Goal: Information Seeking & Learning: Check status

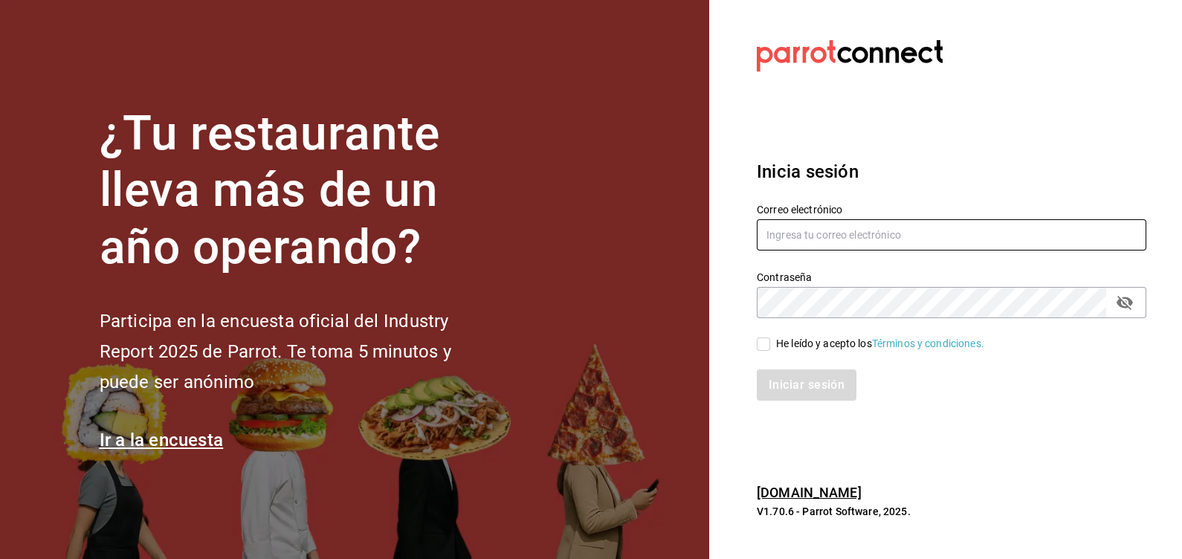
click at [888, 230] on input "text" at bounding box center [951, 234] width 389 height 31
type input "[EMAIL_ADDRESS][DOMAIN_NAME]"
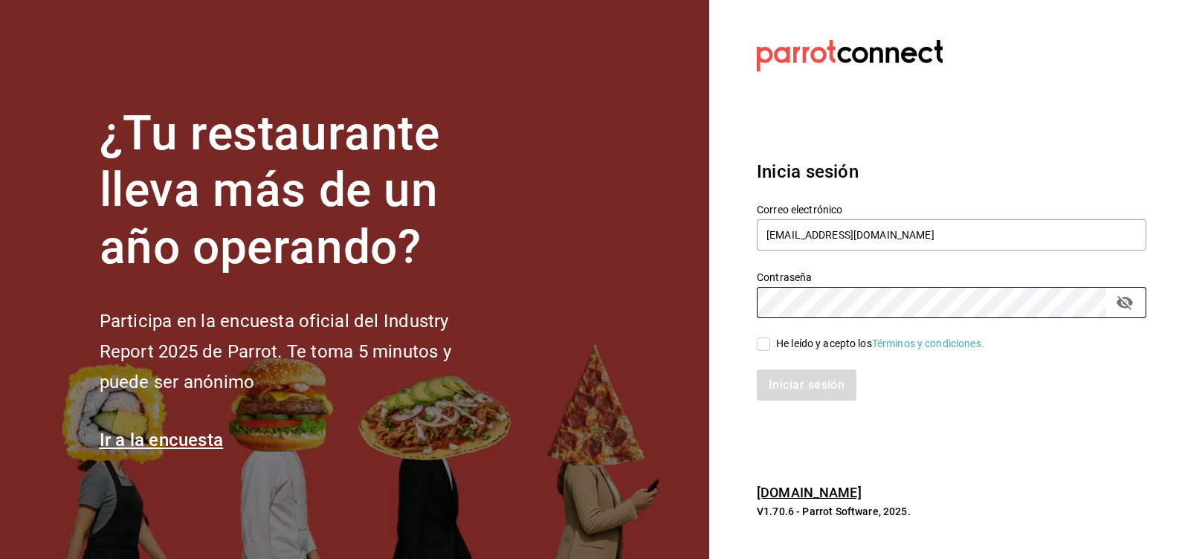
click at [764, 346] on input "He leído y acepto los Términos y condiciones." at bounding box center [763, 343] width 13 height 13
checkbox input "true"
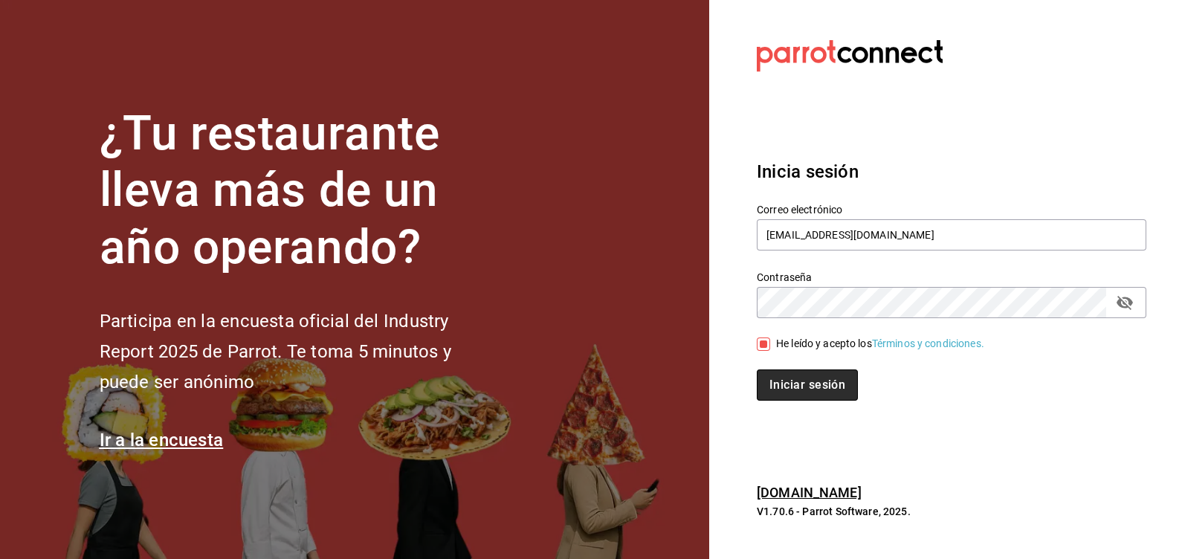
click at [795, 392] on button "Iniciar sesión" at bounding box center [807, 384] width 101 height 31
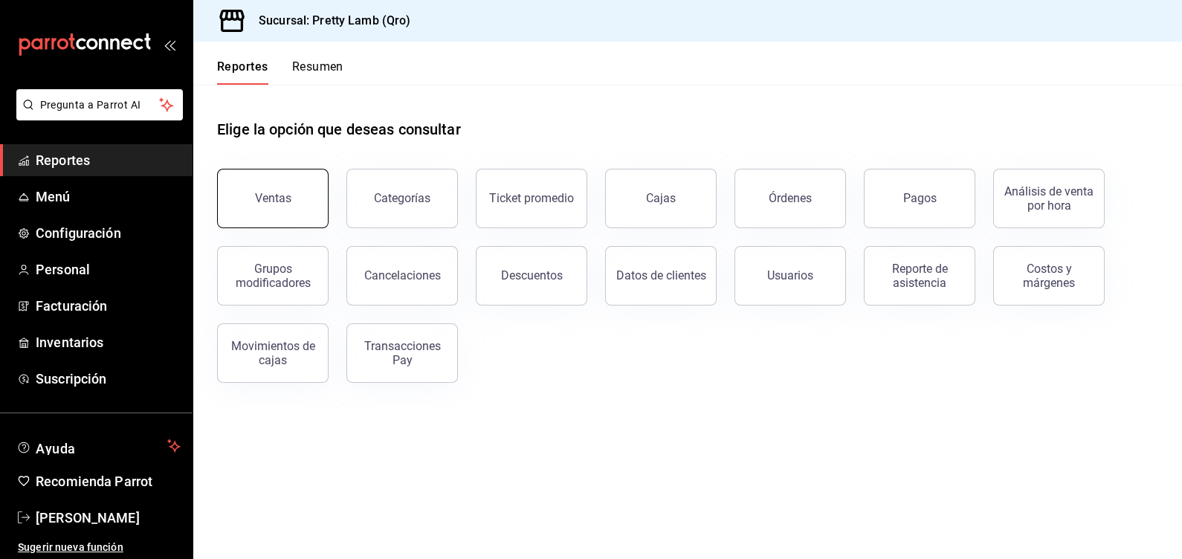
click at [275, 190] on button "Ventas" at bounding box center [272, 198] width 111 height 59
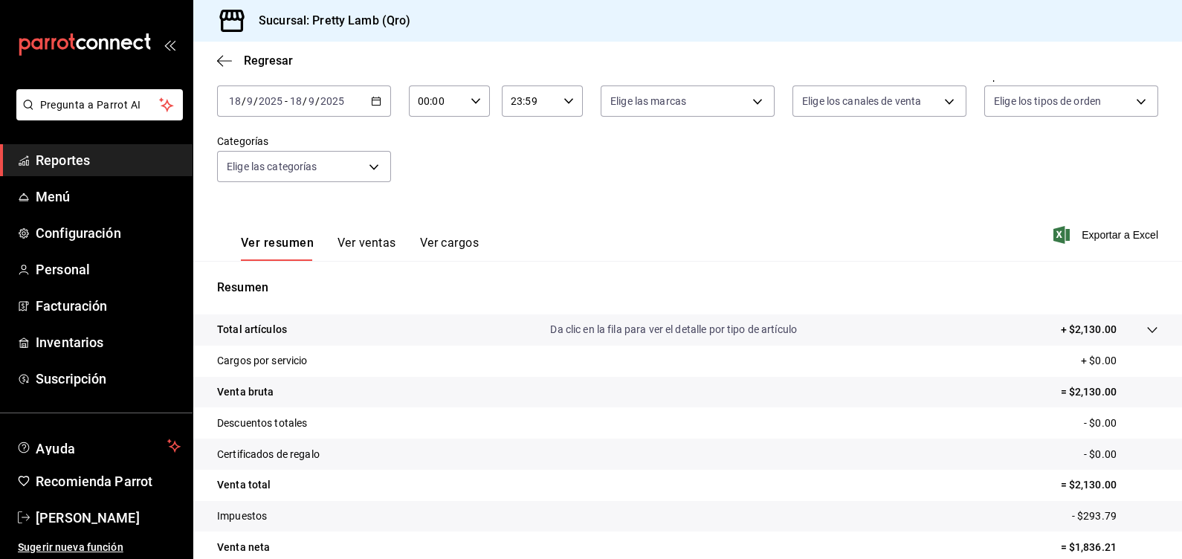
scroll to position [59, 0]
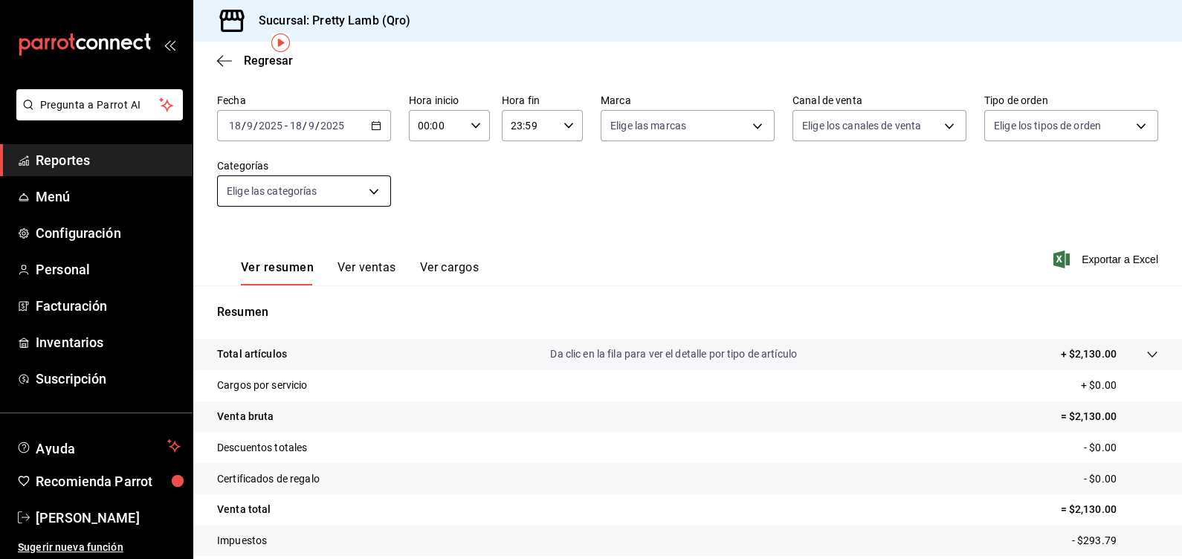
click at [352, 190] on body "Pregunta a Parrot AI Reportes Menú Configuración Personal Facturación Inventari…" at bounding box center [591, 279] width 1182 height 559
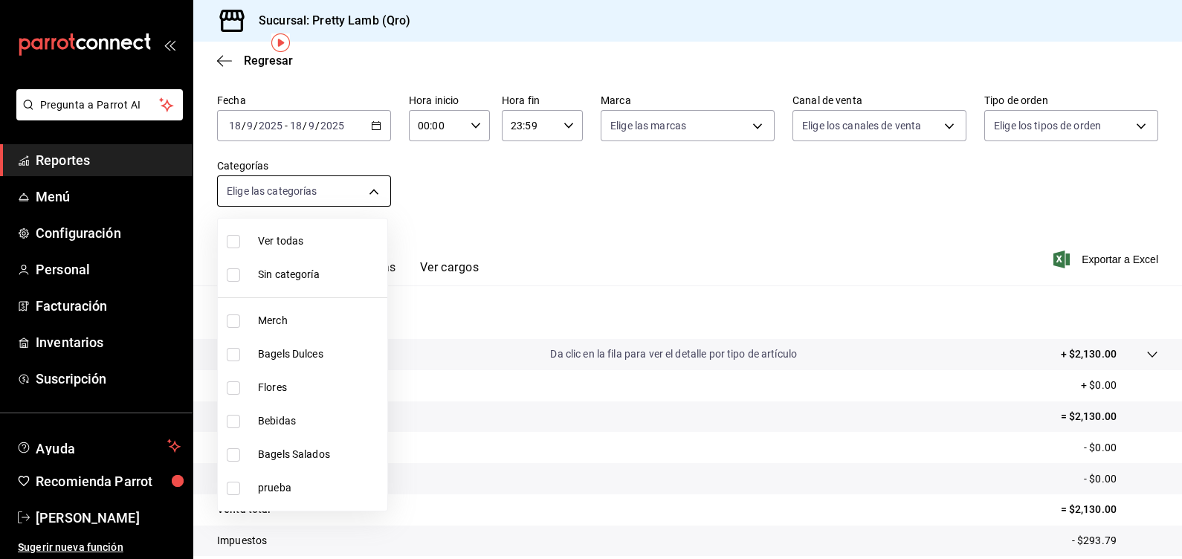
click at [352, 190] on div at bounding box center [591, 279] width 1182 height 559
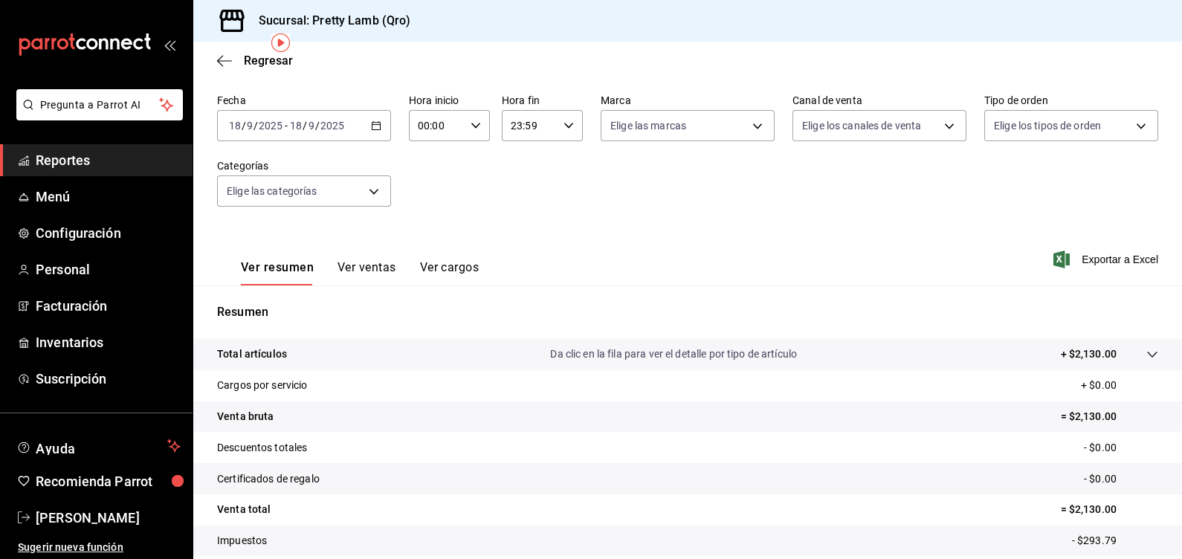
click at [449, 274] on div "Ver resumen Ver ventas Ver cargos" at bounding box center [348, 263] width 262 height 43
click at [447, 275] on button "Ver cargos" at bounding box center [449, 272] width 59 height 25
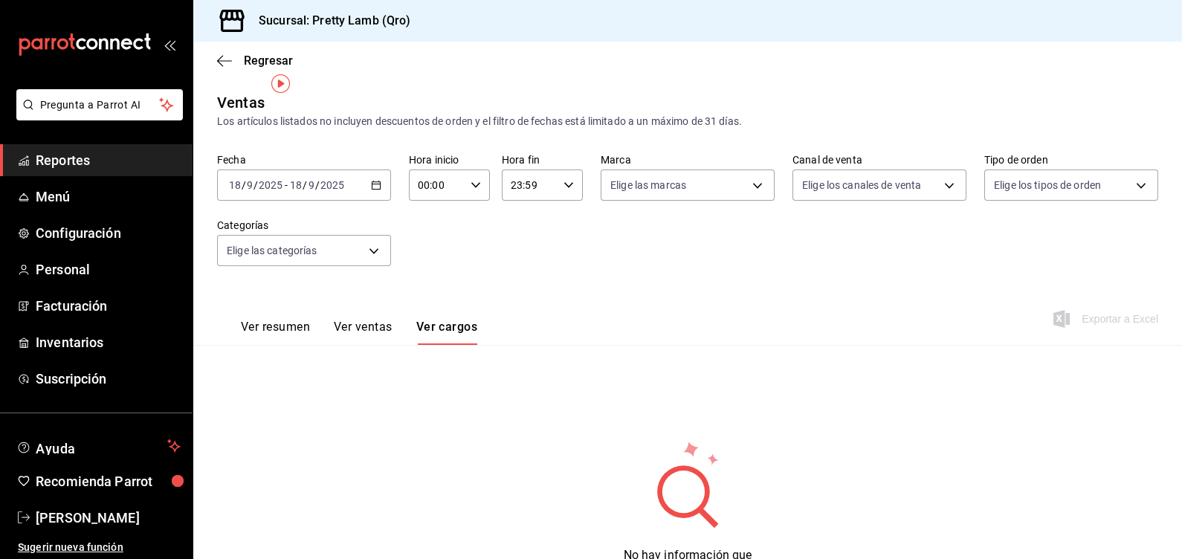
scroll to position [68, 0]
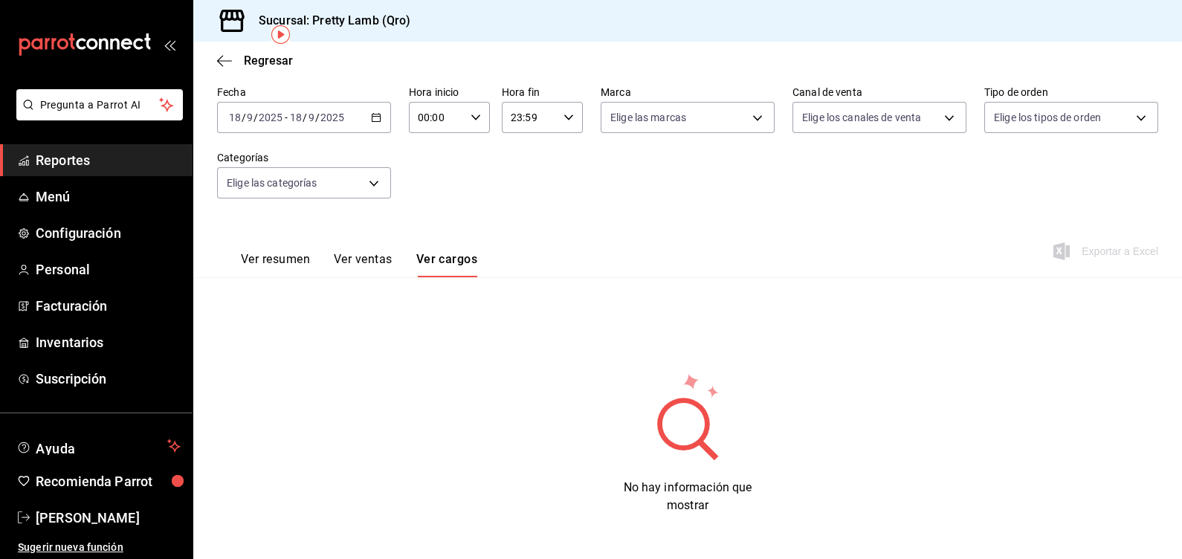
click at [374, 122] on icon "button" at bounding box center [376, 117] width 10 height 10
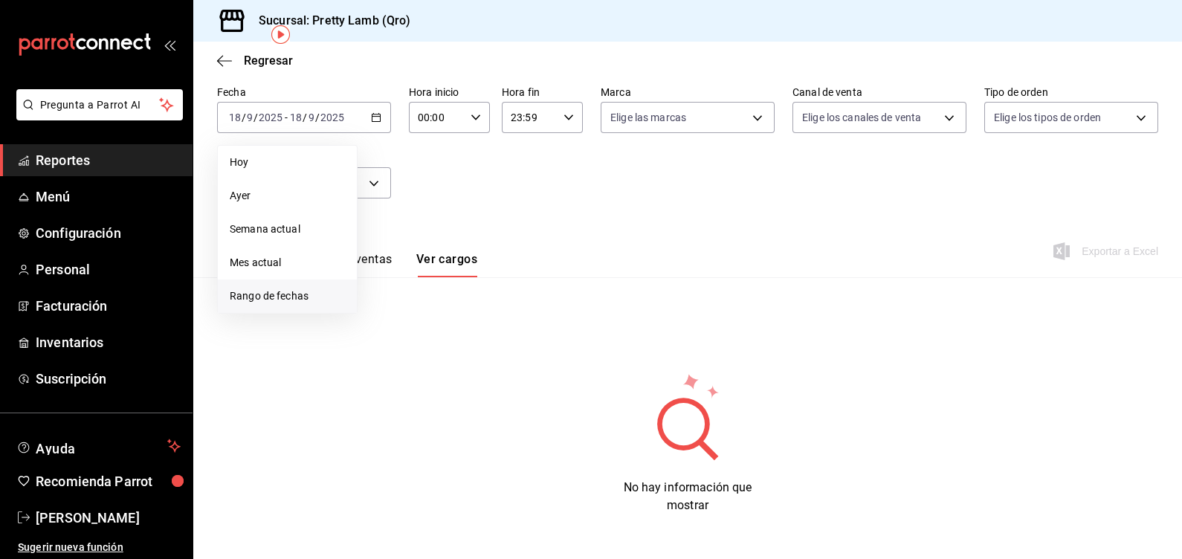
click at [296, 294] on span "Rango de fechas" at bounding box center [287, 296] width 115 height 16
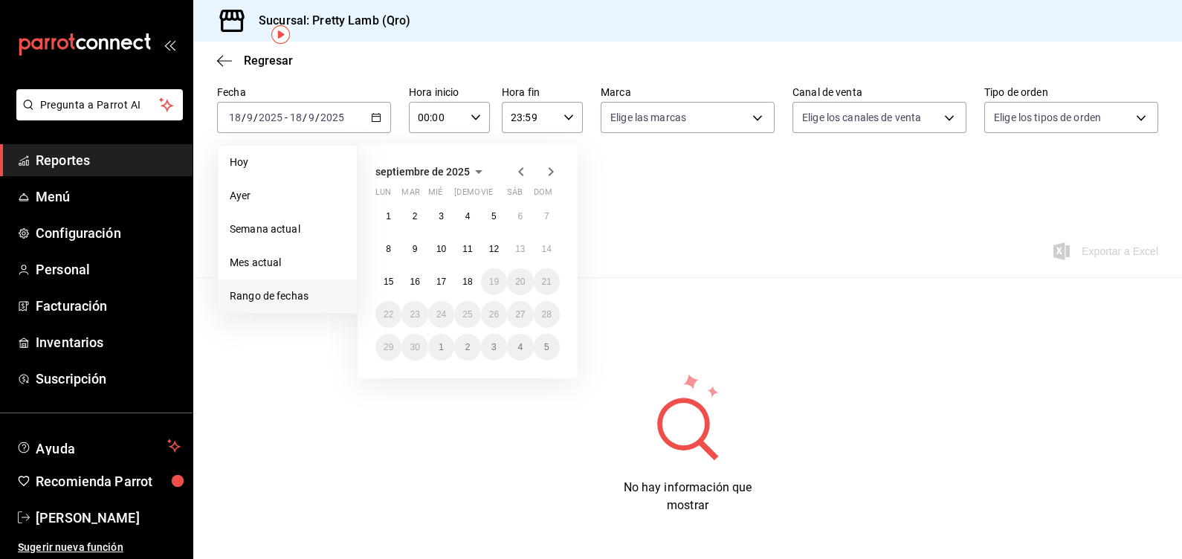
click at [514, 171] on icon "button" at bounding box center [521, 172] width 18 height 18
click at [491, 215] on abbr "1" at bounding box center [493, 216] width 5 height 10
click at [549, 348] on abbr "31" at bounding box center [547, 347] width 10 height 10
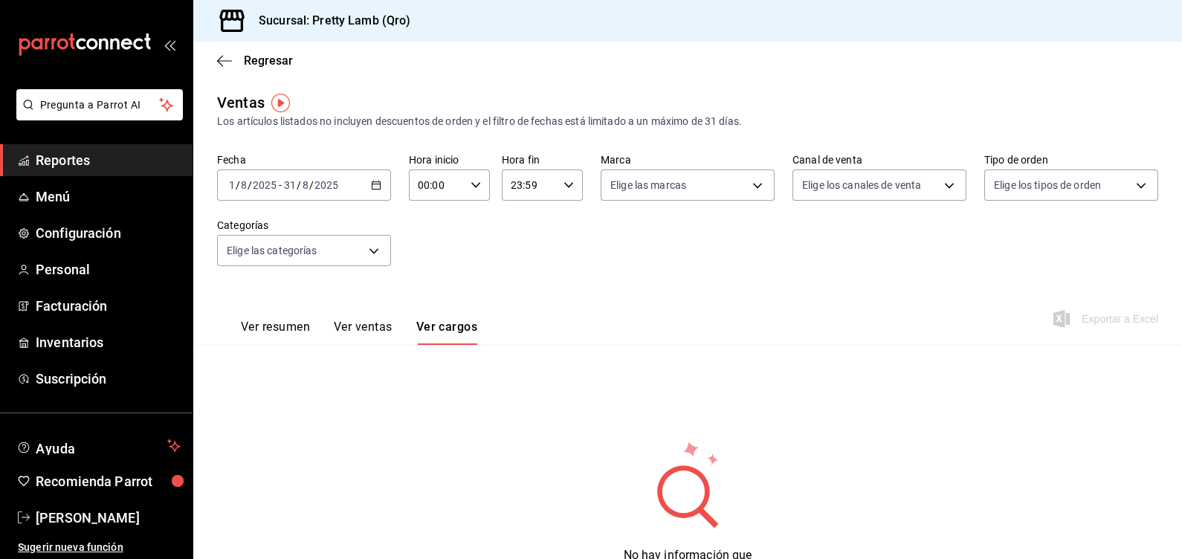
click at [529, 249] on div "Fecha [DATE] [DATE] - [DATE] [DATE] Hora inicio 00:00 Hora inicio Hora fin 23:5…" at bounding box center [687, 218] width 941 height 131
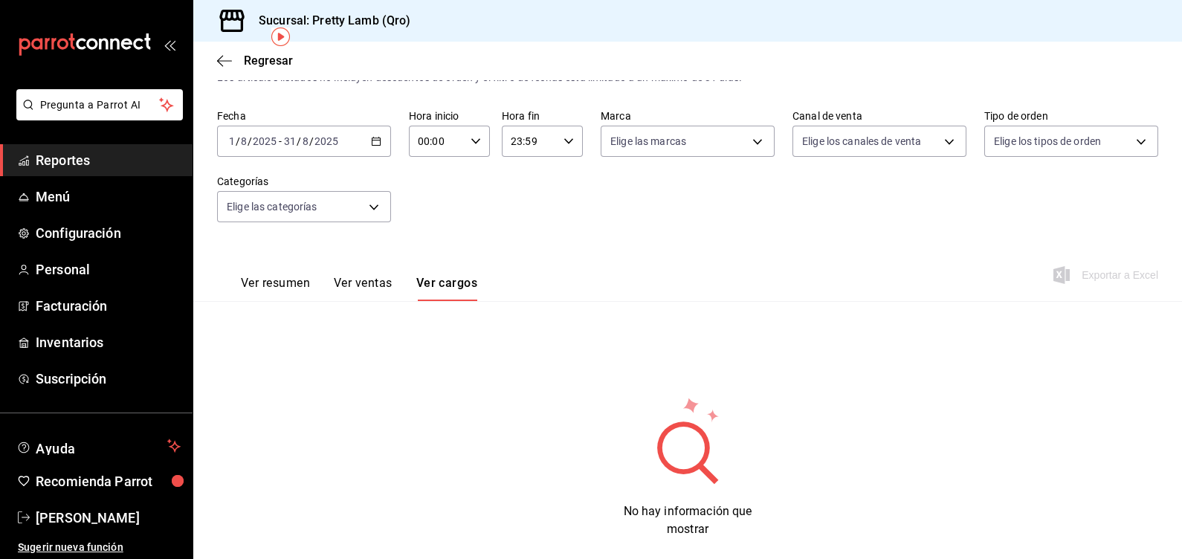
scroll to position [68, 0]
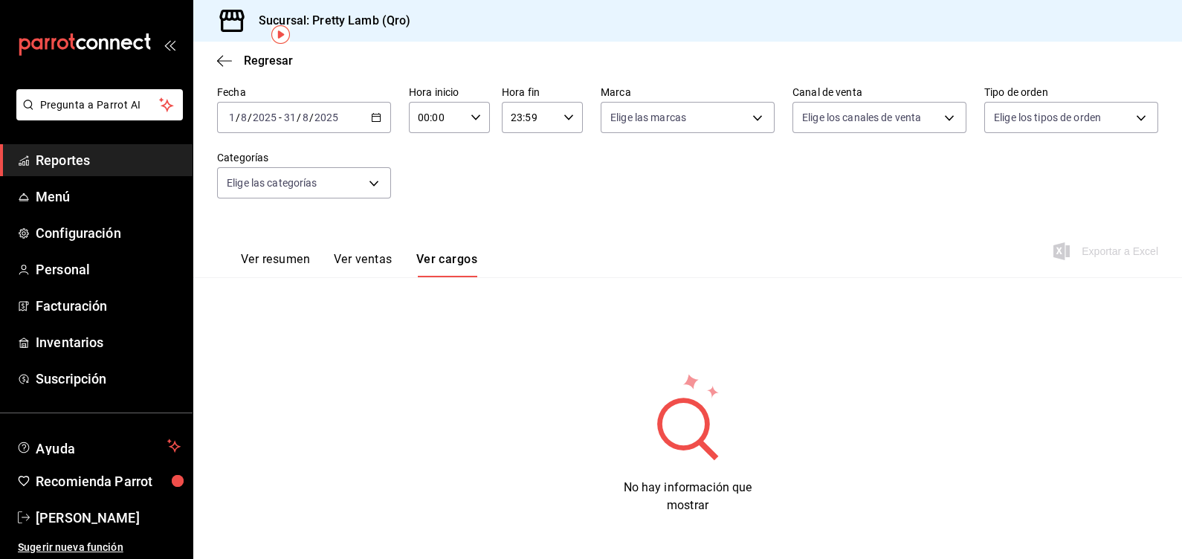
click at [294, 253] on button "Ver resumen" at bounding box center [275, 264] width 69 height 25
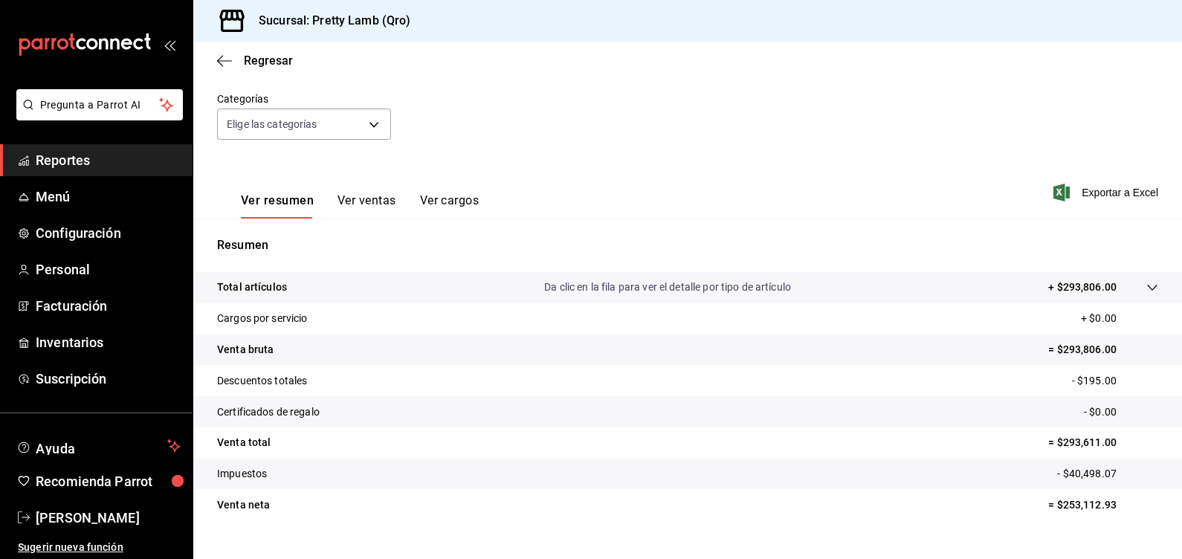
scroll to position [152, 0]
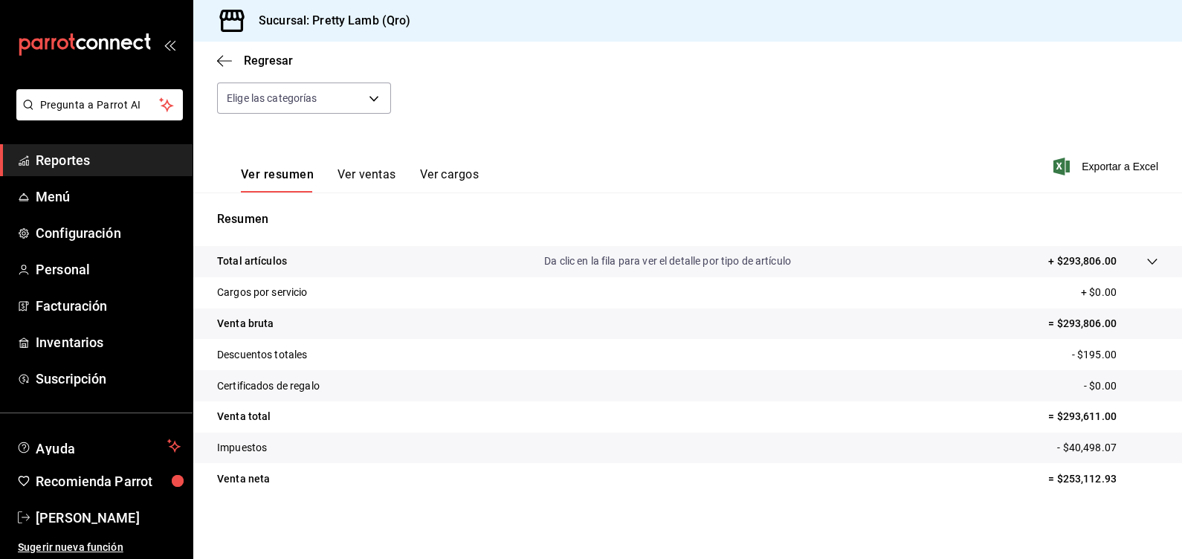
click at [746, 123] on div "Fecha [DATE] [DATE] - [DATE] [DATE] Hora inicio 00:00 Hora inicio Hora fin 23:5…" at bounding box center [687, 66] width 941 height 131
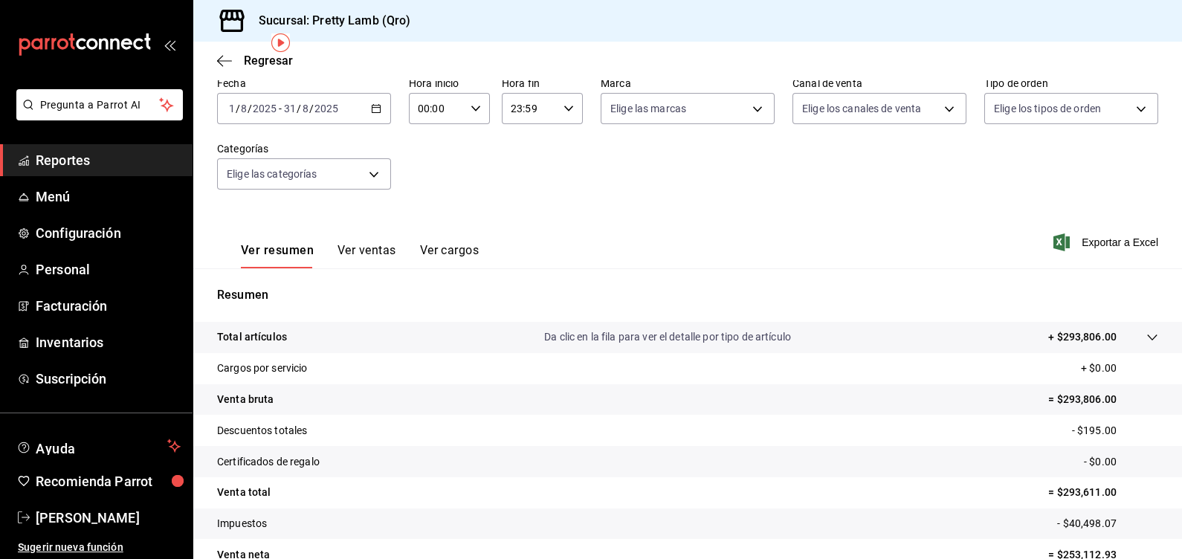
scroll to position [59, 0]
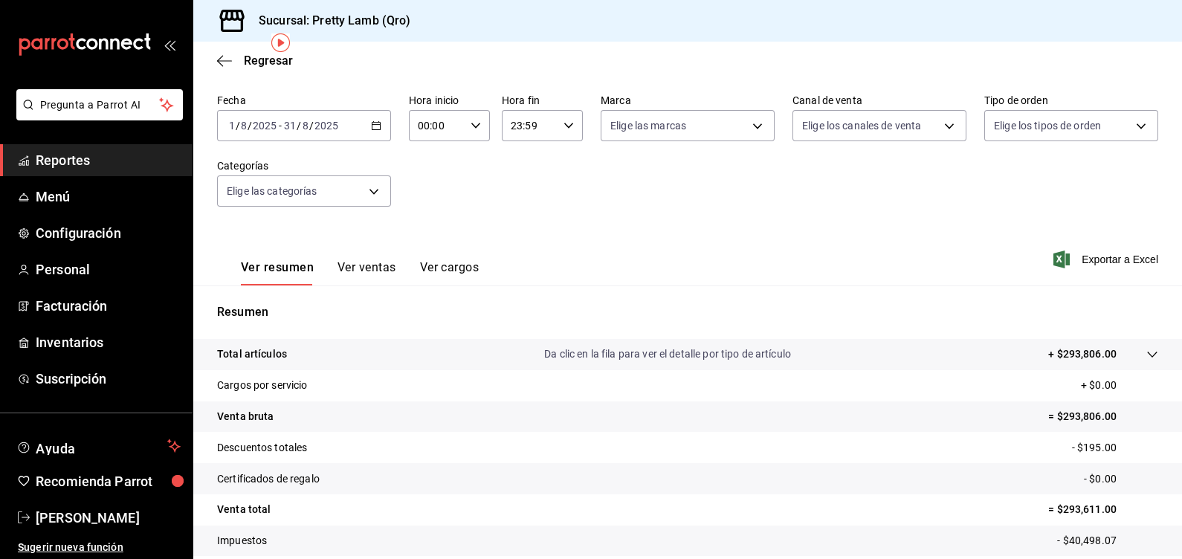
click at [643, 224] on div "Ver resumen Ver ventas Ver cargos Exportar a Excel" at bounding box center [687, 254] width 989 height 61
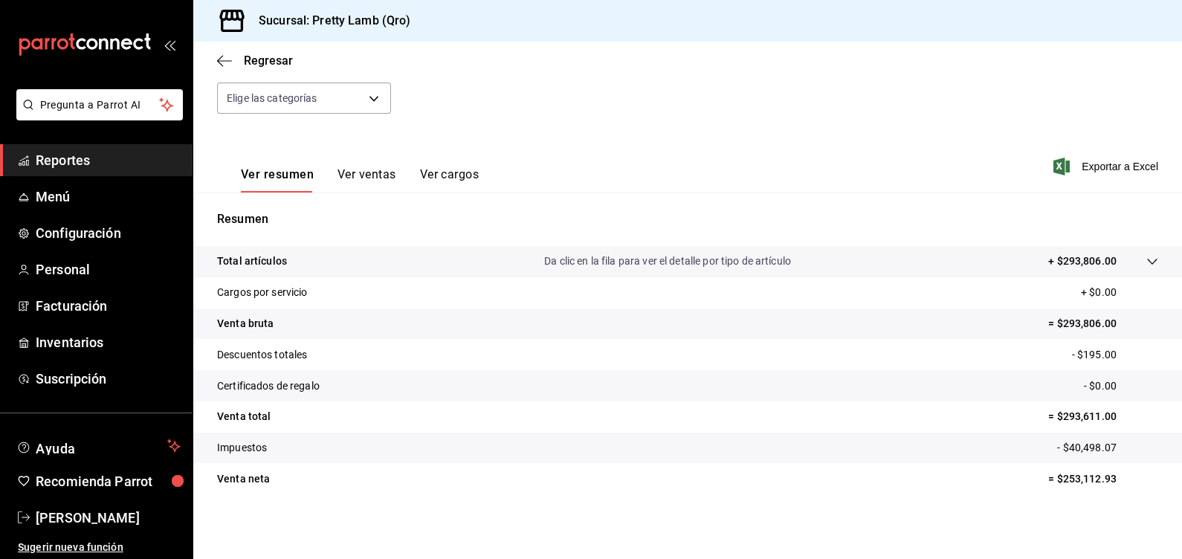
click at [266, 348] on p "Descuentos totales" at bounding box center [262, 355] width 90 height 16
drag, startPoint x: 1041, startPoint y: 320, endPoint x: 1123, endPoint y: 321, distance: 81.8
click at [1123, 321] on p "= $293,806.00" at bounding box center [1103, 324] width 110 height 16
drag, startPoint x: 1123, startPoint y: 321, endPoint x: 948, endPoint y: 420, distance: 201.4
click at [948, 420] on tr "Venta total = $293,611.00" at bounding box center [687, 416] width 989 height 31
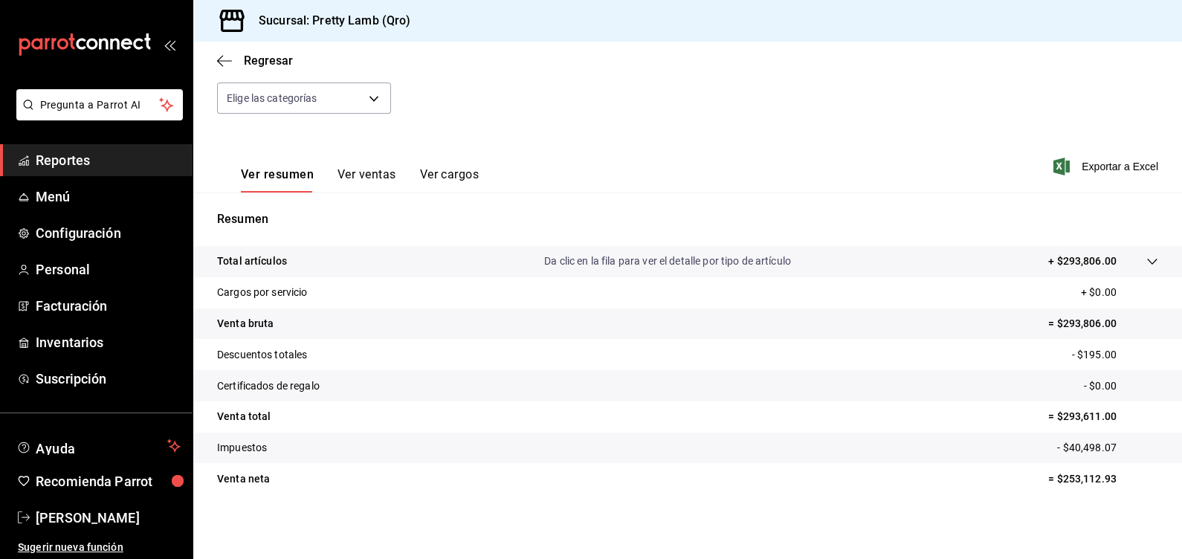
click at [862, 538] on main "Regresar Ventas Los artículos listados no incluyen descuentos de orden y el fil…" at bounding box center [687, 224] width 989 height 670
click at [59, 195] on span "Menú" at bounding box center [108, 197] width 145 height 20
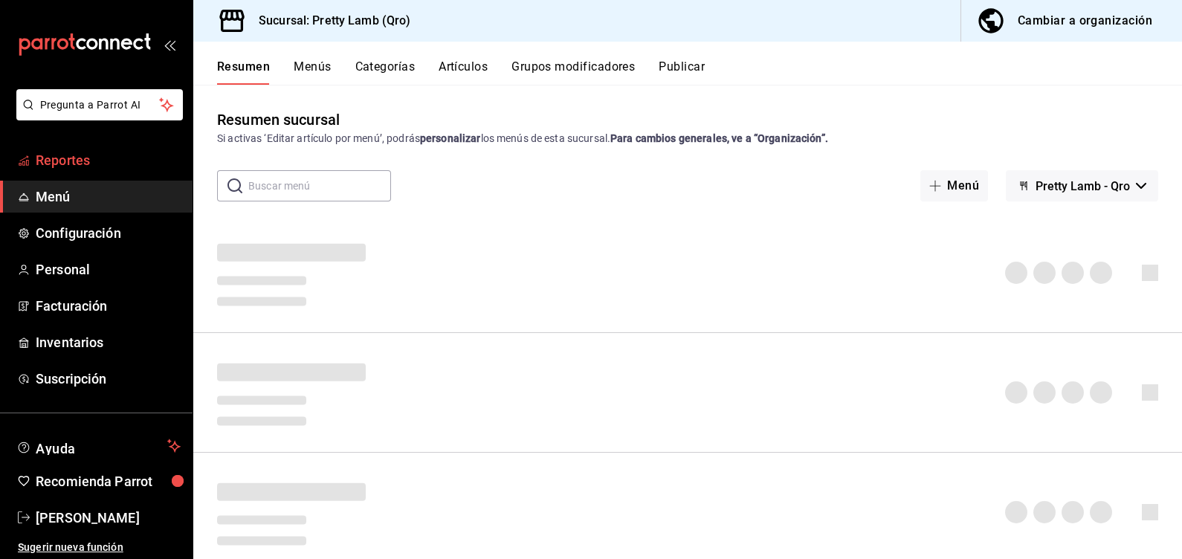
click at [50, 151] on span "Reportes" at bounding box center [108, 160] width 145 height 20
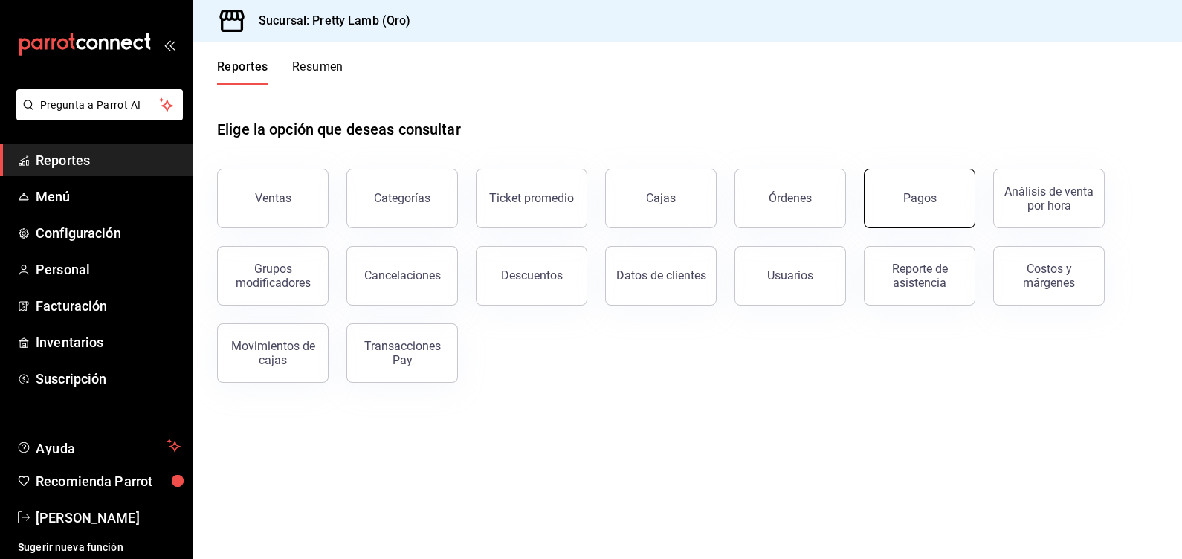
click at [931, 193] on div "Pagos" at bounding box center [919, 198] width 33 height 14
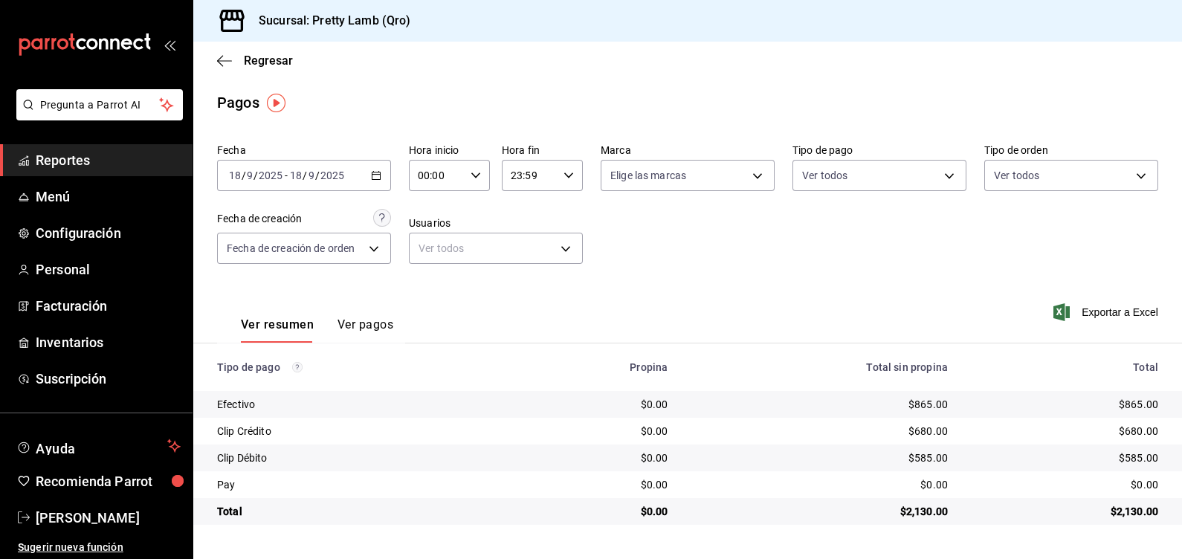
click at [383, 169] on div "[DATE] [DATE] - [DATE] [DATE]" at bounding box center [304, 175] width 174 height 31
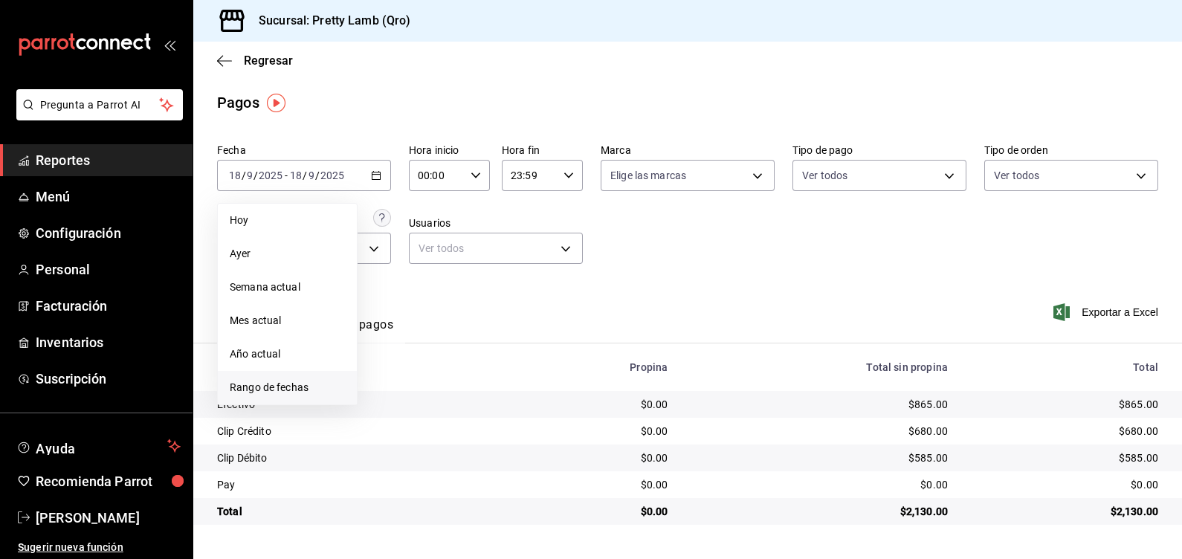
click at [298, 383] on span "Rango de fechas" at bounding box center [287, 388] width 115 height 16
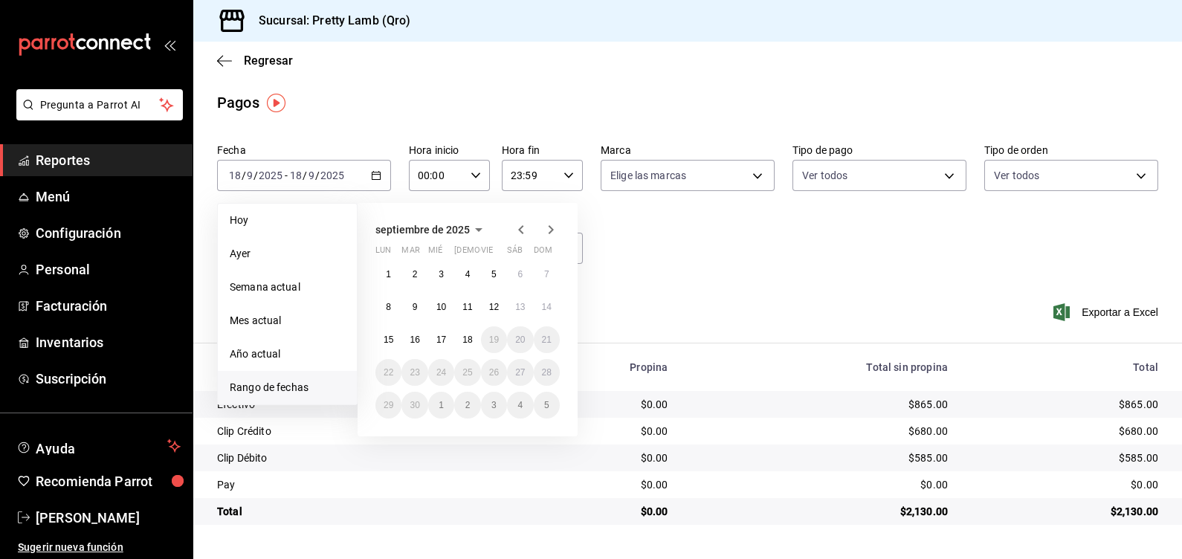
click at [520, 228] on icon "button" at bounding box center [520, 229] width 5 height 9
click at [494, 274] on abbr "1" at bounding box center [493, 274] width 5 height 10
click at [546, 407] on abbr "31" at bounding box center [547, 405] width 10 height 10
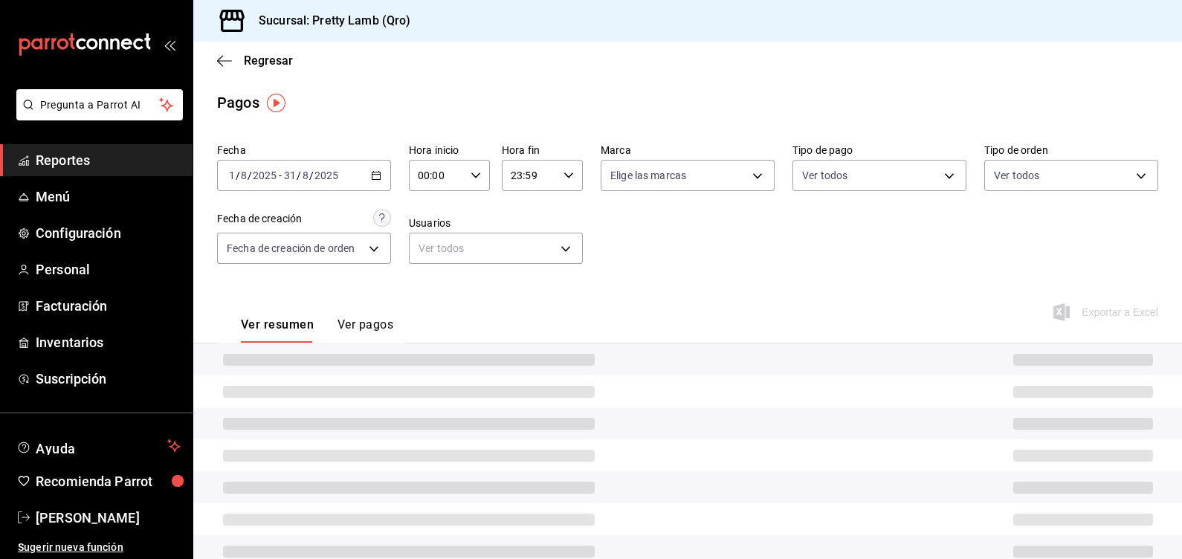
click at [748, 276] on div "Fecha [DATE] [DATE] - [DATE] [DATE] Hora inicio 00:00 Hora inicio Hora fin 23:5…" at bounding box center [687, 210] width 941 height 144
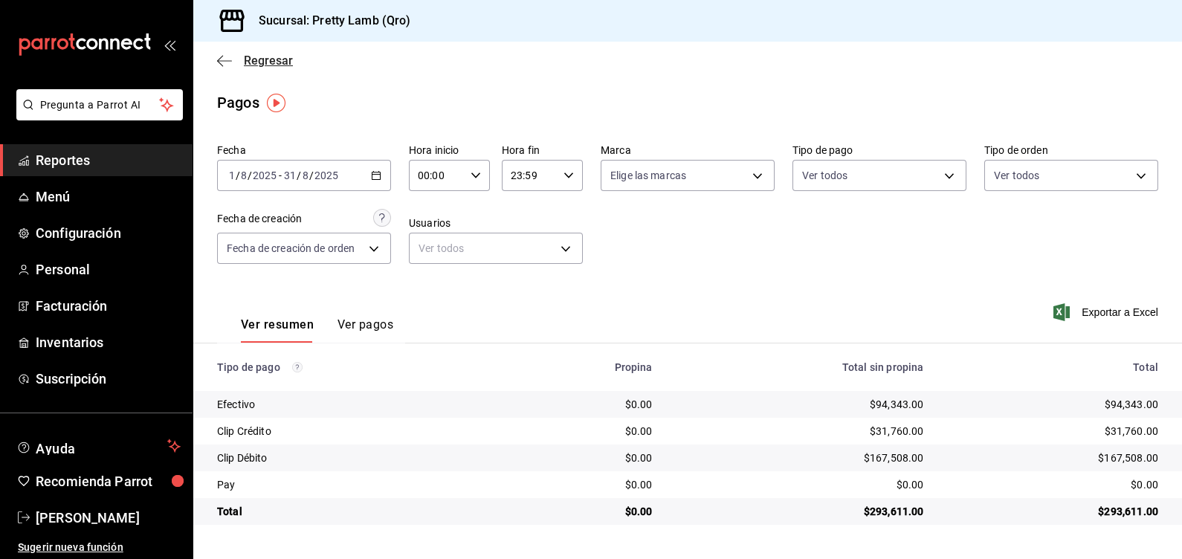
click at [230, 60] on icon "button" at bounding box center [224, 60] width 15 height 1
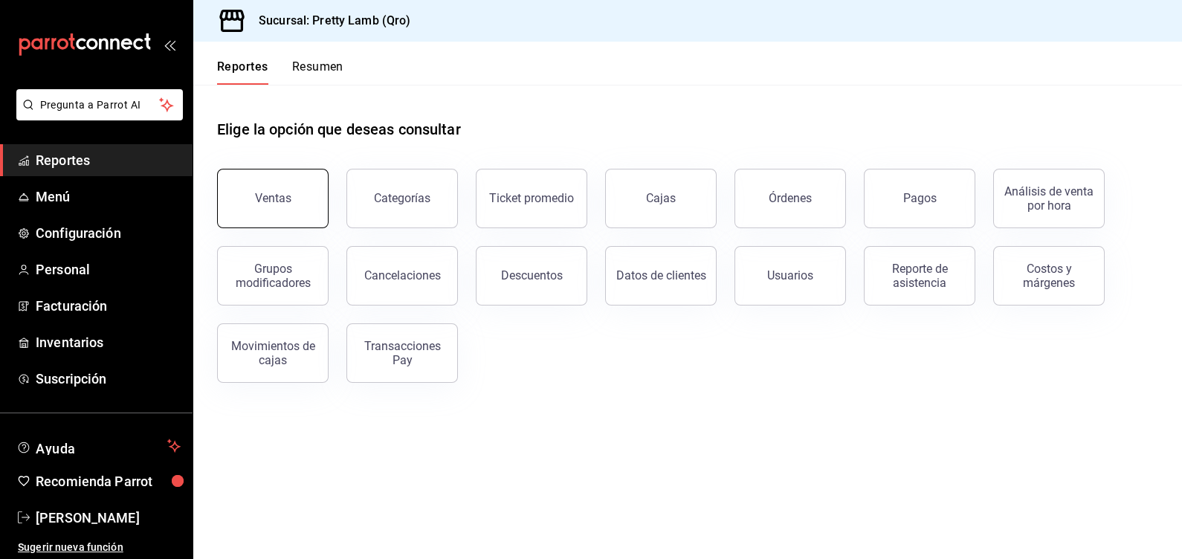
click at [277, 192] on div "Ventas" at bounding box center [273, 198] width 36 height 14
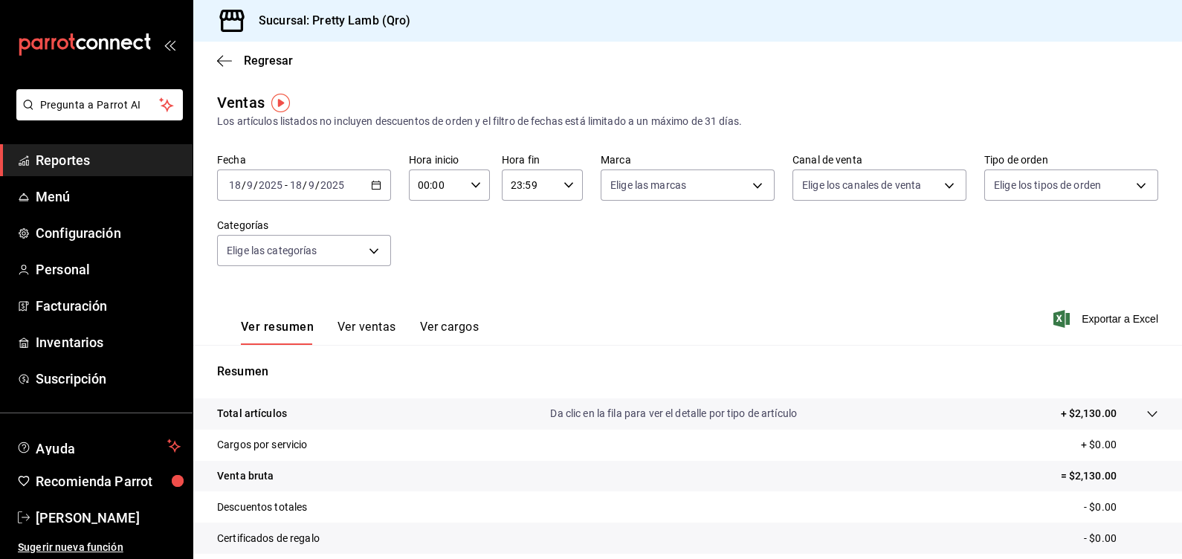
click at [374, 186] on icon "button" at bounding box center [376, 185] width 10 height 10
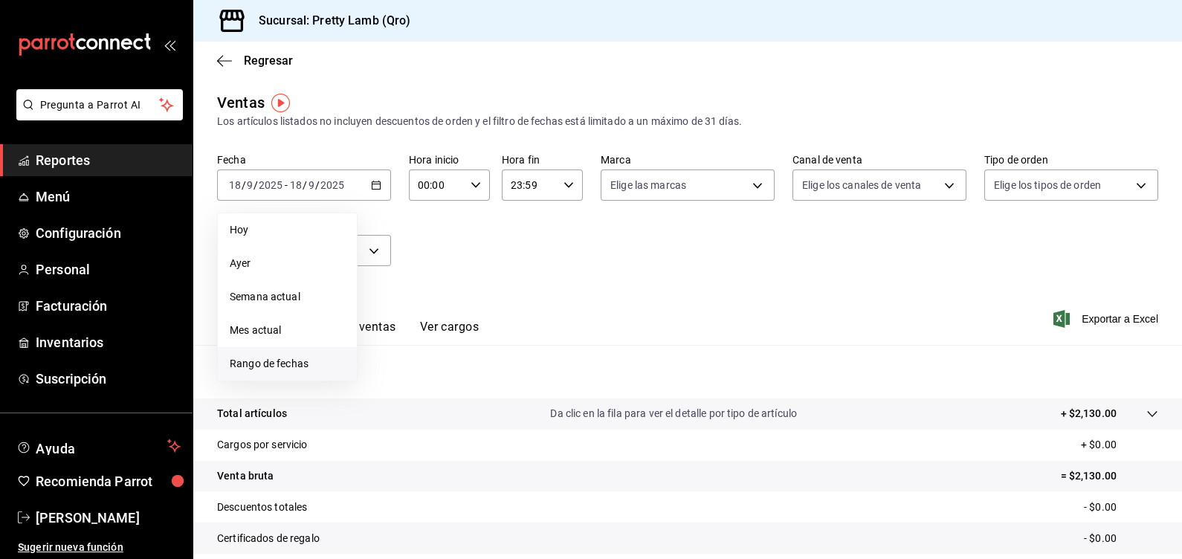
click at [278, 353] on li "Rango de fechas" at bounding box center [287, 363] width 139 height 33
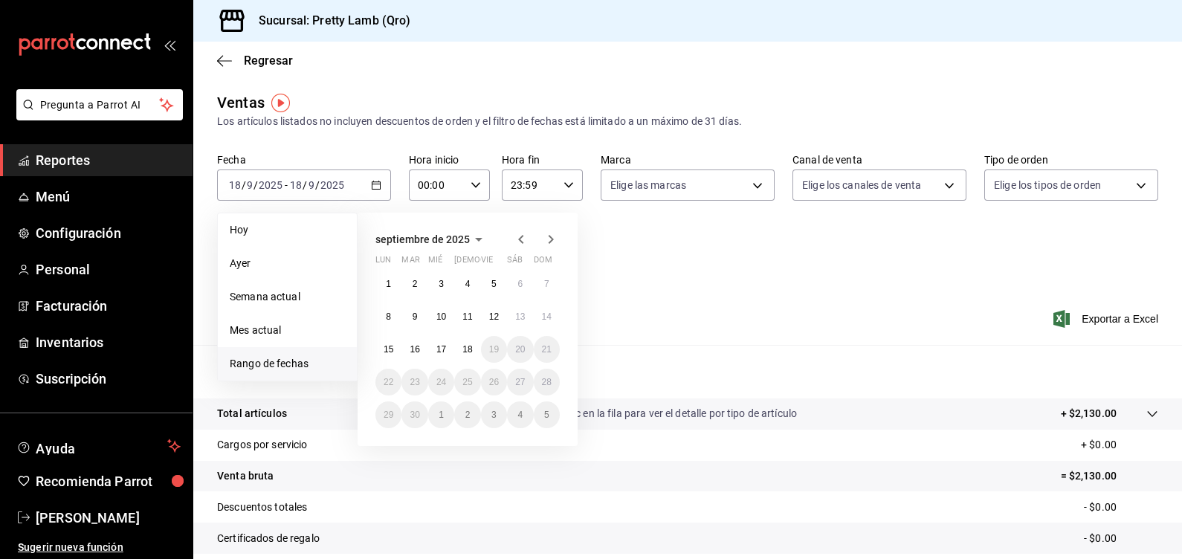
click at [520, 242] on icon "button" at bounding box center [520, 239] width 5 height 9
click at [491, 282] on button "1" at bounding box center [494, 284] width 26 height 27
click at [485, 417] on button "29" at bounding box center [494, 414] width 26 height 27
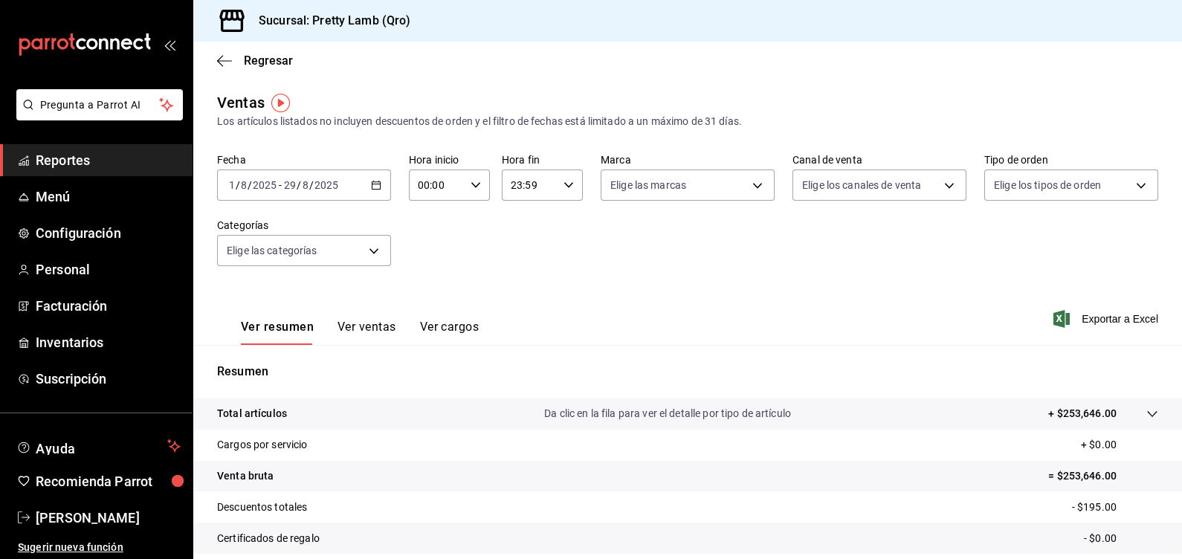
click at [371, 187] on icon "button" at bounding box center [376, 185] width 10 height 10
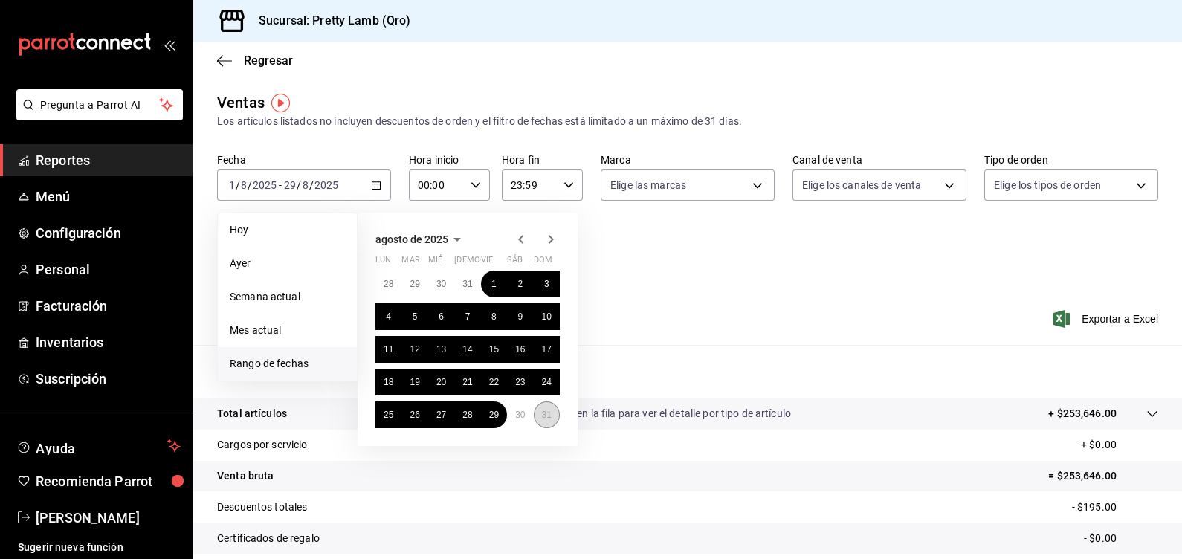
click at [543, 413] on abbr "31" at bounding box center [547, 415] width 10 height 10
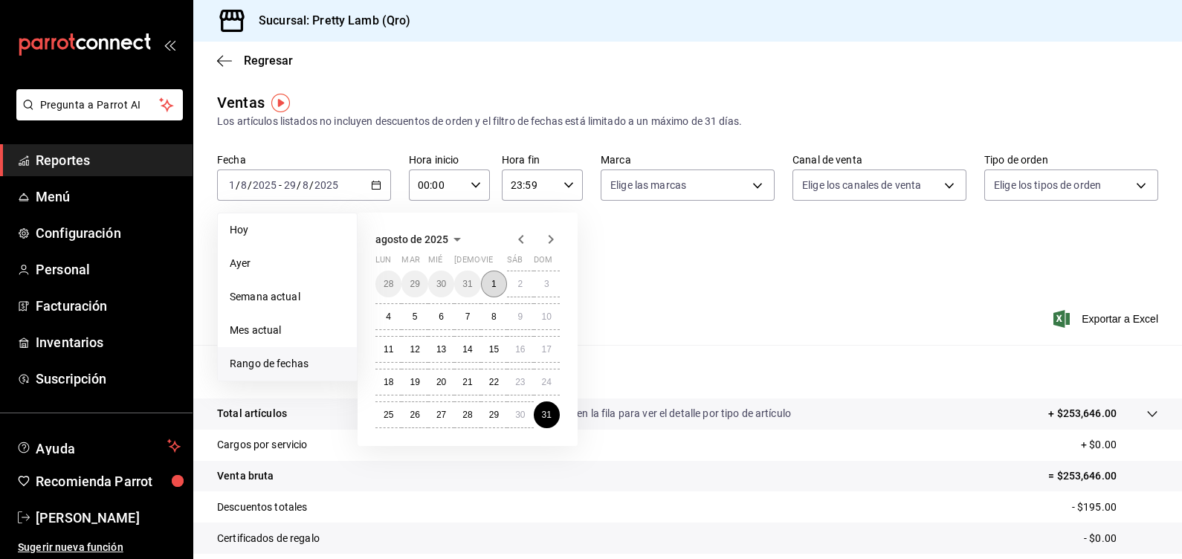
click at [496, 286] on abbr "1" at bounding box center [493, 284] width 5 height 10
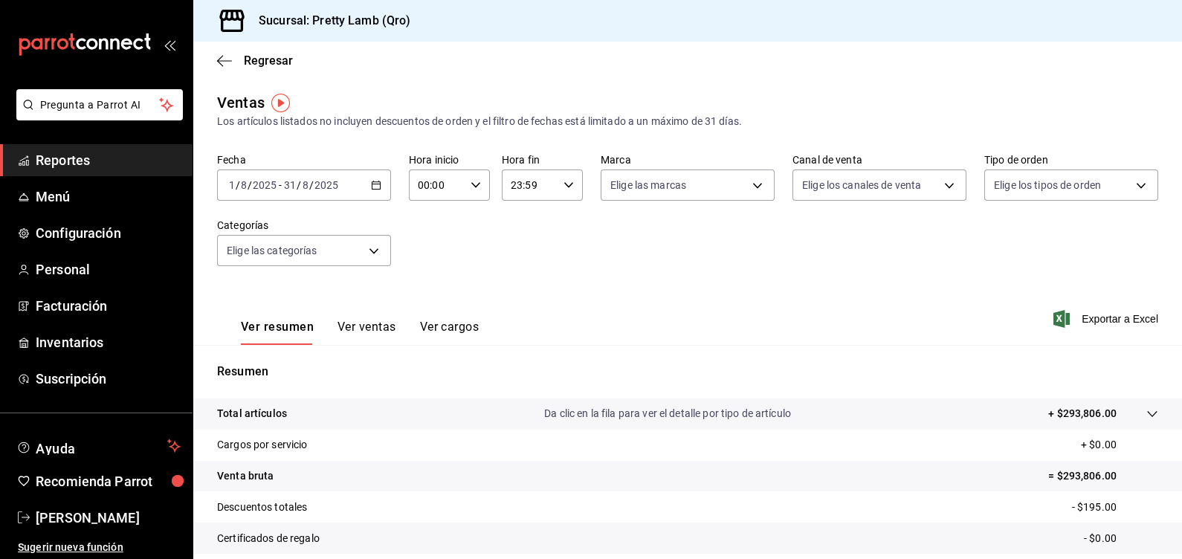
click at [675, 269] on div "Fecha [DATE] [DATE] - [DATE] [DATE] Hora inicio 00:00 Hora inicio Hora fin 23:5…" at bounding box center [687, 218] width 941 height 131
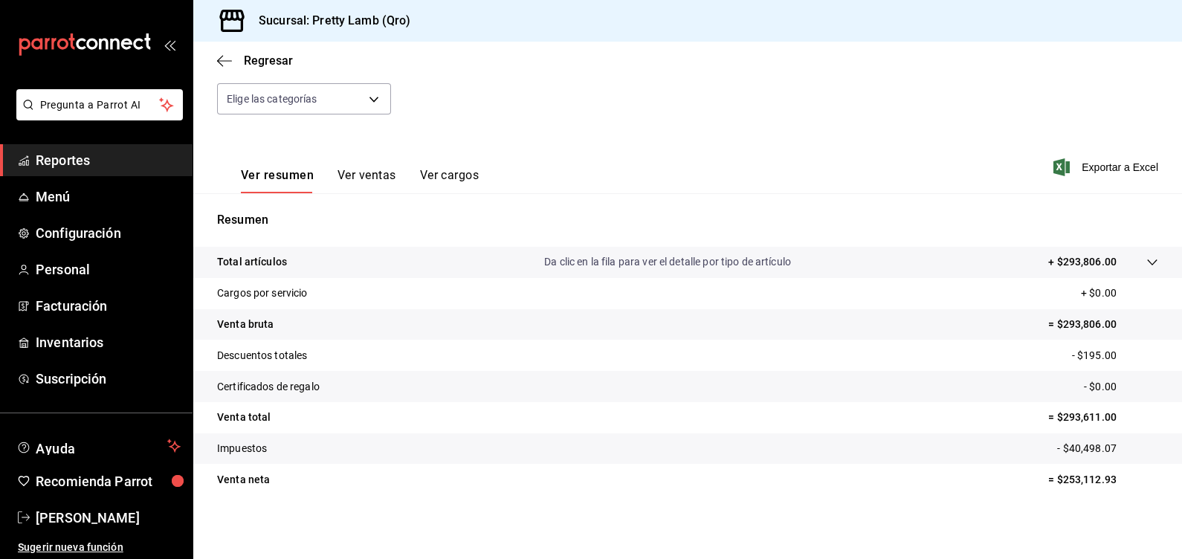
scroll to position [152, 0]
drag, startPoint x: 314, startPoint y: 359, endPoint x: 1105, endPoint y: 350, distance: 791.7
click at [1105, 350] on tr "Descuentos totales - $195.00" at bounding box center [687, 354] width 989 height 31
drag, startPoint x: 1105, startPoint y: 350, endPoint x: 992, endPoint y: 365, distance: 114.0
click at [992, 365] on tr "Descuentos totales - $195.00" at bounding box center [687, 354] width 989 height 31
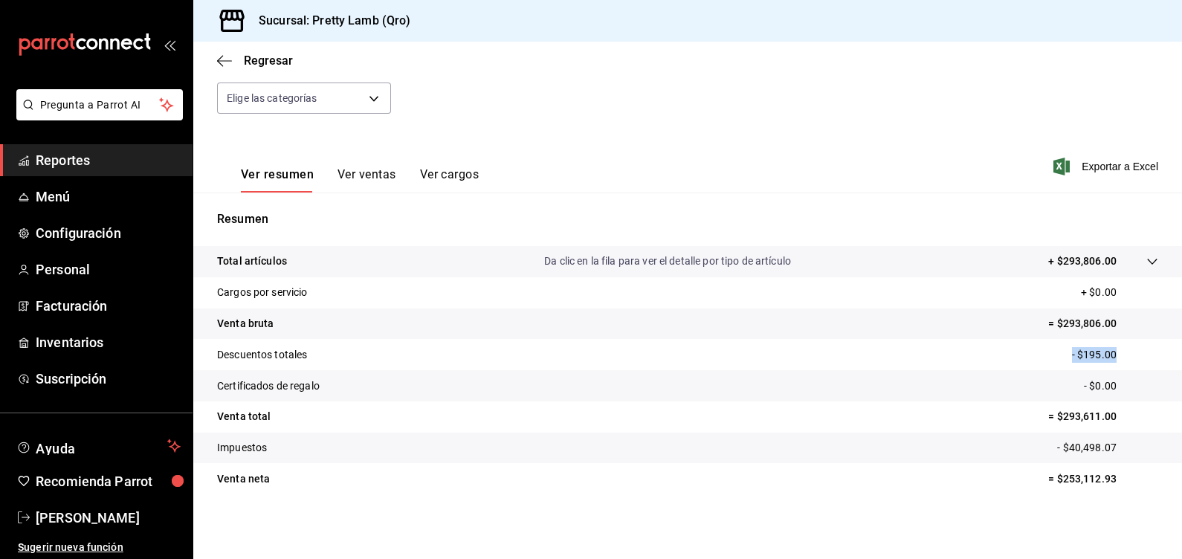
click at [970, 349] on tr "Descuentos totales - $195.00" at bounding box center [687, 354] width 989 height 31
click at [1076, 361] on p "- $195.00" at bounding box center [1115, 355] width 86 height 16
click at [1115, 348] on p "- $195.00" at bounding box center [1115, 355] width 86 height 16
click at [229, 61] on icon "button" at bounding box center [224, 60] width 15 height 13
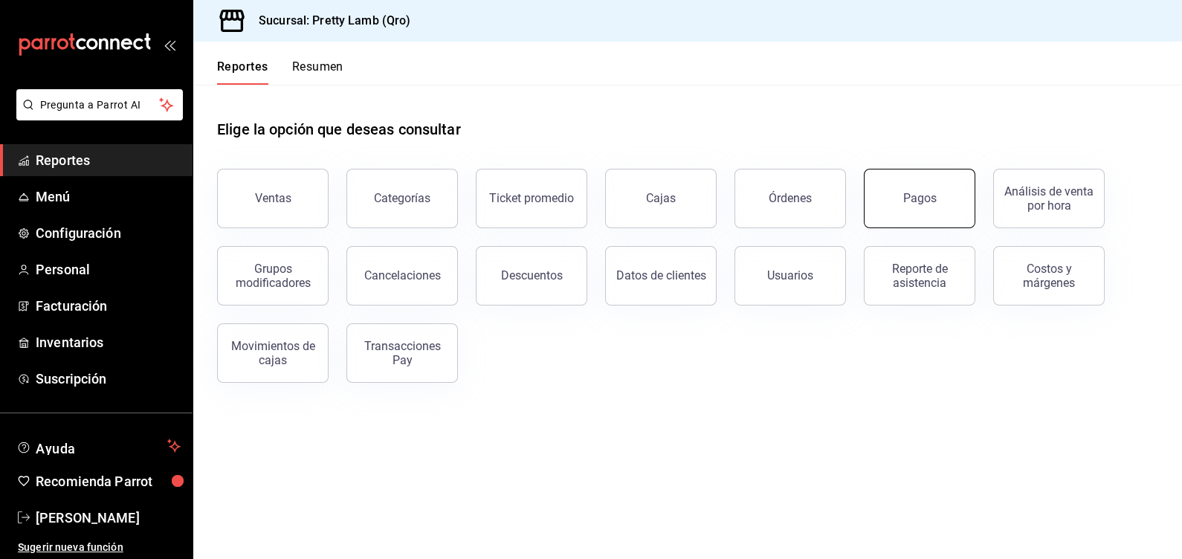
click at [882, 212] on button "Pagos" at bounding box center [919, 198] width 111 height 59
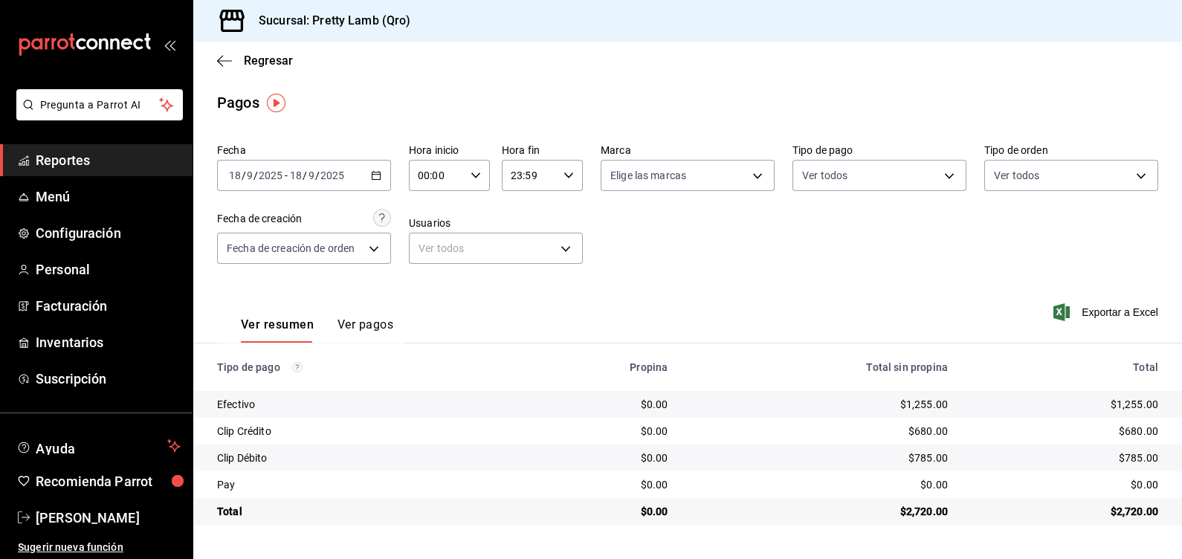
click at [729, 267] on div "Fecha [DATE] [DATE] - [DATE] [DATE] Hora inicio 00:00 Hora inicio Hora fin 23:5…" at bounding box center [687, 210] width 941 height 144
click at [808, 297] on div "Ver resumen Ver pagos Exportar a Excel" at bounding box center [687, 321] width 989 height 79
click at [382, 175] on div "[DATE] [DATE] - [DATE] [DATE]" at bounding box center [304, 175] width 174 height 31
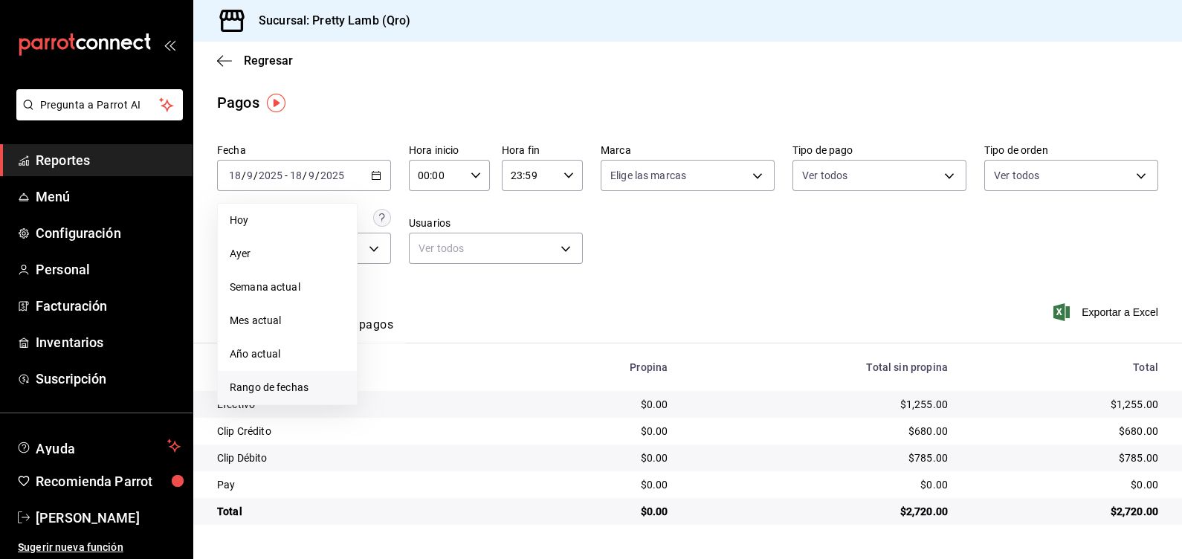
click at [284, 378] on li "Rango de fechas" at bounding box center [287, 387] width 139 height 33
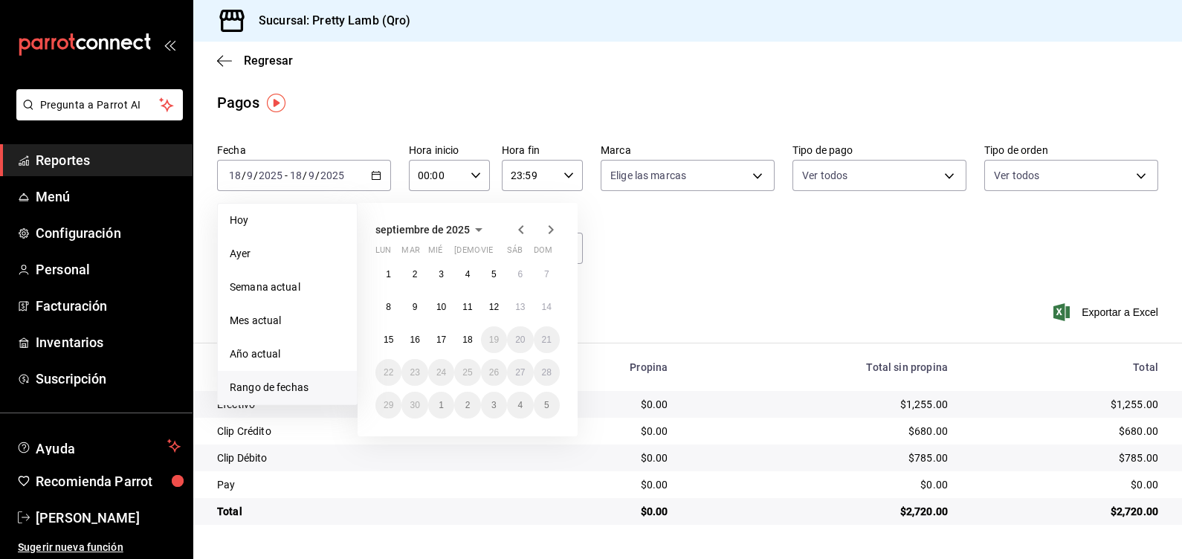
click at [520, 229] on icon "button" at bounding box center [520, 229] width 5 height 9
click at [494, 274] on abbr "1" at bounding box center [493, 274] width 5 height 10
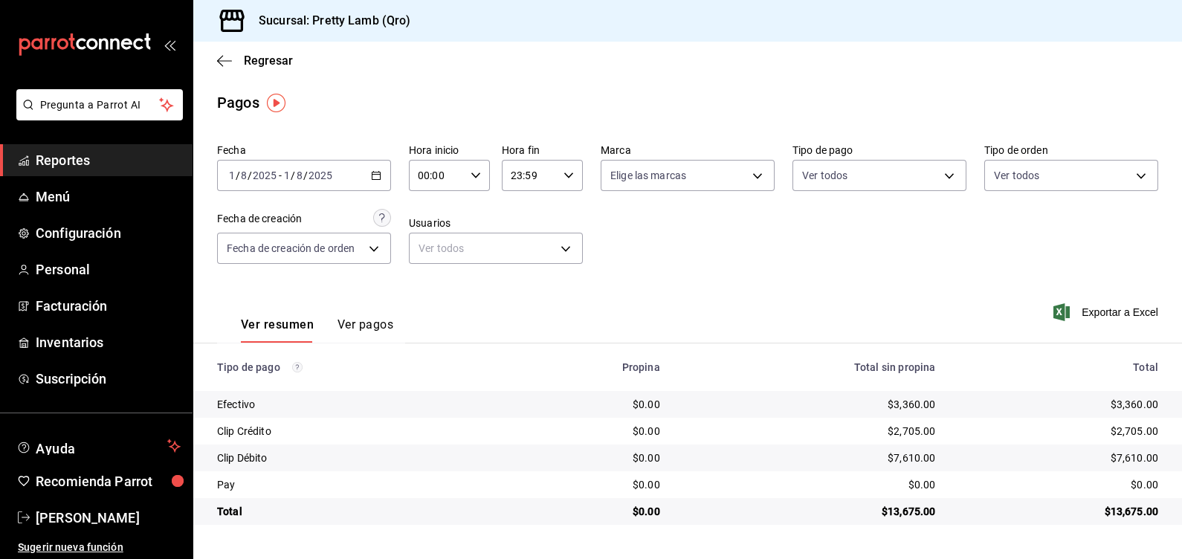
click at [372, 178] on icon "button" at bounding box center [376, 175] width 10 height 10
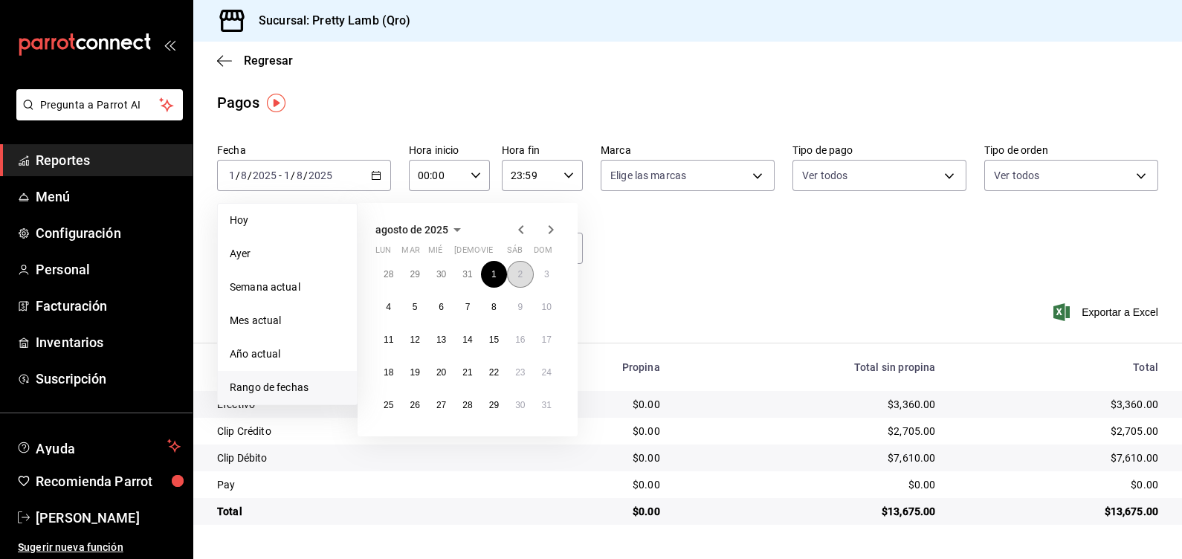
click at [517, 271] on abbr "2" at bounding box center [519, 274] width 5 height 10
click at [520, 275] on abbr "2" at bounding box center [519, 274] width 5 height 10
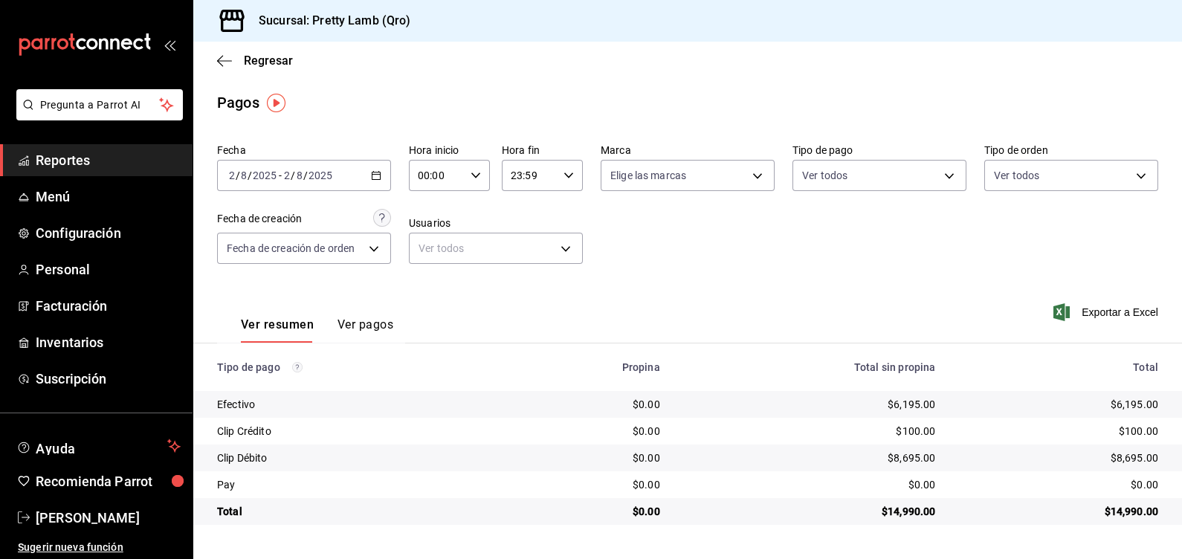
click at [374, 175] on icon "button" at bounding box center [376, 175] width 10 height 10
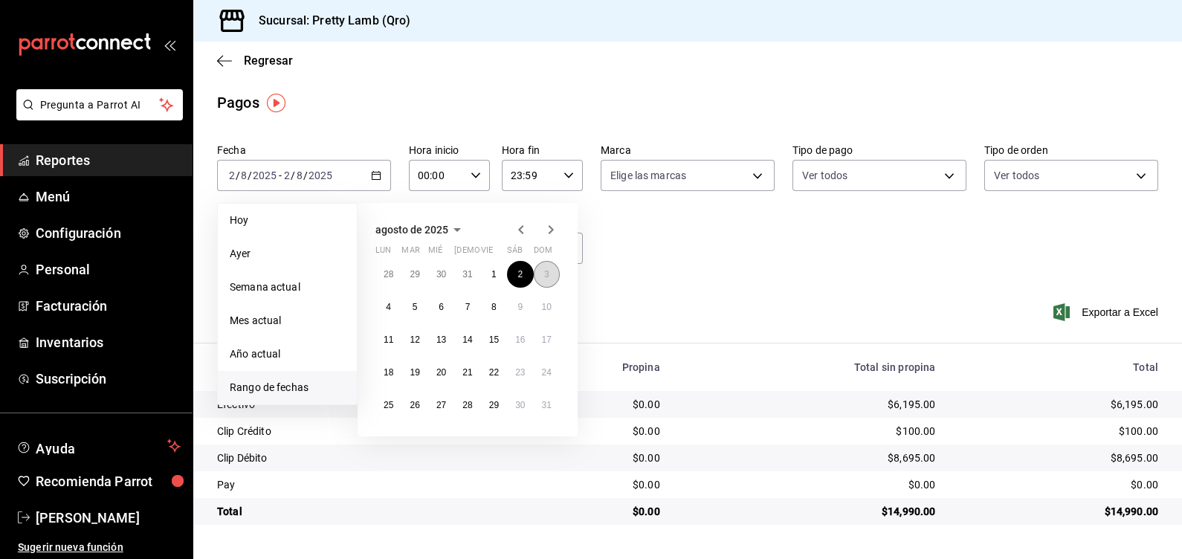
click at [544, 275] on abbr "3" at bounding box center [546, 274] width 5 height 10
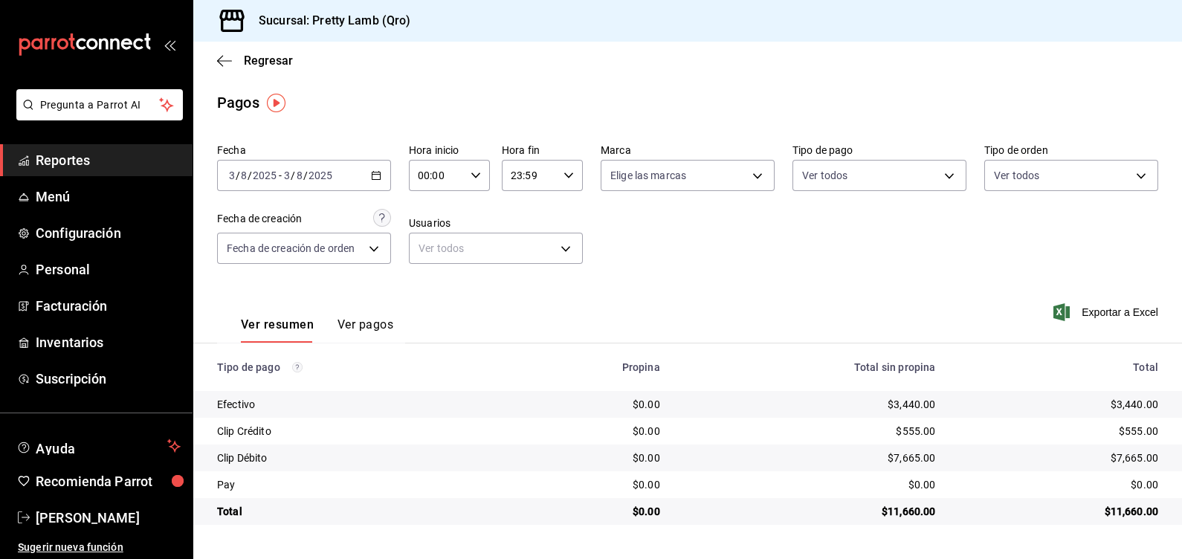
click at [374, 178] on icon "button" at bounding box center [376, 175] width 10 height 10
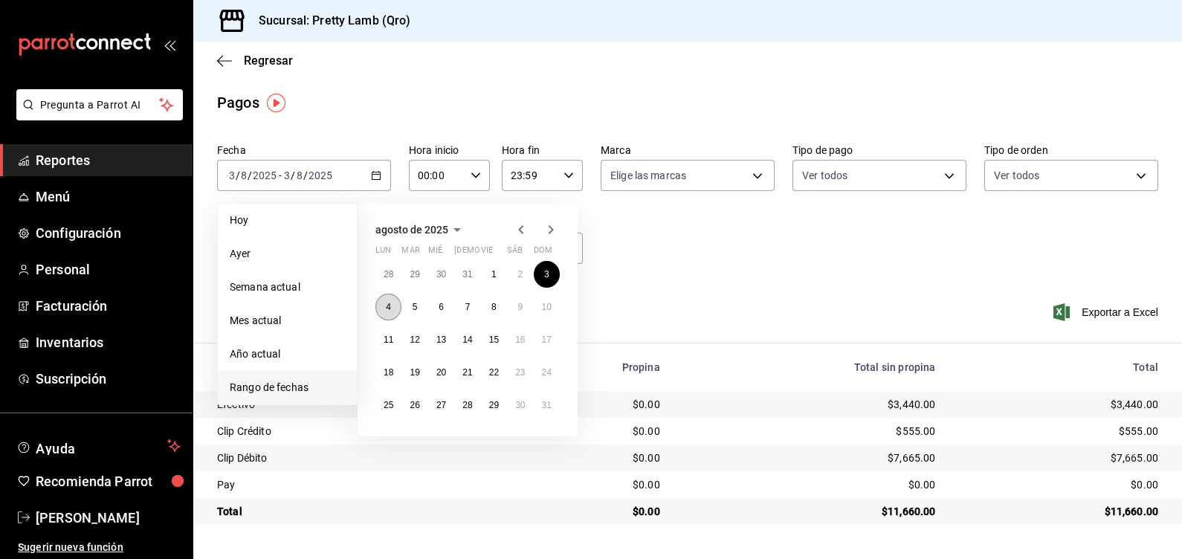
click at [398, 308] on button "4" at bounding box center [388, 307] width 26 height 27
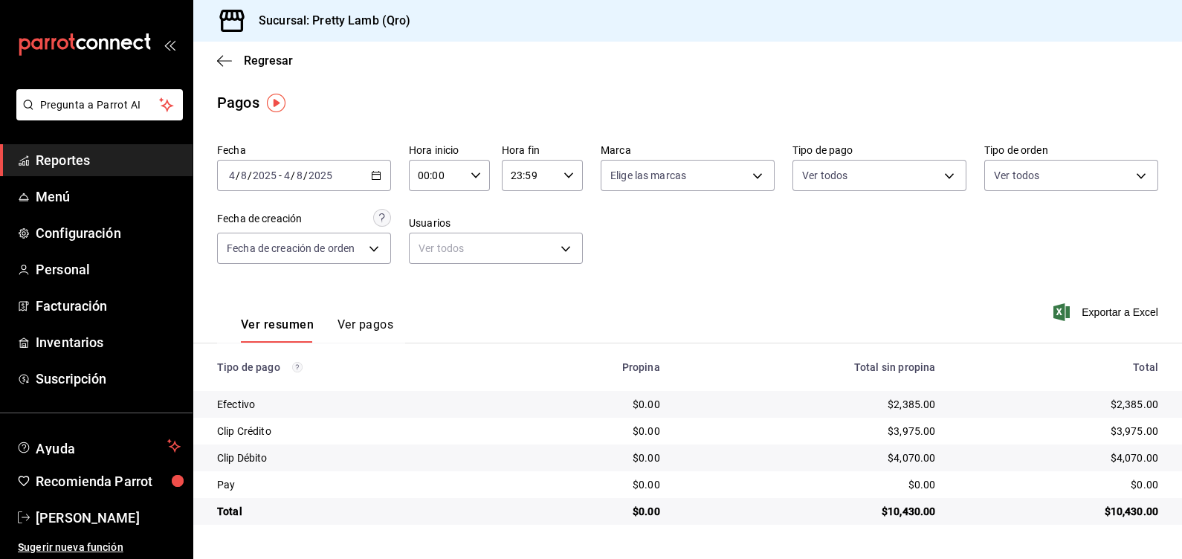
click at [372, 175] on \(Stroke\) "button" at bounding box center [376, 176] width 9 height 8
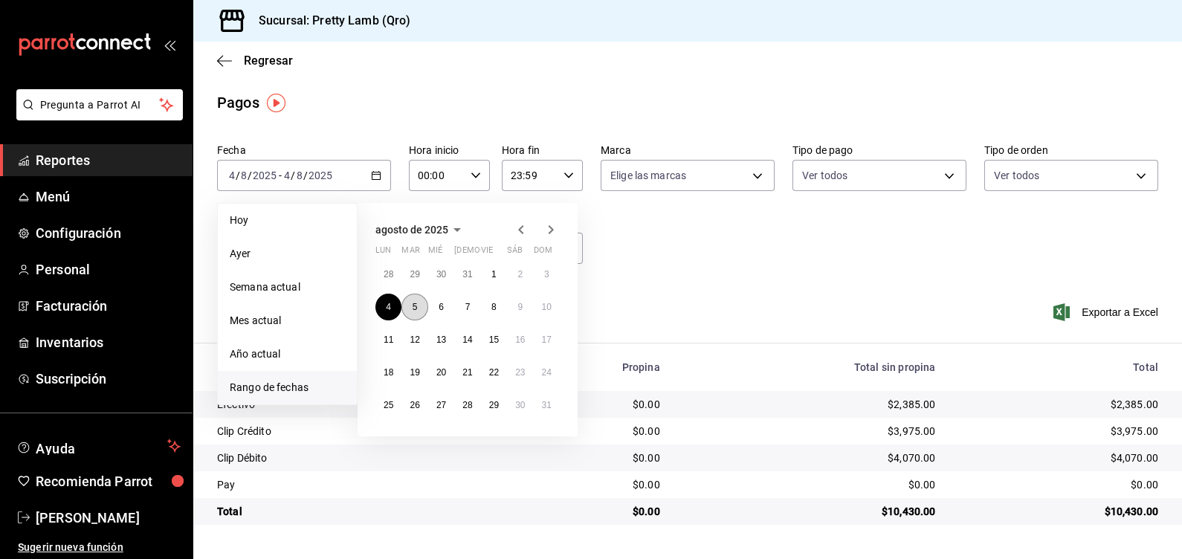
click at [410, 307] on button "5" at bounding box center [414, 307] width 26 height 27
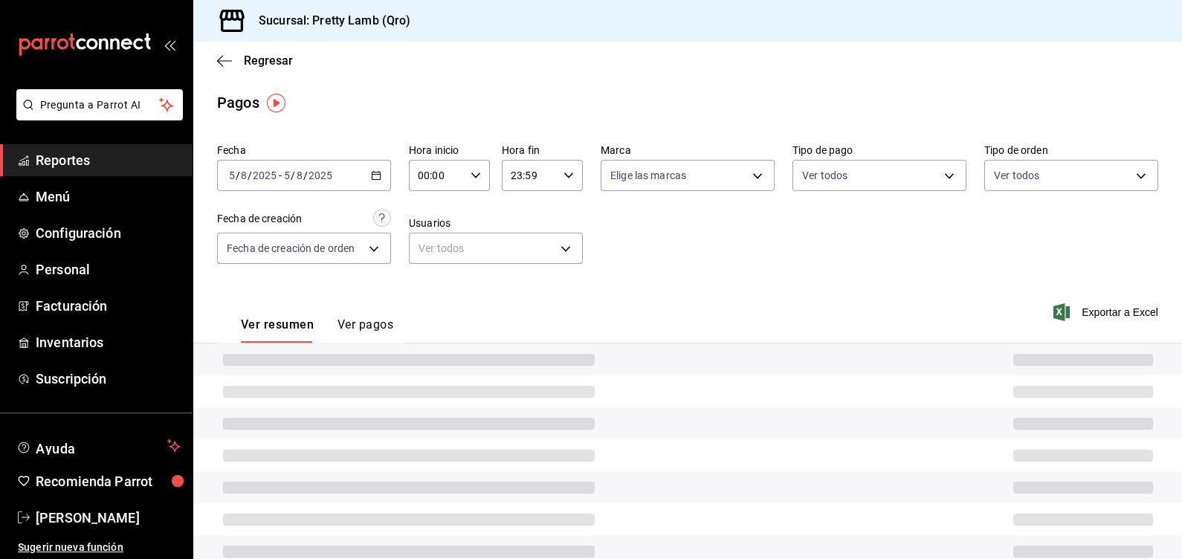
click at [410, 307] on div "Ver resumen Ver pagos Exportar a Excel" at bounding box center [687, 321] width 989 height 79
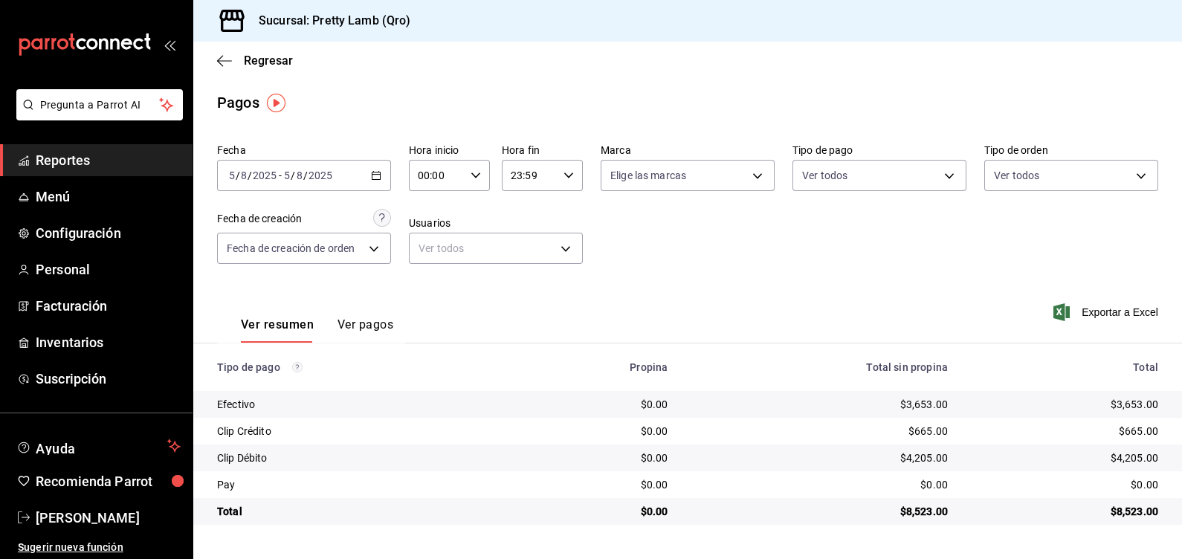
click at [372, 172] on icon "button" at bounding box center [376, 175] width 10 height 10
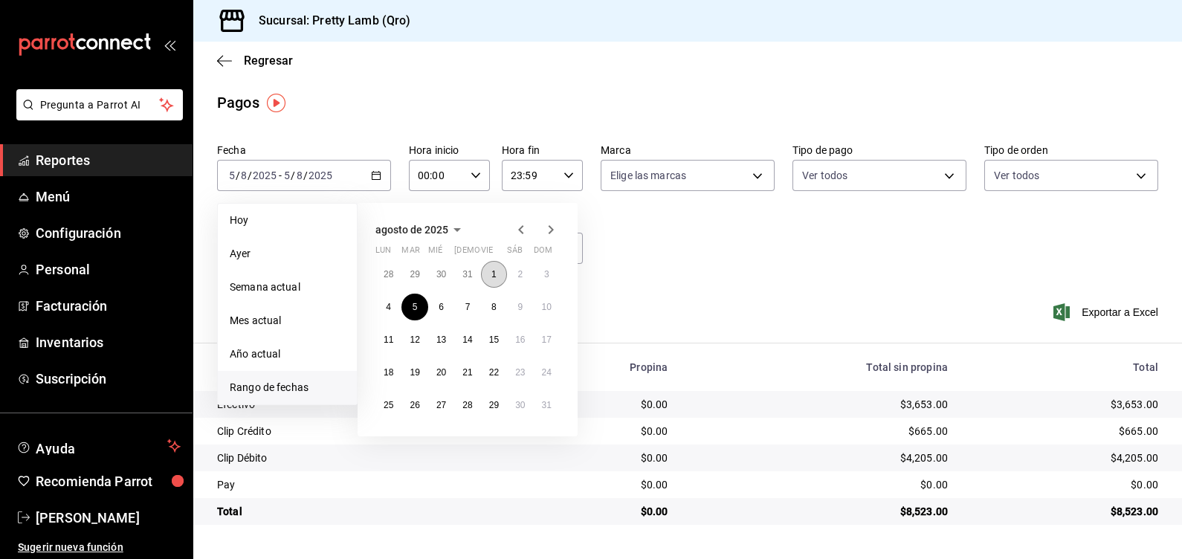
click at [497, 275] on button "1" at bounding box center [494, 274] width 26 height 27
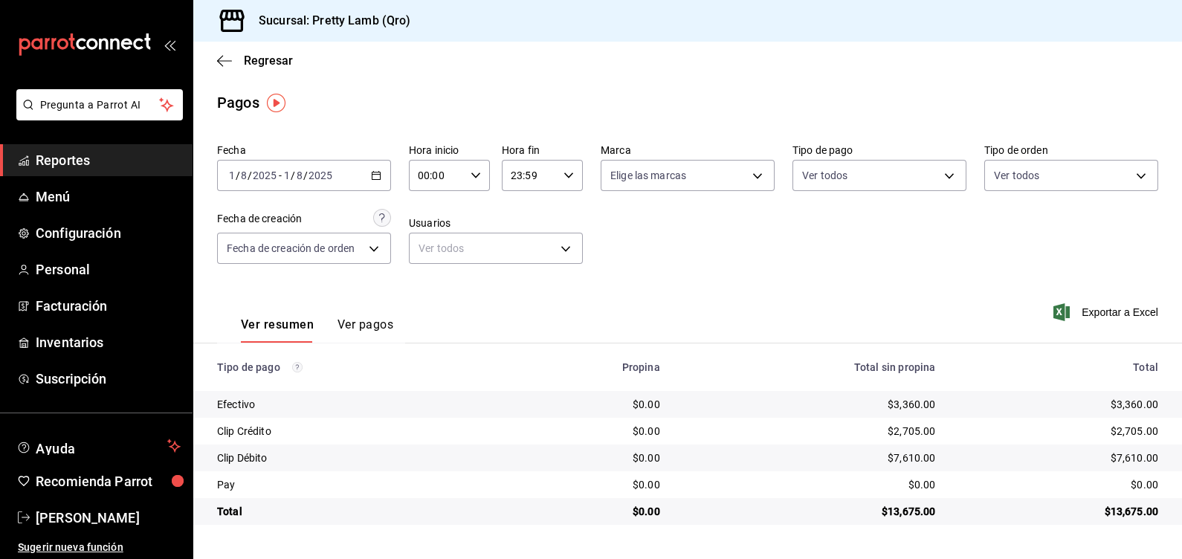
click at [381, 172] on div "[DATE] [DATE] - [DATE] [DATE]" at bounding box center [304, 175] width 174 height 31
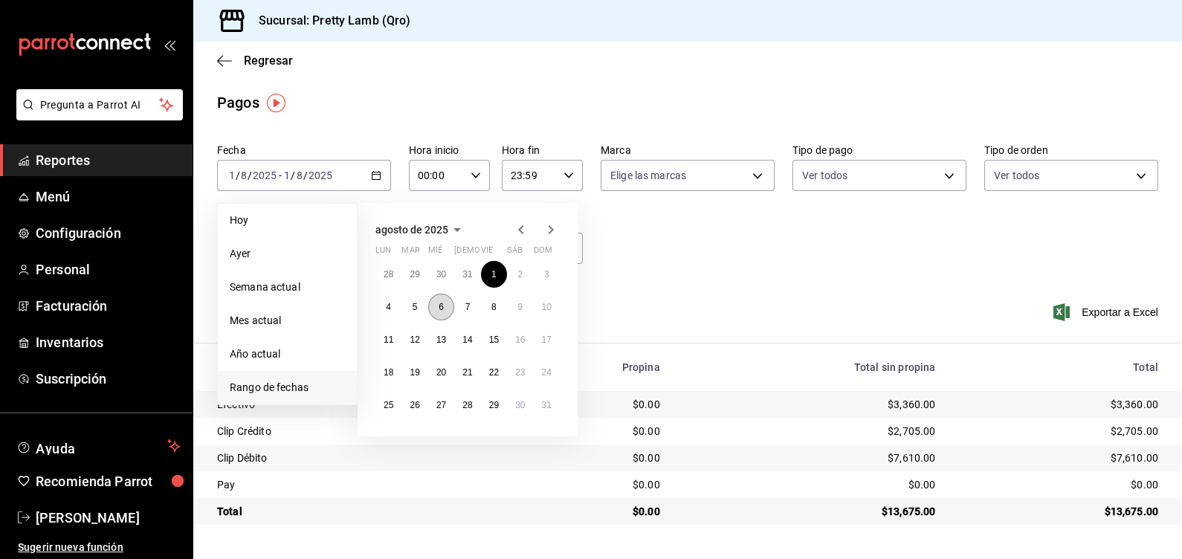
click at [435, 309] on button "6" at bounding box center [441, 307] width 26 height 27
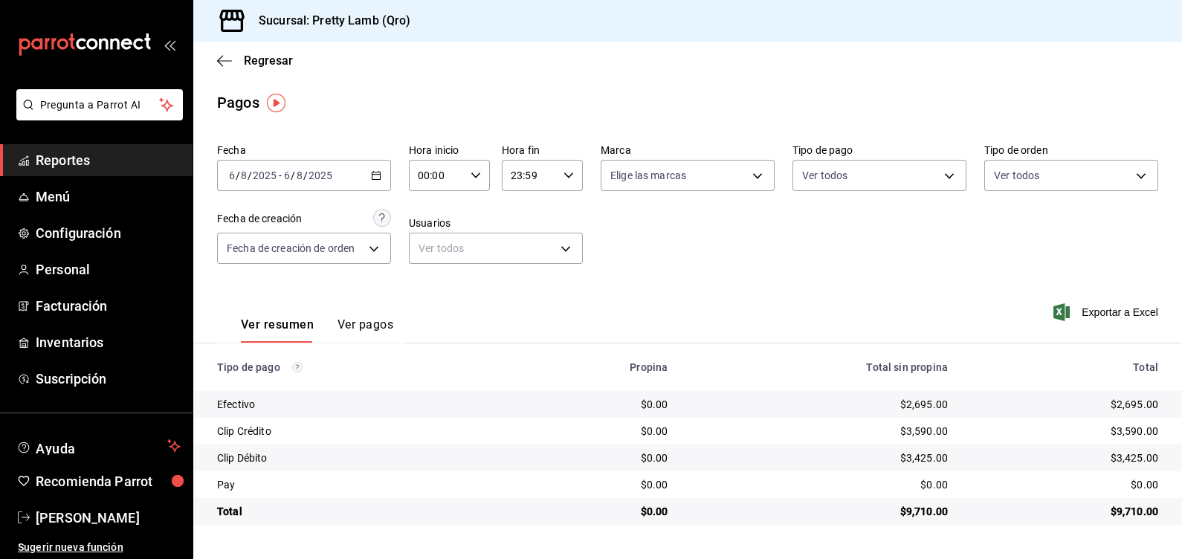
click at [371, 173] on icon "button" at bounding box center [376, 175] width 10 height 10
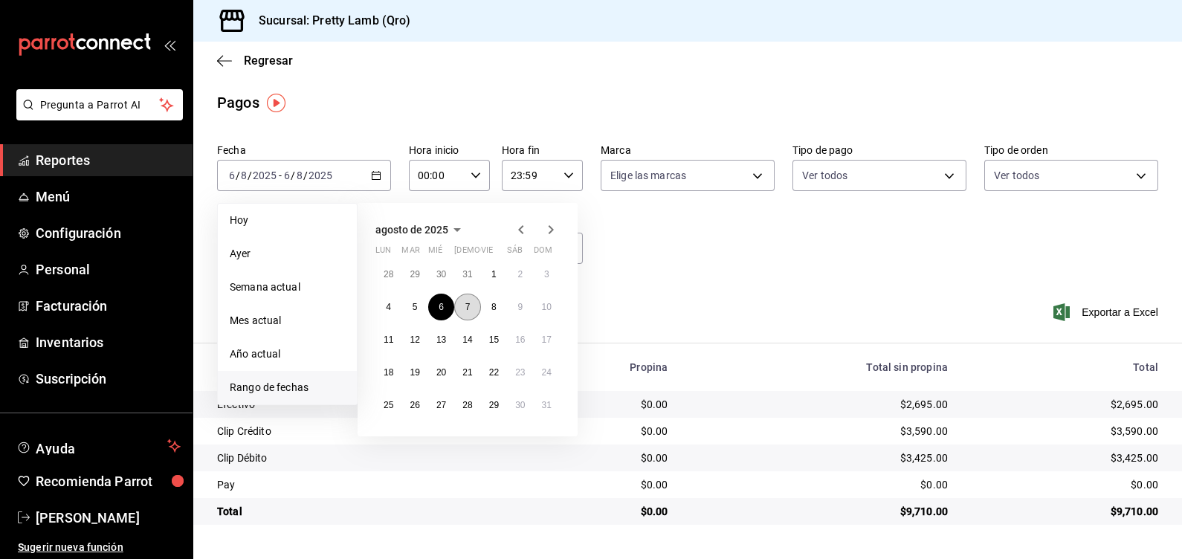
click at [478, 301] on button "7" at bounding box center [467, 307] width 26 height 27
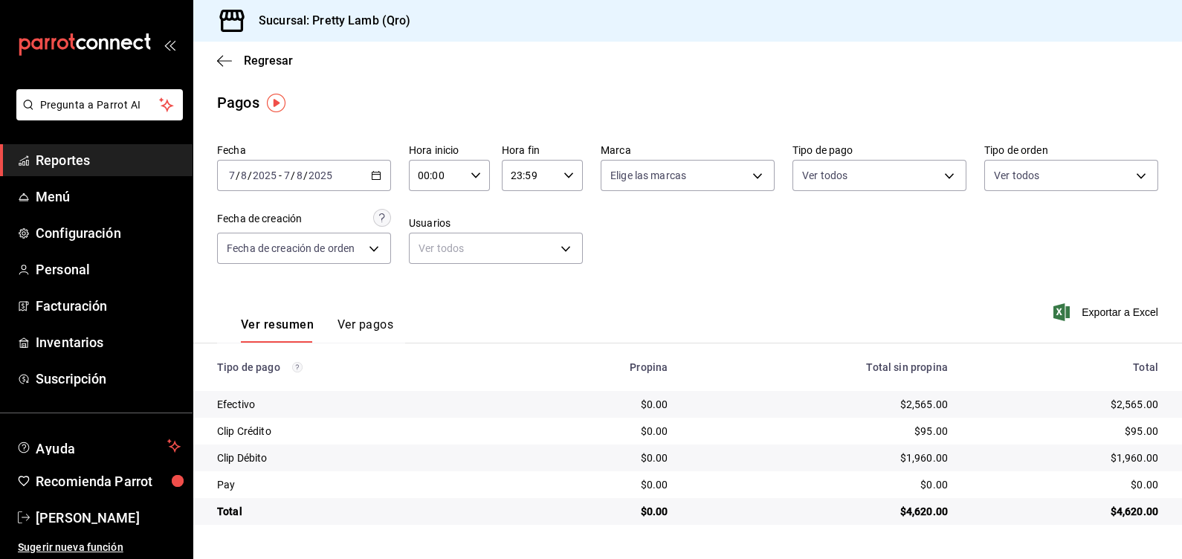
click at [383, 173] on div "[DATE] [DATE] - [DATE] [DATE]" at bounding box center [304, 175] width 174 height 31
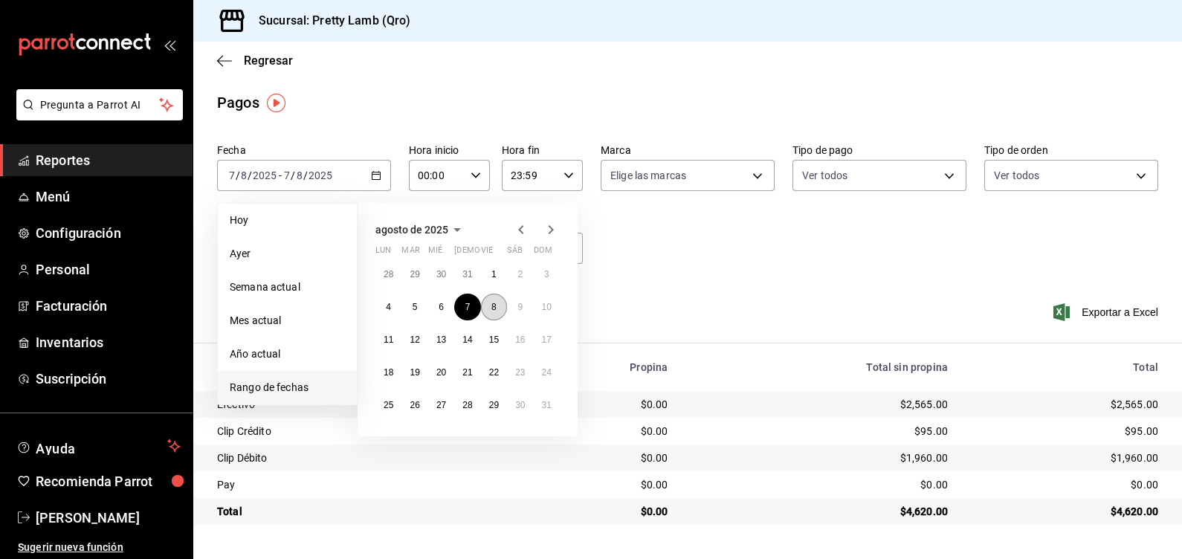
click at [495, 299] on button "8" at bounding box center [494, 307] width 26 height 27
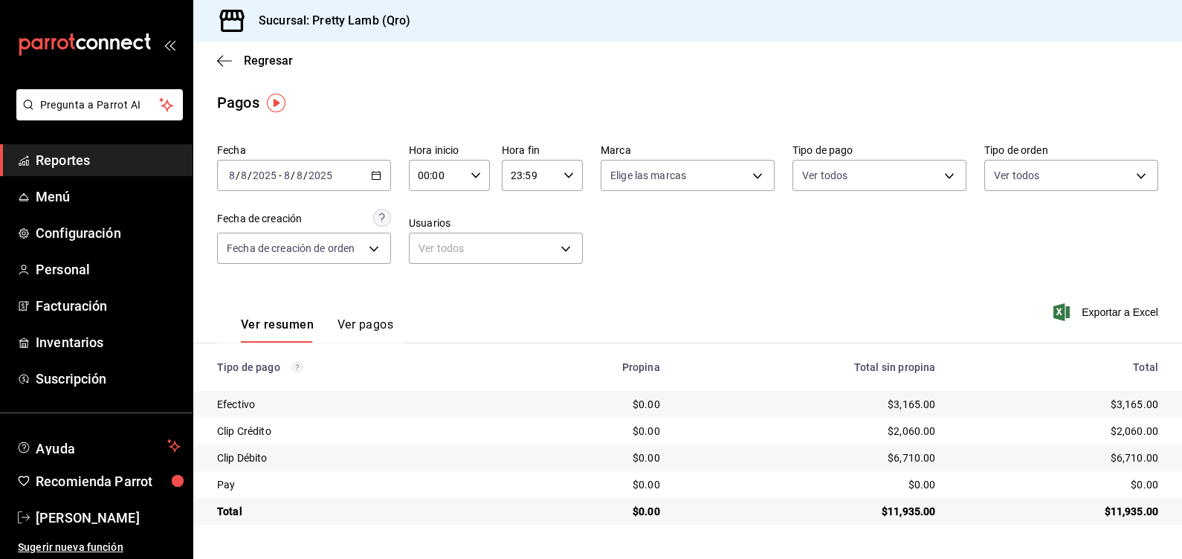
click at [379, 175] on \(Stroke\) "button" at bounding box center [376, 174] width 8 height 1
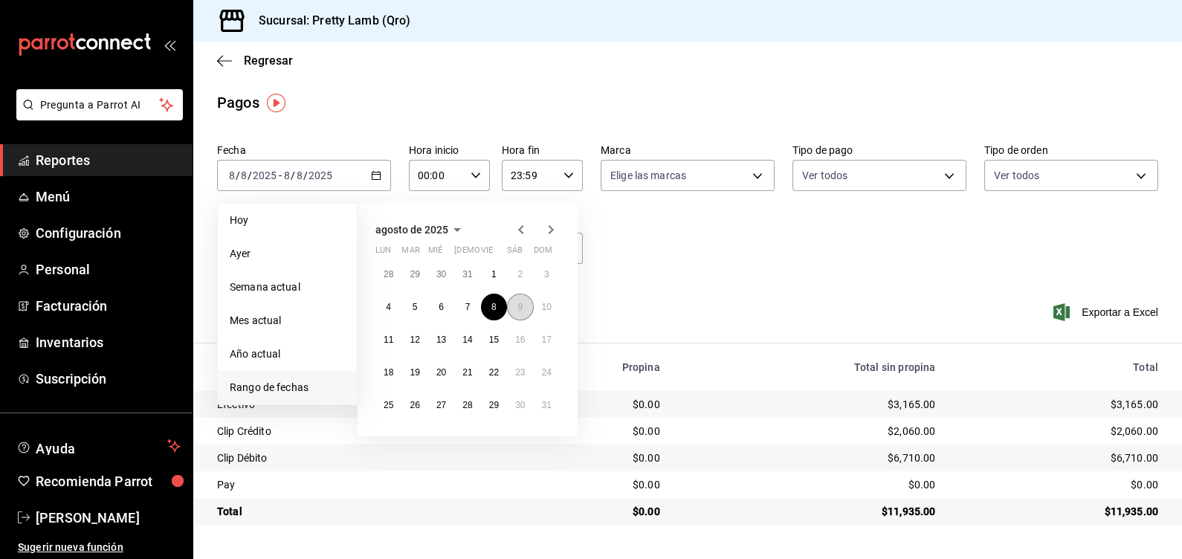
click at [520, 305] on abbr "9" at bounding box center [519, 307] width 5 height 10
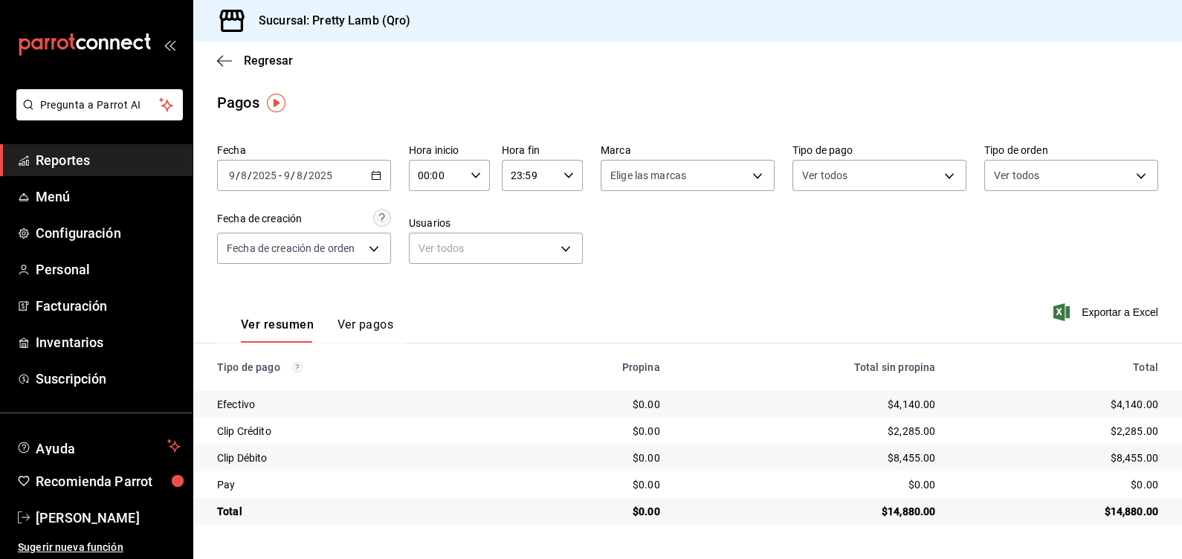
click at [375, 171] on icon "button" at bounding box center [376, 175] width 10 height 10
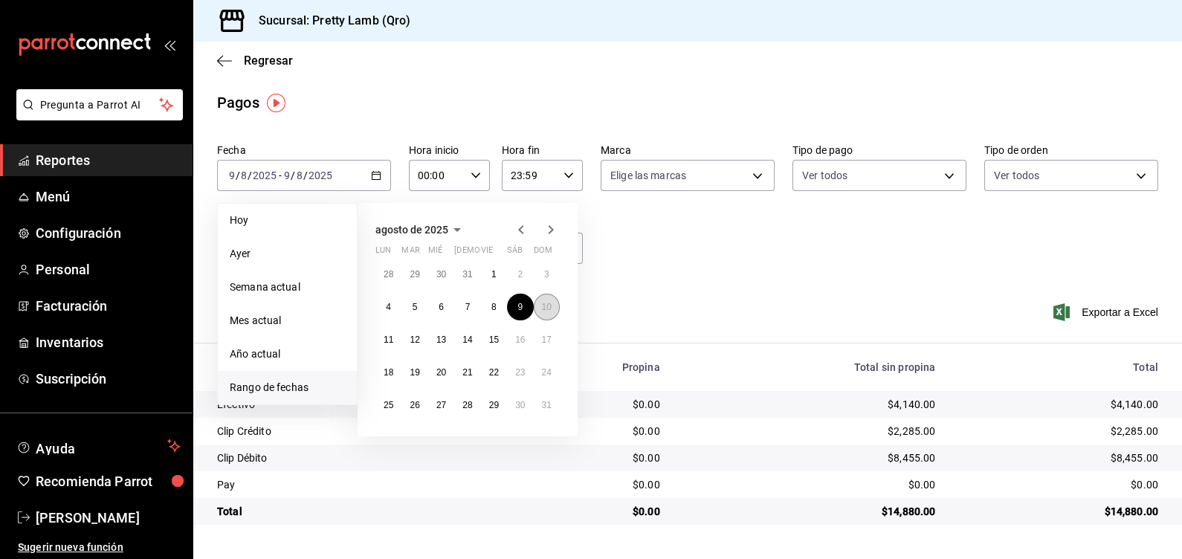
click at [554, 307] on button "10" at bounding box center [547, 307] width 26 height 27
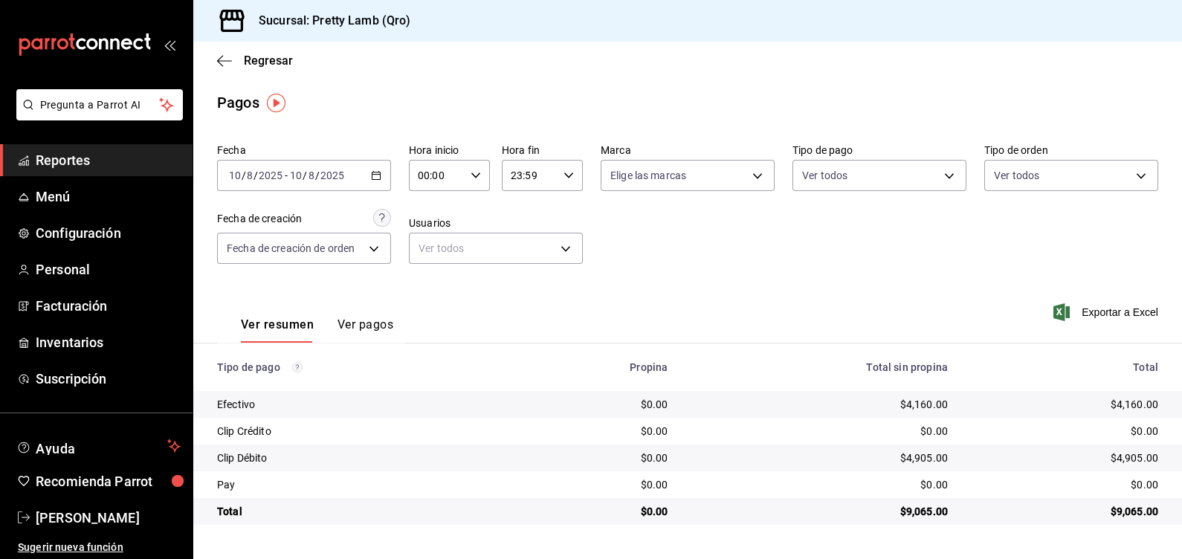
click at [88, 162] on span "Reportes" at bounding box center [108, 160] width 145 height 20
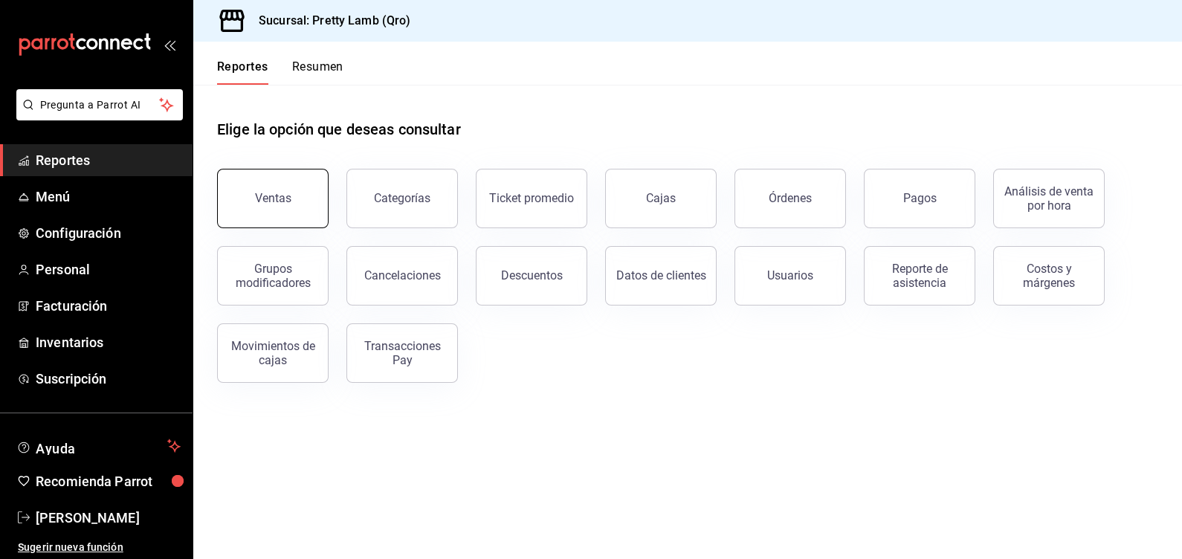
click at [283, 204] on div "Ventas" at bounding box center [273, 198] width 36 height 14
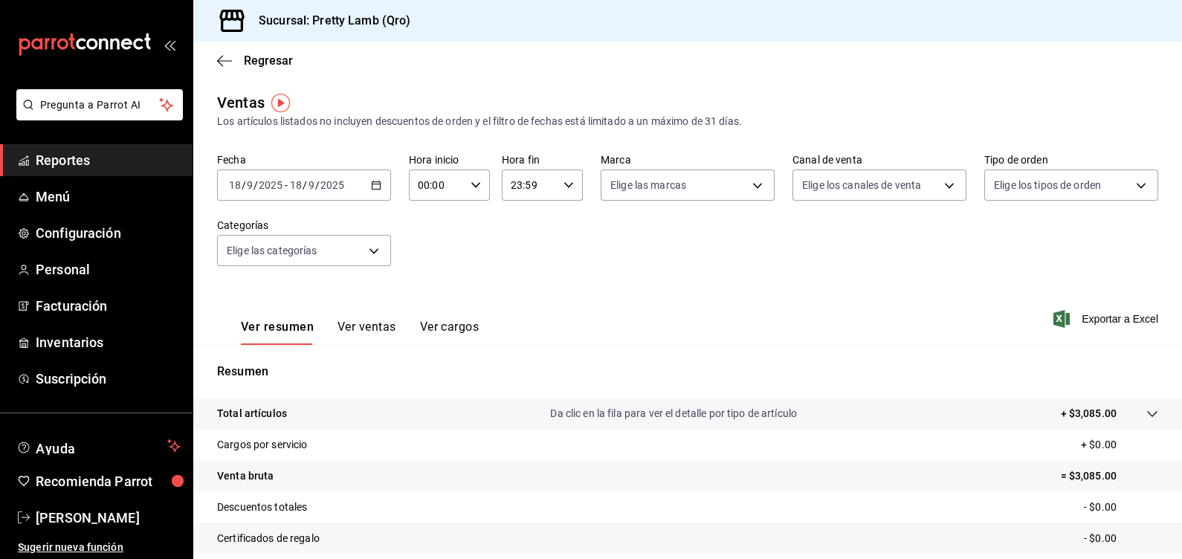
click at [373, 190] on \(Stroke\) "button" at bounding box center [376, 185] width 9 height 8
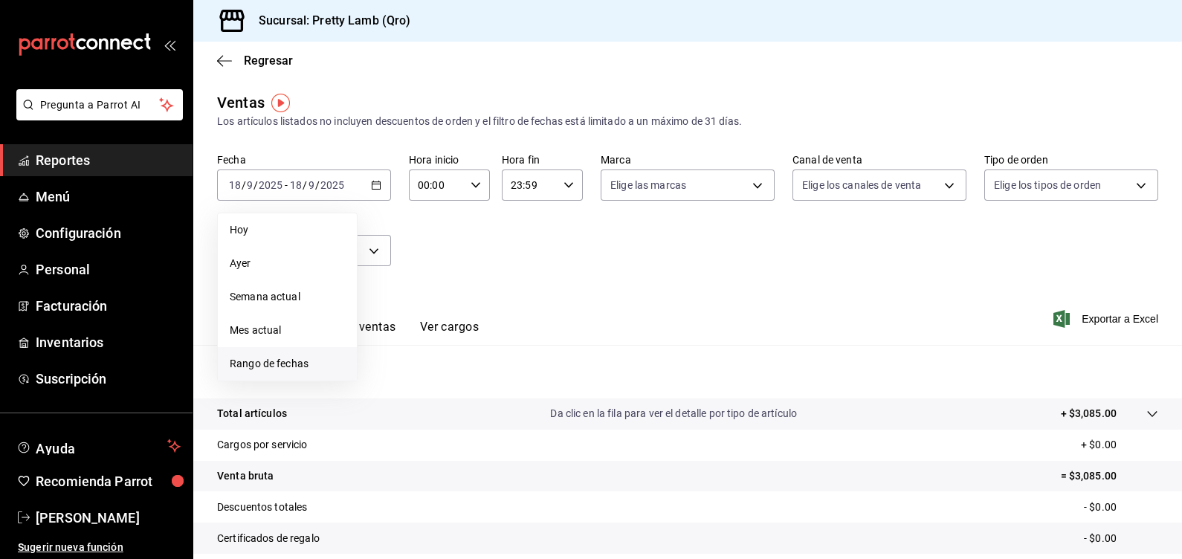
click at [275, 363] on span "Rango de fechas" at bounding box center [287, 364] width 115 height 16
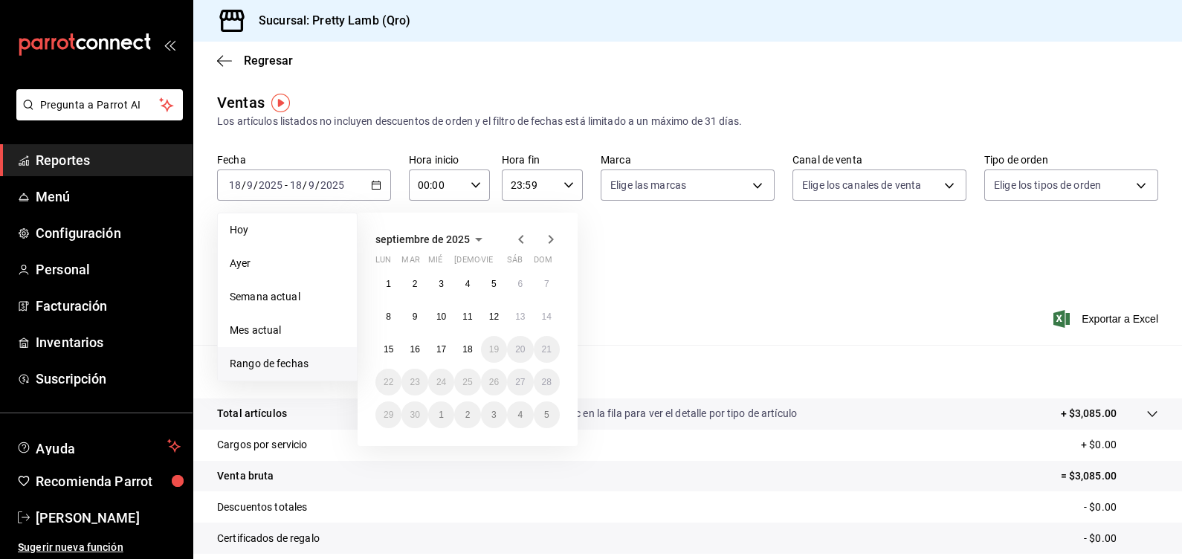
click at [522, 235] on icon "button" at bounding box center [520, 239] width 5 height 9
click at [546, 314] on abbr "10" at bounding box center [547, 316] width 10 height 10
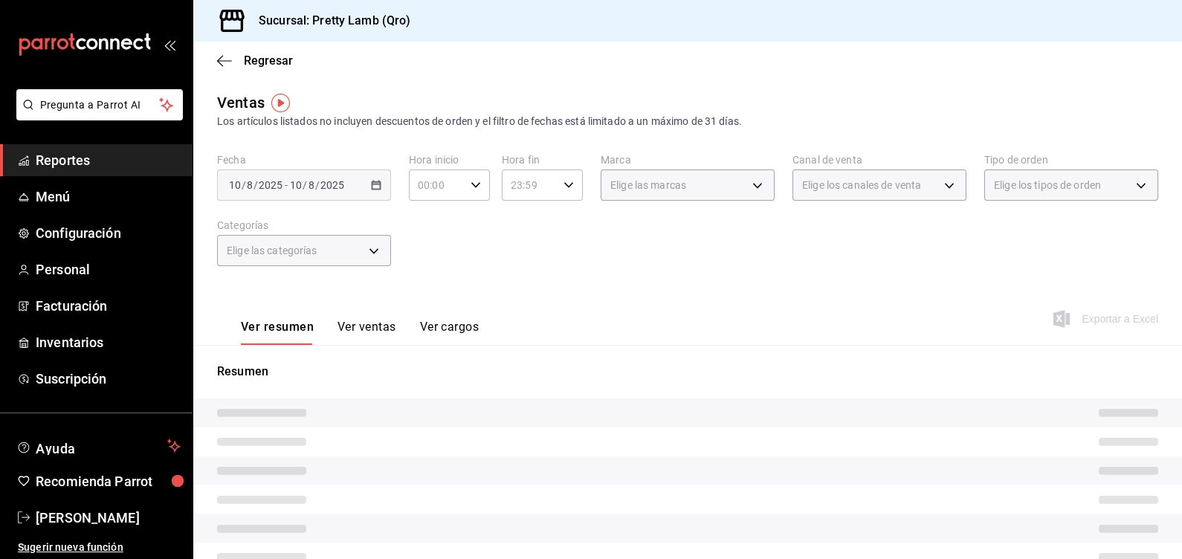
click at [546, 314] on div "Ver resumen Ver ventas Ver cargos Exportar a Excel" at bounding box center [687, 314] width 989 height 61
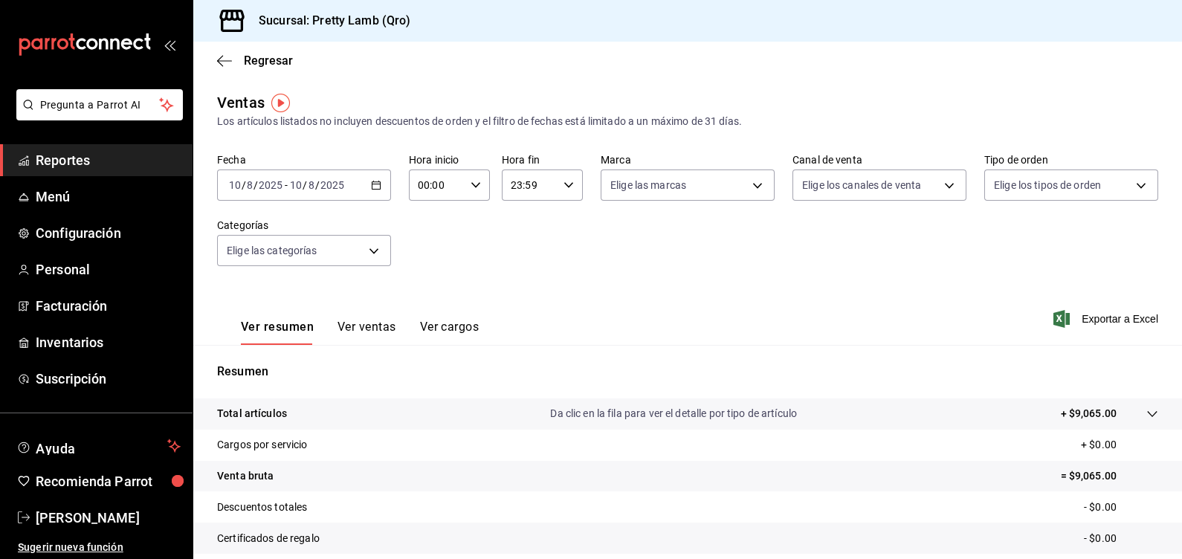
drag, startPoint x: 546, startPoint y: 314, endPoint x: 753, endPoint y: 274, distance: 211.4
click at [753, 274] on div "Fecha [DATE] [DATE] - [DATE] [DATE] Hora inicio 00:00 Hora inicio Hora fin 23:5…" at bounding box center [687, 218] width 941 height 131
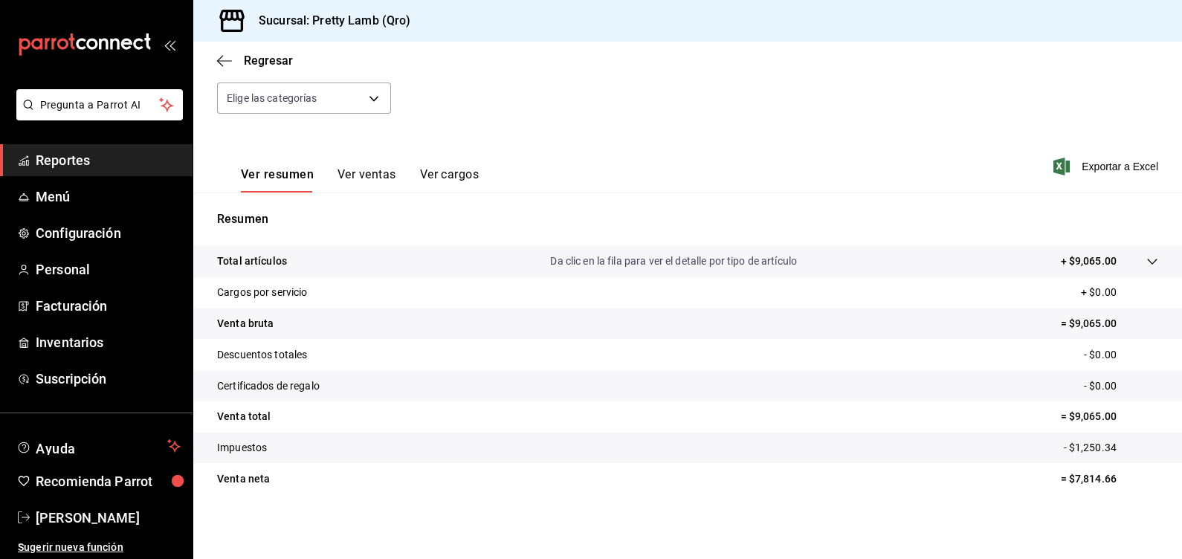
scroll to position [59, 0]
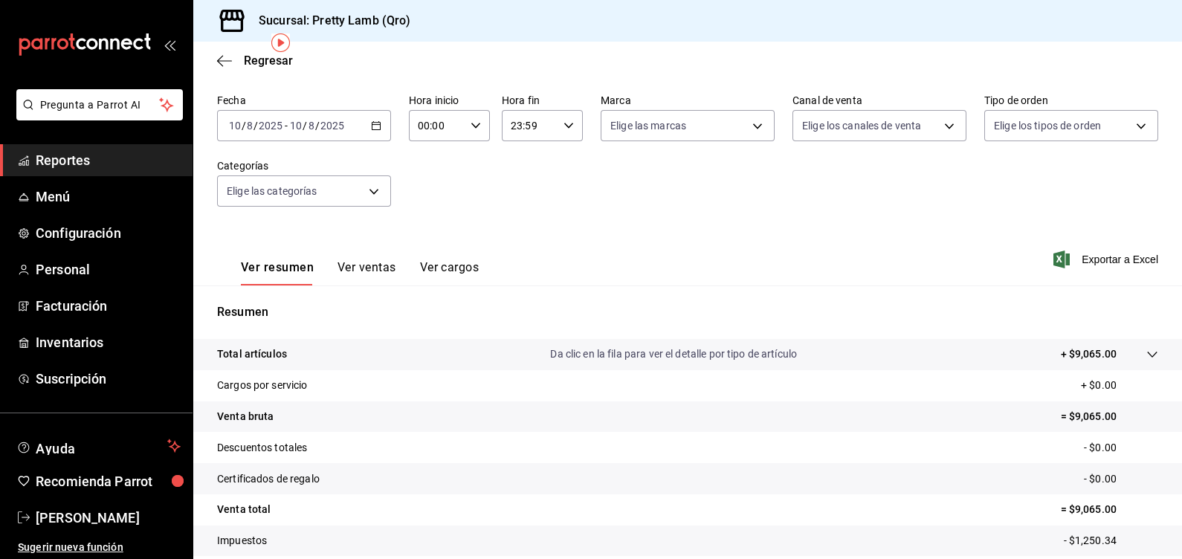
click at [379, 123] on div "[DATE] [DATE] - [DATE] [DATE]" at bounding box center [304, 125] width 174 height 31
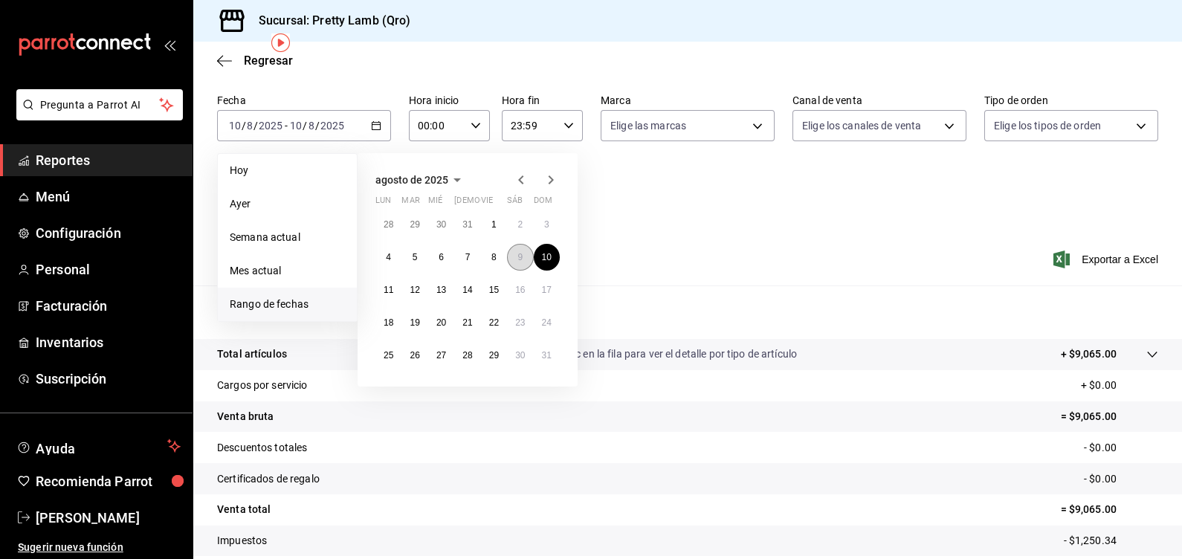
click at [517, 259] on button "9" at bounding box center [520, 257] width 26 height 27
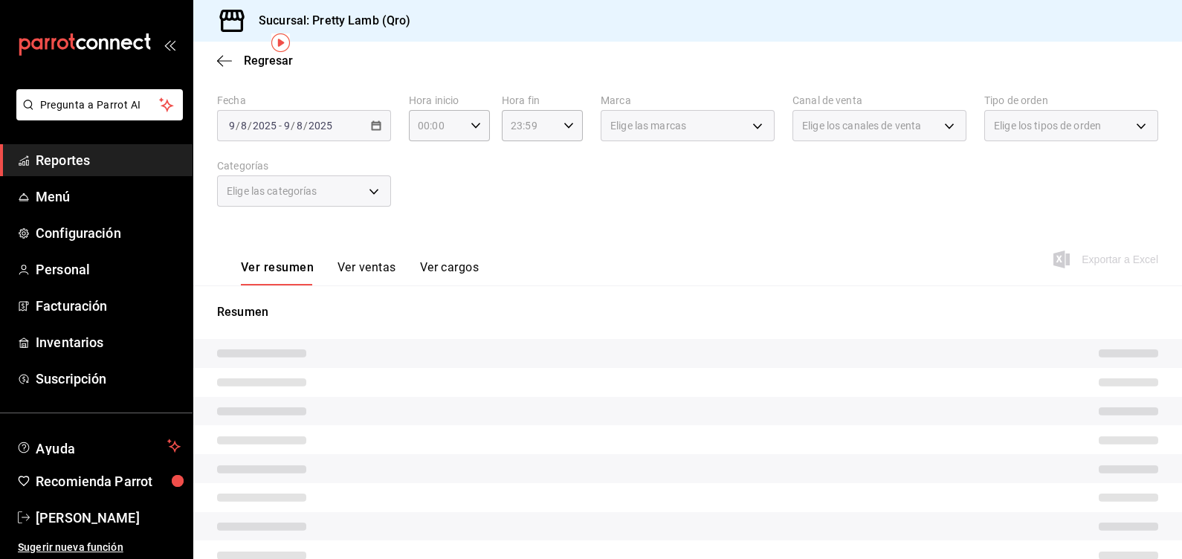
click at [652, 250] on div "Ver resumen Ver ventas Ver cargos Exportar a Excel" at bounding box center [687, 254] width 989 height 61
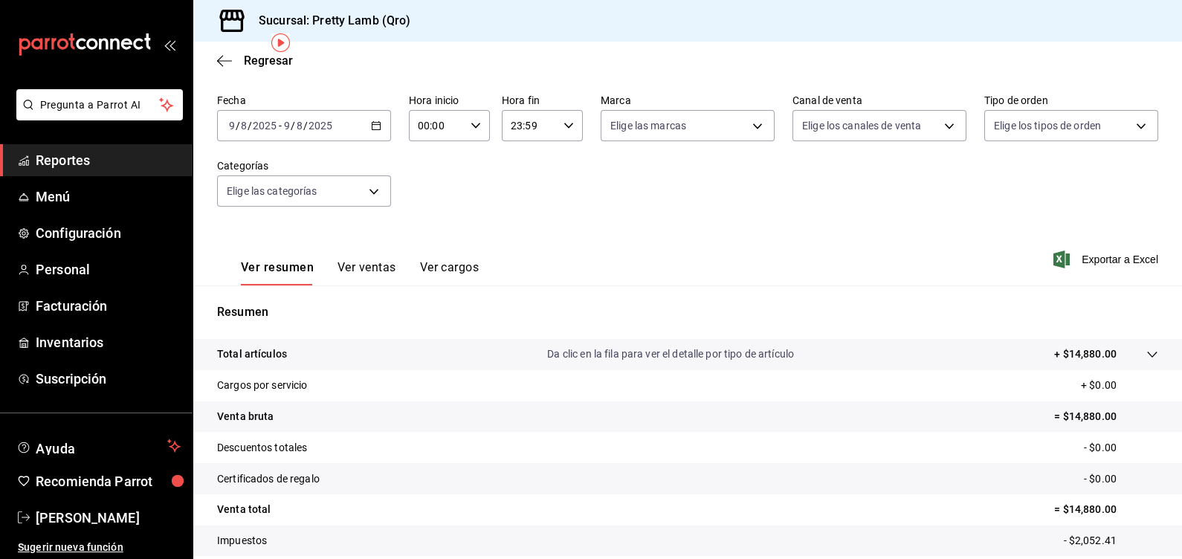
click at [71, 164] on span "Reportes" at bounding box center [108, 160] width 145 height 20
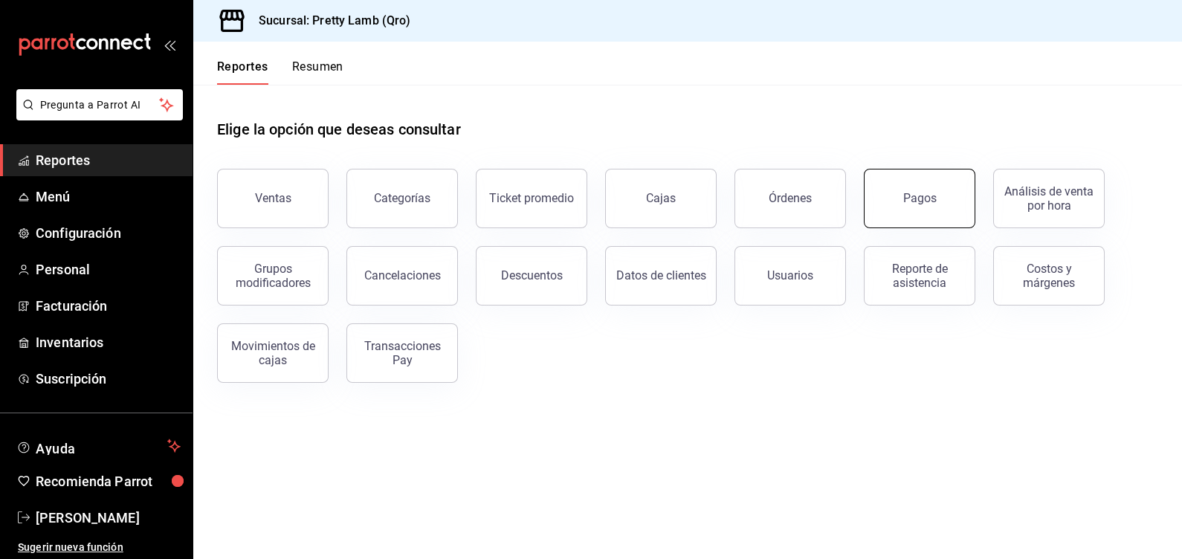
click at [914, 184] on button "Pagos" at bounding box center [919, 198] width 111 height 59
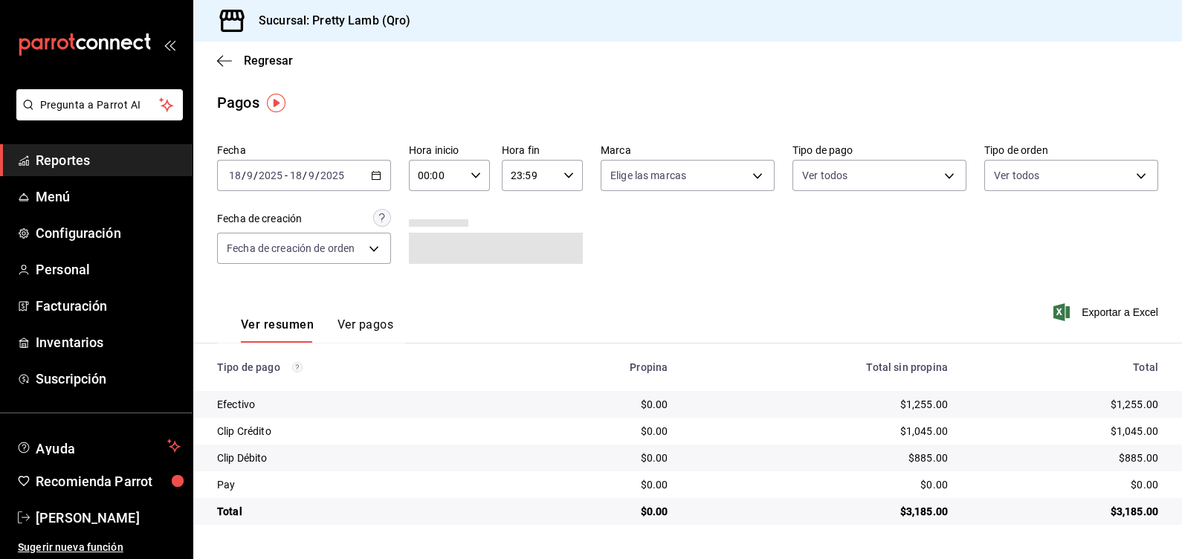
click at [374, 178] on icon "button" at bounding box center [376, 175] width 10 height 10
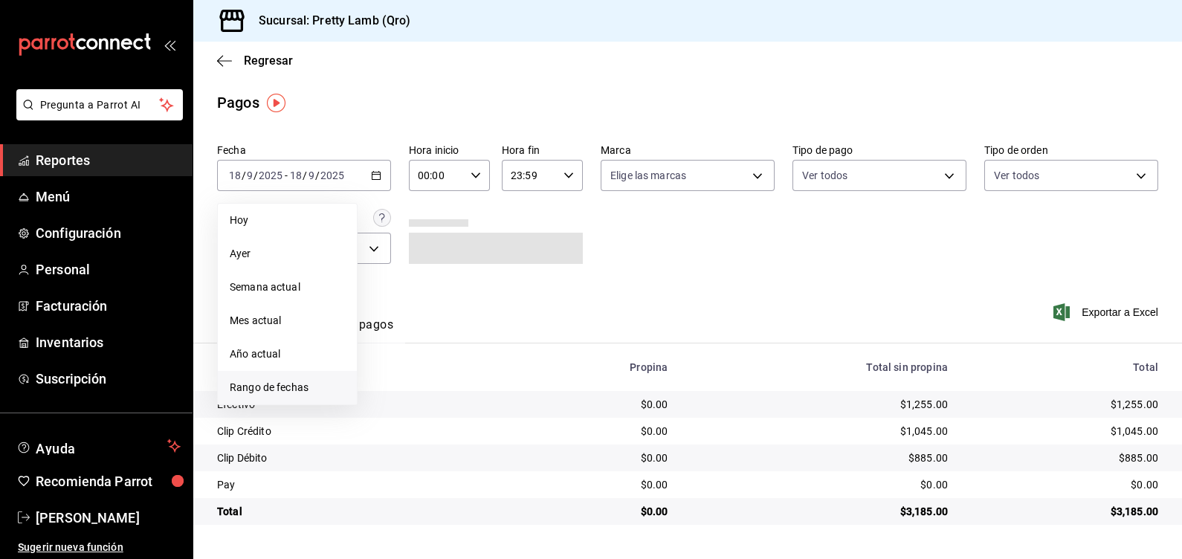
click at [271, 384] on span "Rango de fechas" at bounding box center [287, 388] width 115 height 16
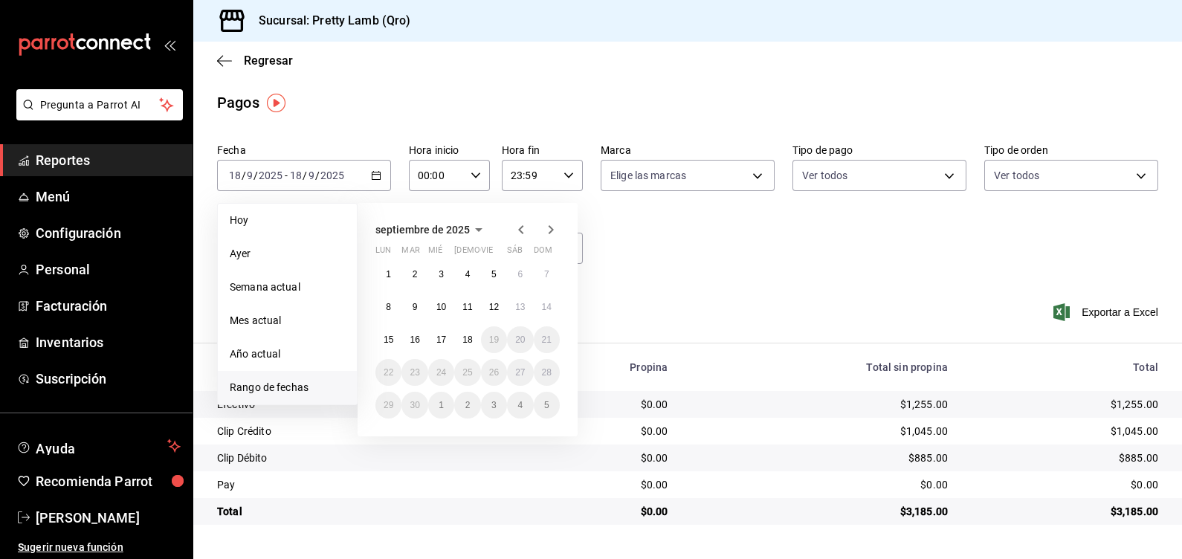
click at [520, 230] on icon "button" at bounding box center [520, 229] width 5 height 9
click at [520, 305] on abbr "9" at bounding box center [519, 307] width 5 height 10
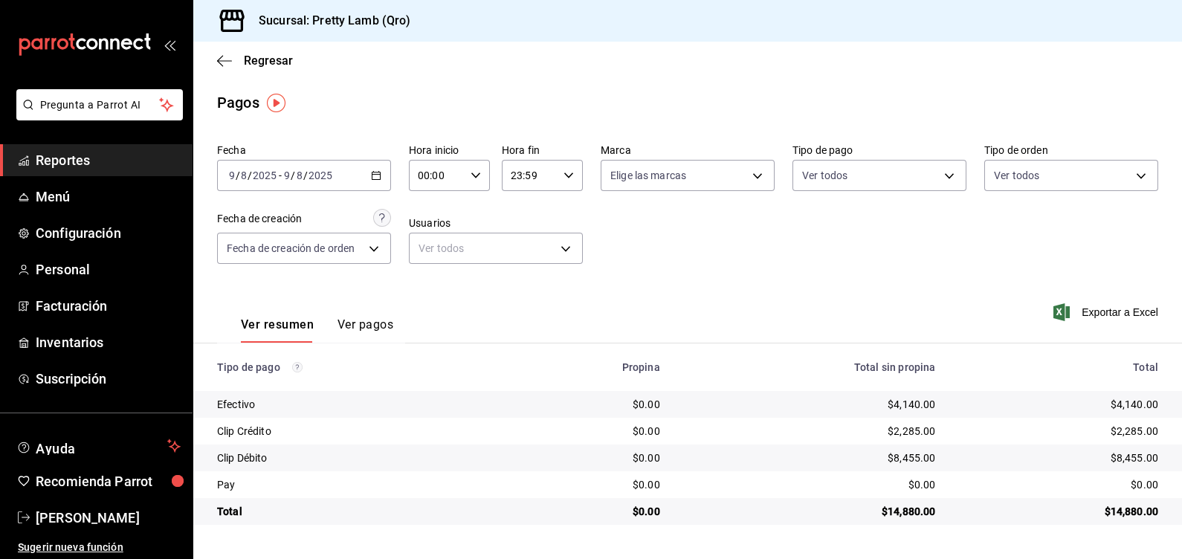
click at [800, 262] on div "Fecha [DATE] [DATE] - [DATE] [DATE] Hora inicio 00:00 Hora inicio Hora fin 23:5…" at bounding box center [687, 210] width 941 height 144
click at [379, 174] on icon "button" at bounding box center [376, 175] width 10 height 10
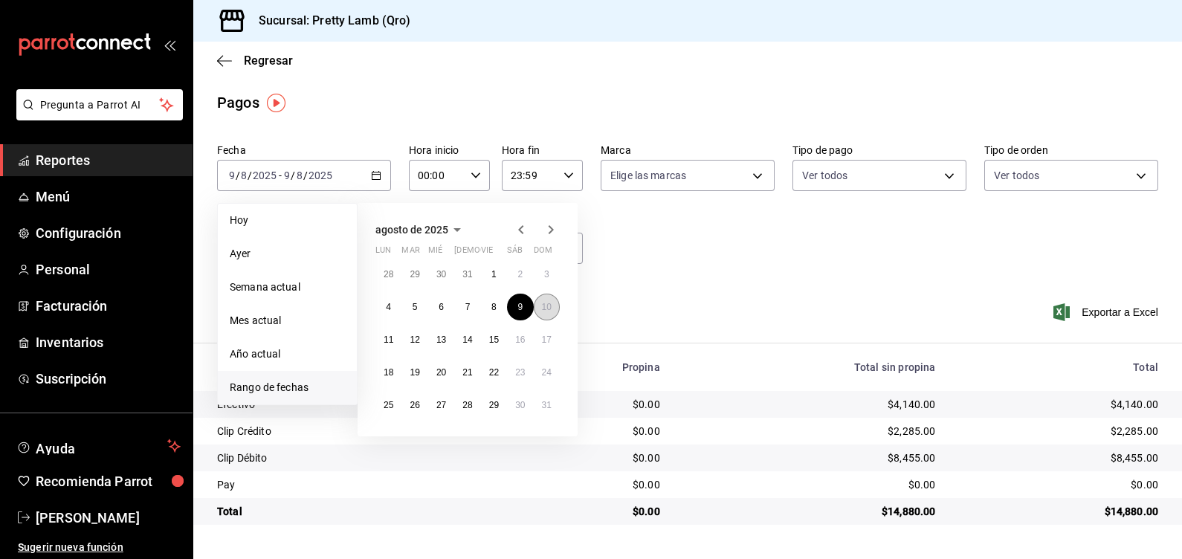
click at [546, 310] on abbr "10" at bounding box center [547, 307] width 10 height 10
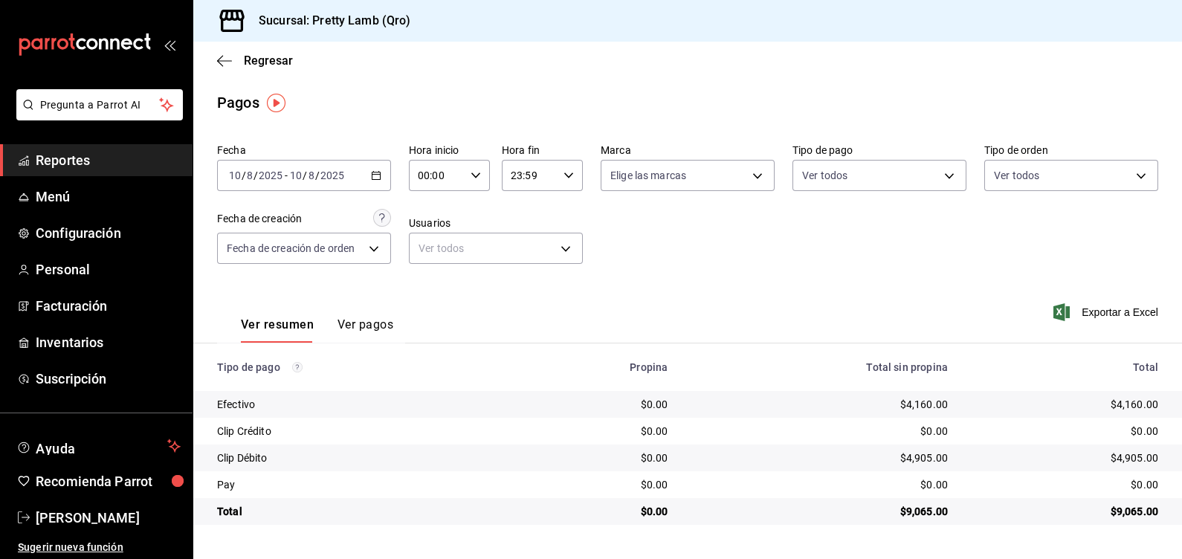
click at [647, 282] on div "Ver resumen Ver pagos Exportar a Excel" at bounding box center [687, 321] width 989 height 79
click at [377, 176] on icon "button" at bounding box center [376, 175] width 10 height 10
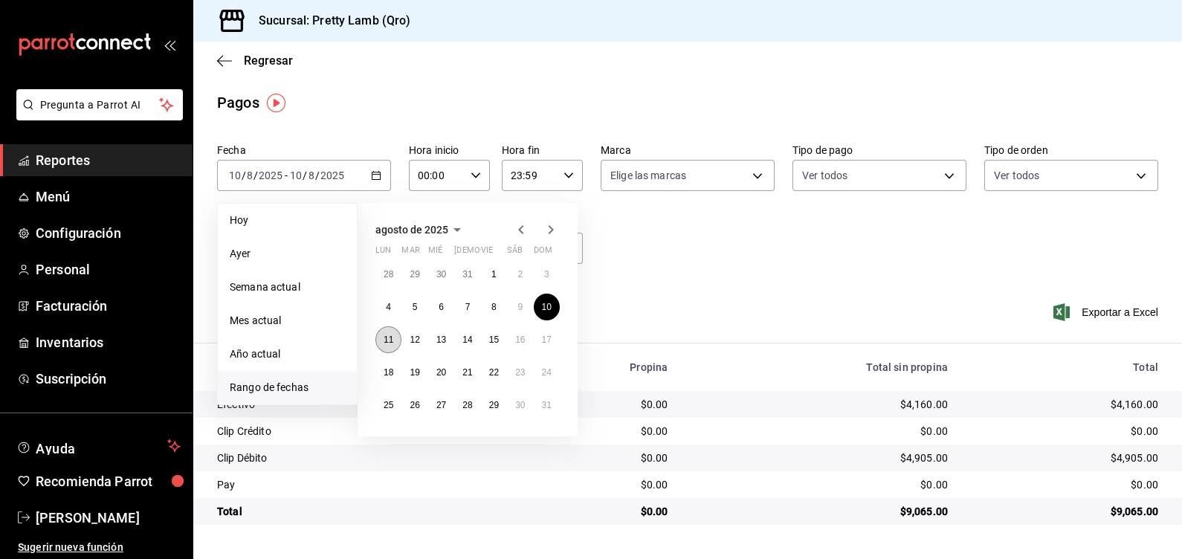
click at [392, 337] on abbr "11" at bounding box center [389, 339] width 10 height 10
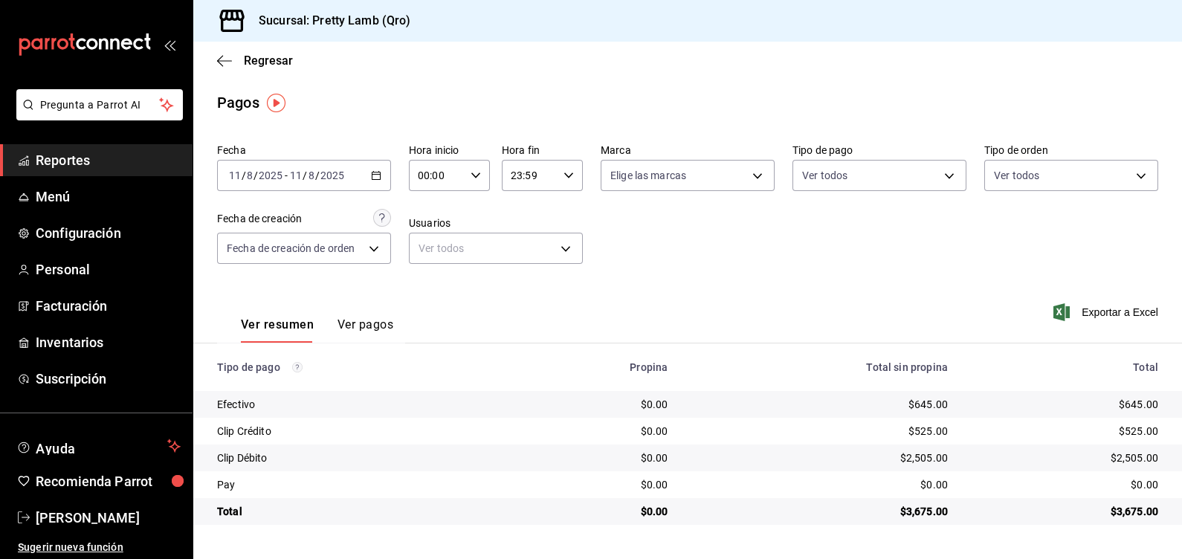
click at [804, 304] on div "Ver resumen Ver pagos Exportar a Excel" at bounding box center [687, 321] width 989 height 79
click at [378, 176] on icon "button" at bounding box center [376, 175] width 10 height 10
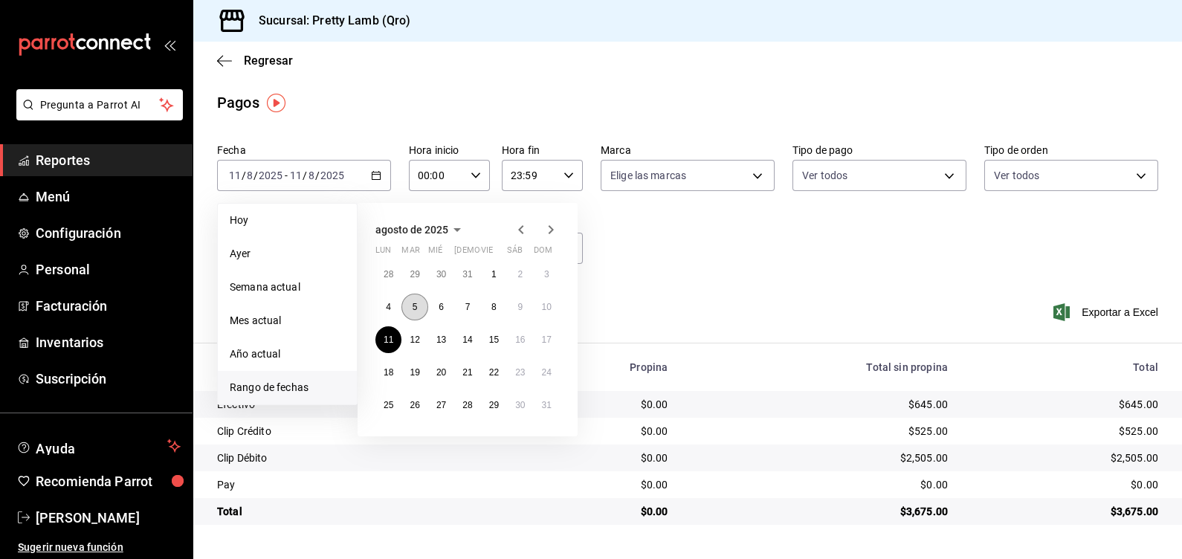
click at [413, 305] on abbr "5" at bounding box center [415, 307] width 5 height 10
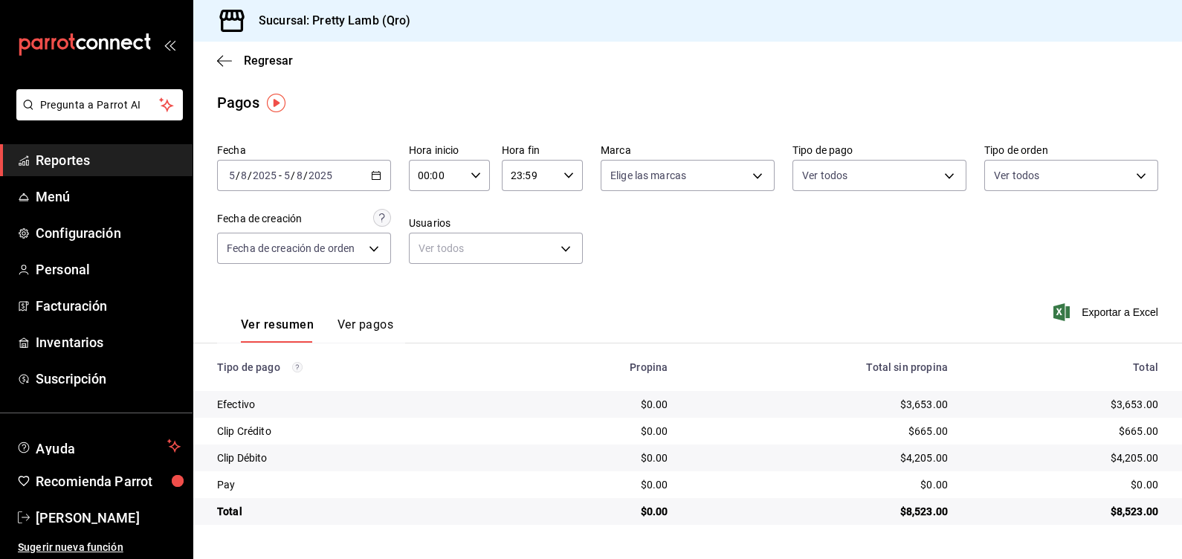
click at [752, 297] on div "Ver resumen Ver pagos Exportar a Excel" at bounding box center [687, 321] width 989 height 79
click at [373, 172] on icon "button" at bounding box center [376, 175] width 10 height 10
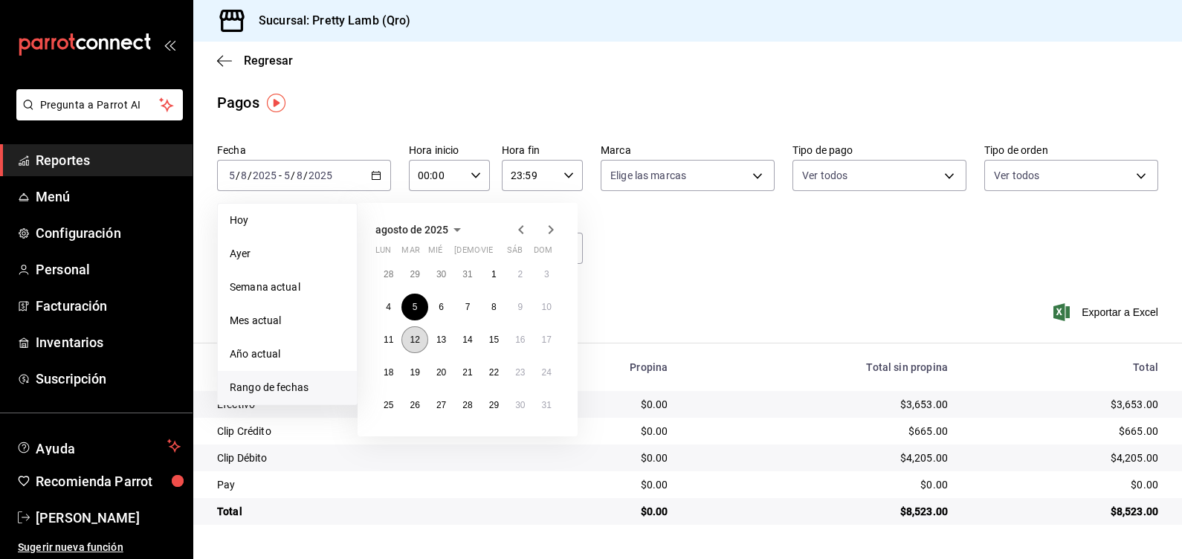
click at [413, 335] on abbr "12" at bounding box center [415, 339] width 10 height 10
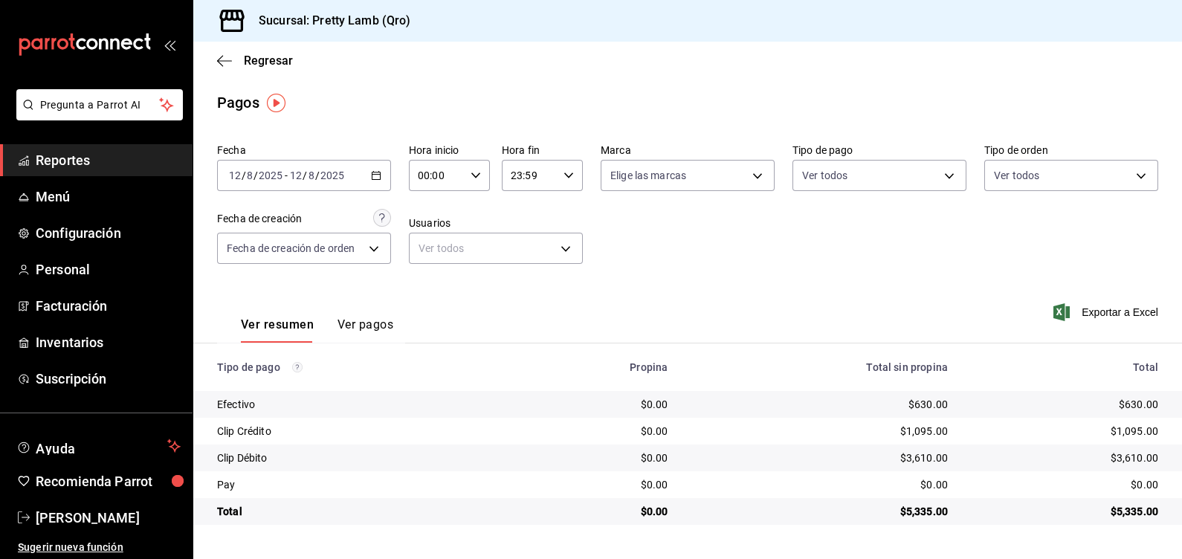
click at [378, 172] on icon "button" at bounding box center [376, 175] width 10 height 10
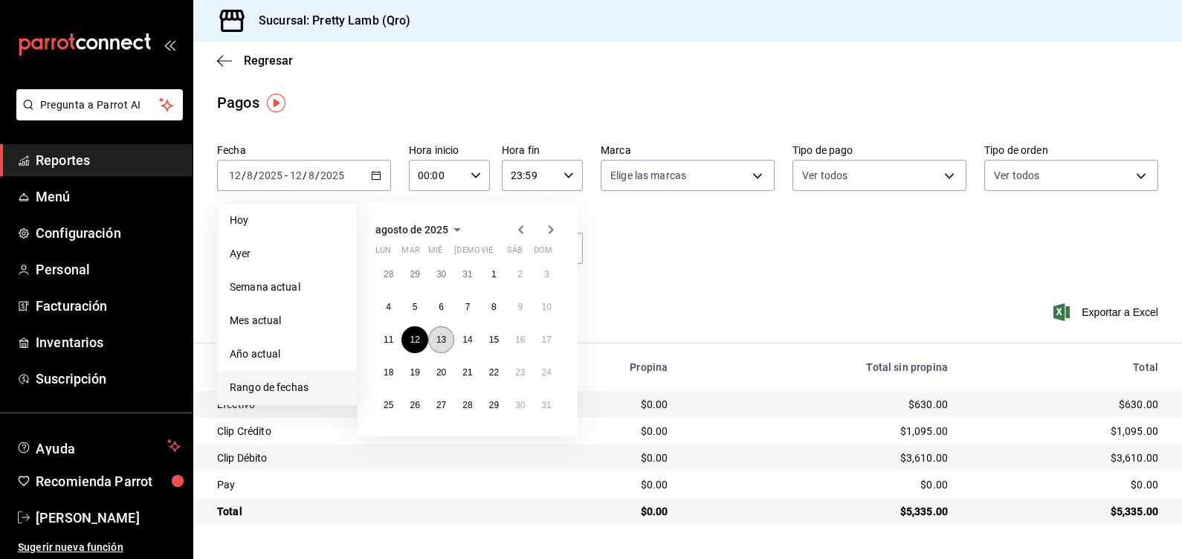
click at [434, 334] on button "13" at bounding box center [441, 339] width 26 height 27
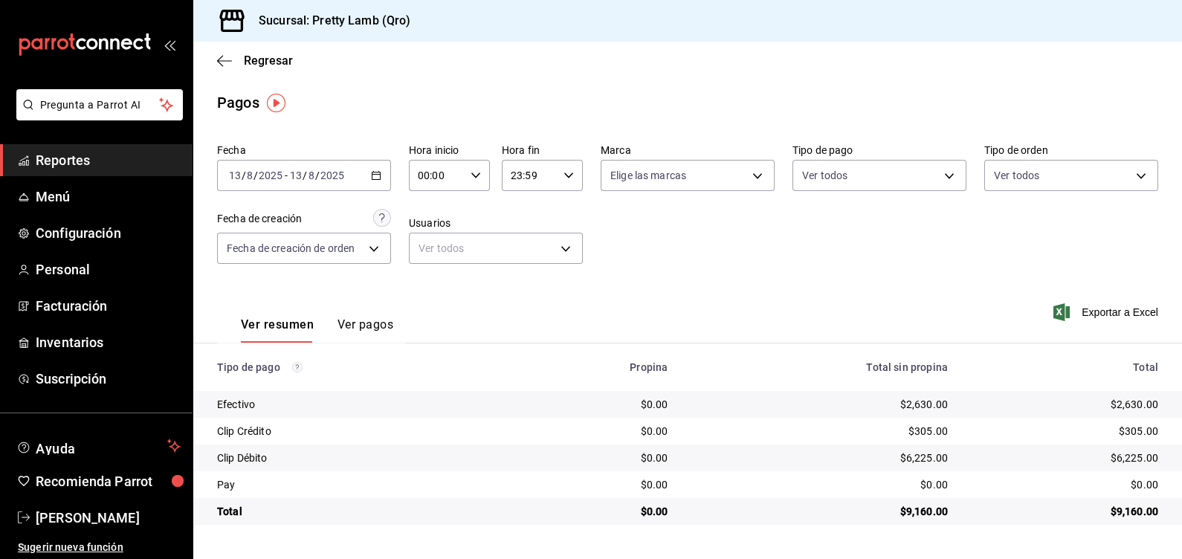
click at [375, 172] on icon "button" at bounding box center [376, 175] width 10 height 10
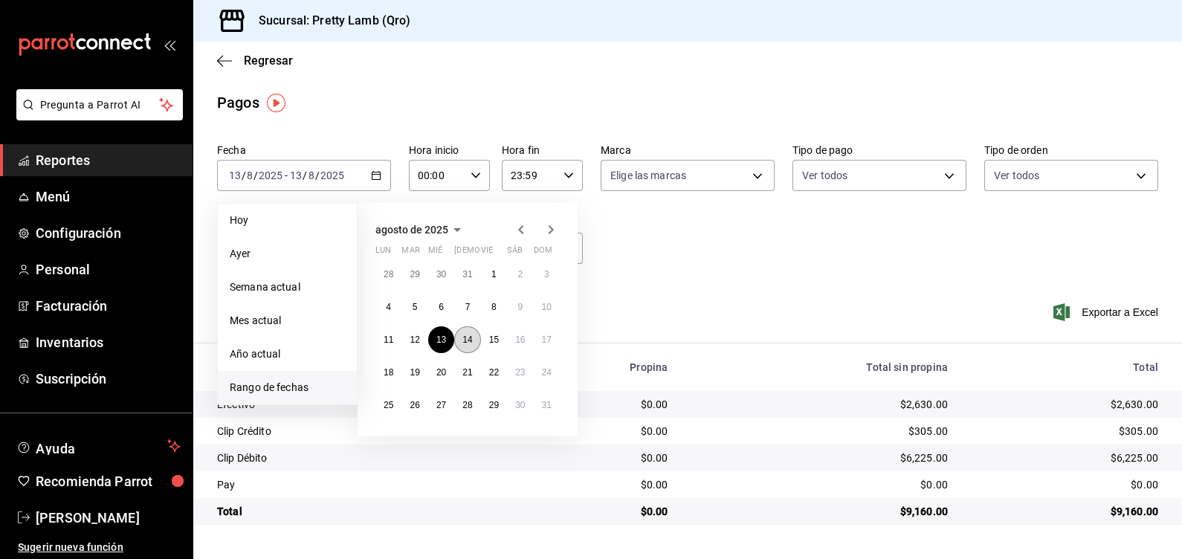
click at [462, 338] on abbr "14" at bounding box center [467, 339] width 10 height 10
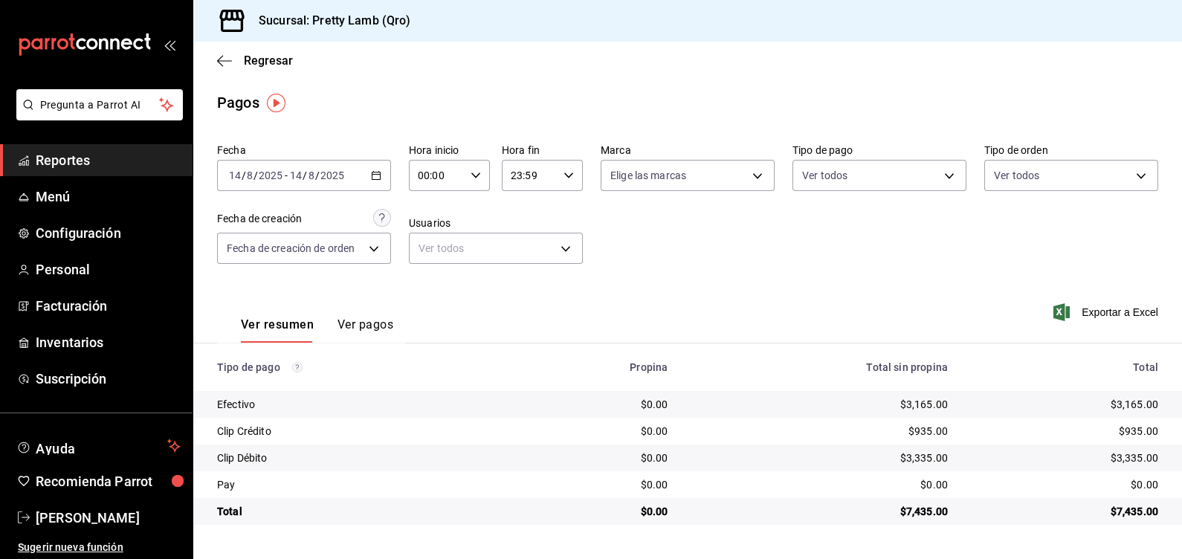
click at [871, 306] on div "Ver resumen Ver pagos Exportar a Excel" at bounding box center [687, 321] width 989 height 79
click at [378, 175] on \(Stroke\) "button" at bounding box center [376, 174] width 8 height 1
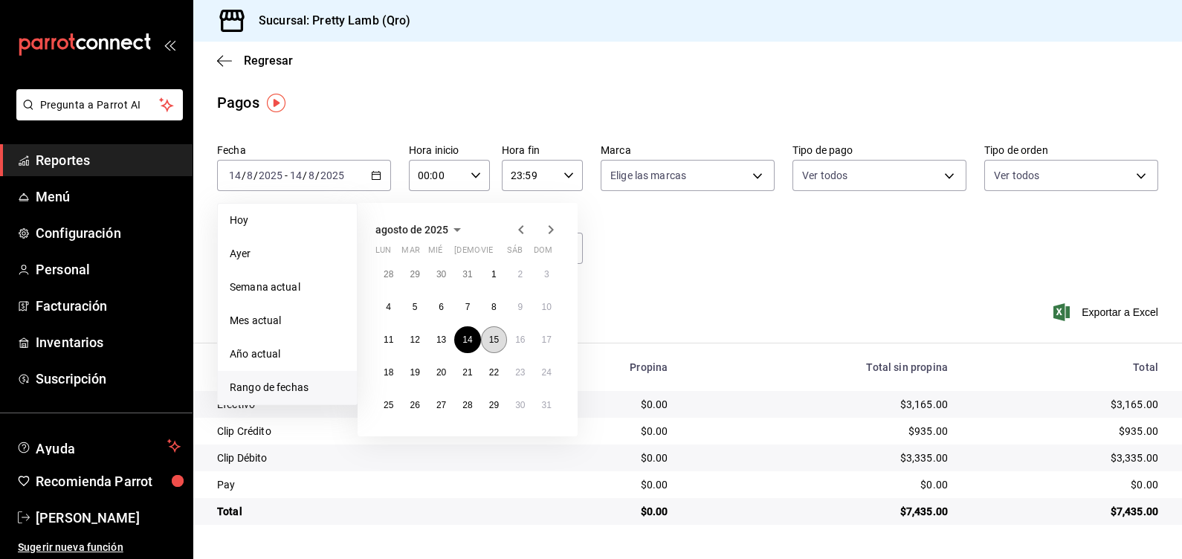
click at [492, 337] on abbr "15" at bounding box center [494, 339] width 10 height 10
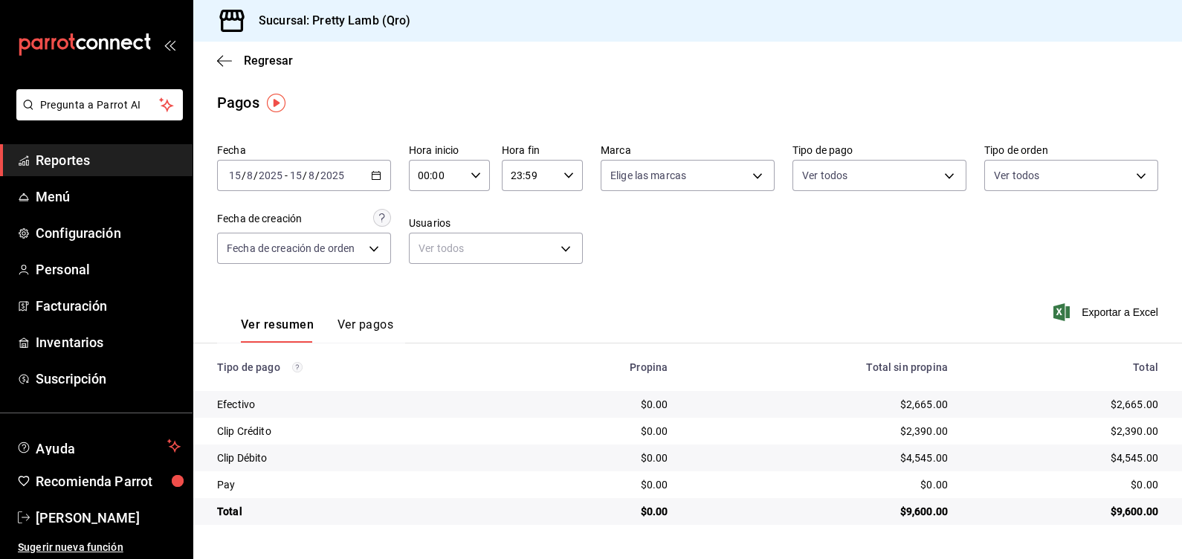
click at [372, 175] on \(Stroke\) "button" at bounding box center [376, 174] width 8 height 1
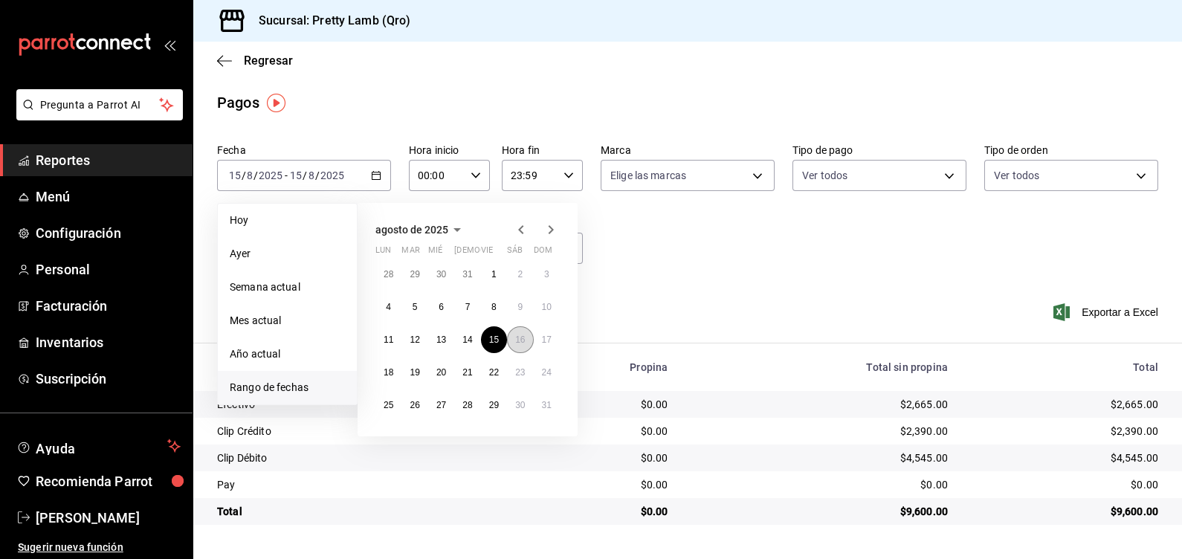
click at [515, 339] on abbr "16" at bounding box center [520, 339] width 10 height 10
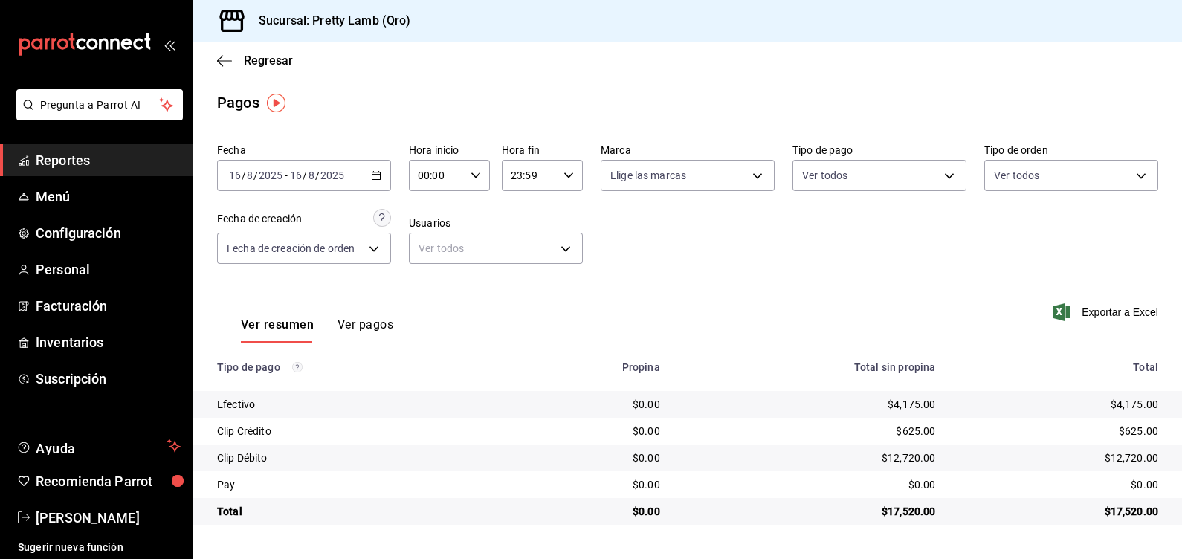
click at [379, 178] on icon "button" at bounding box center [376, 175] width 10 height 10
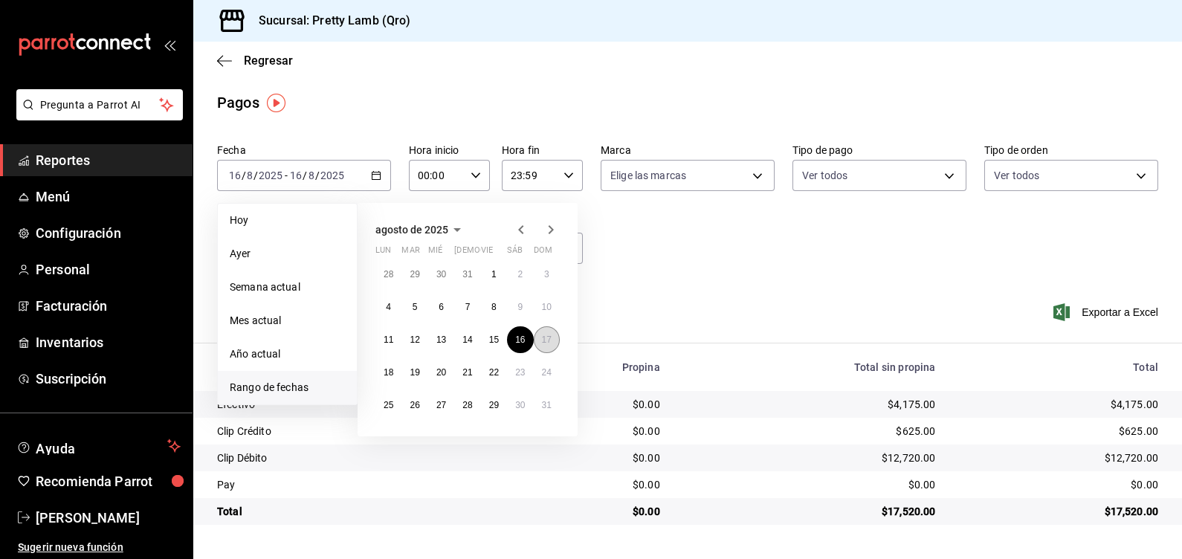
click at [554, 334] on button "17" at bounding box center [547, 339] width 26 height 27
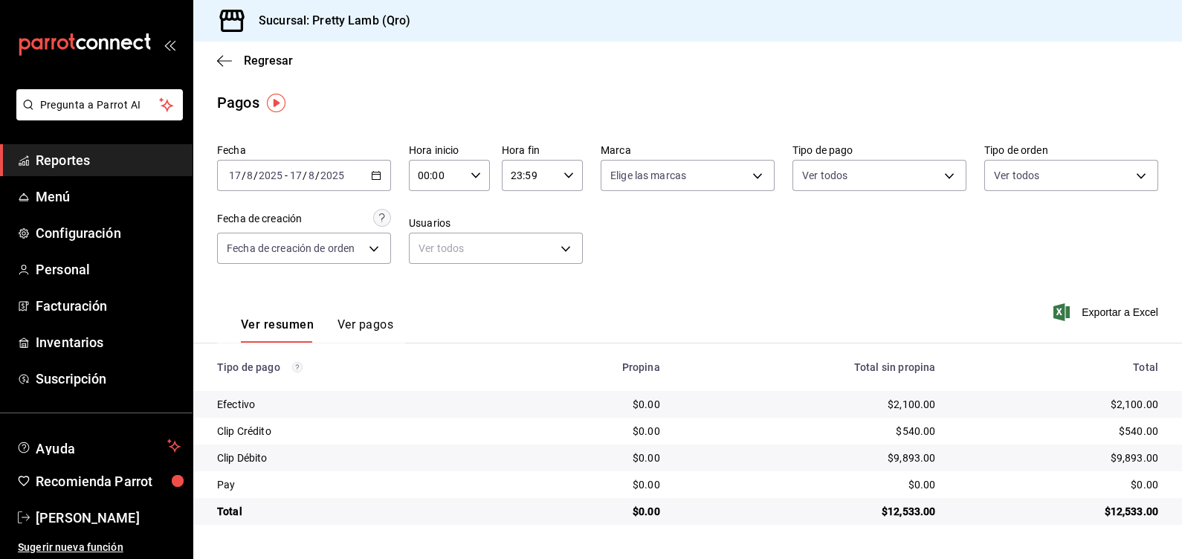
click at [376, 177] on icon "button" at bounding box center [376, 175] width 10 height 10
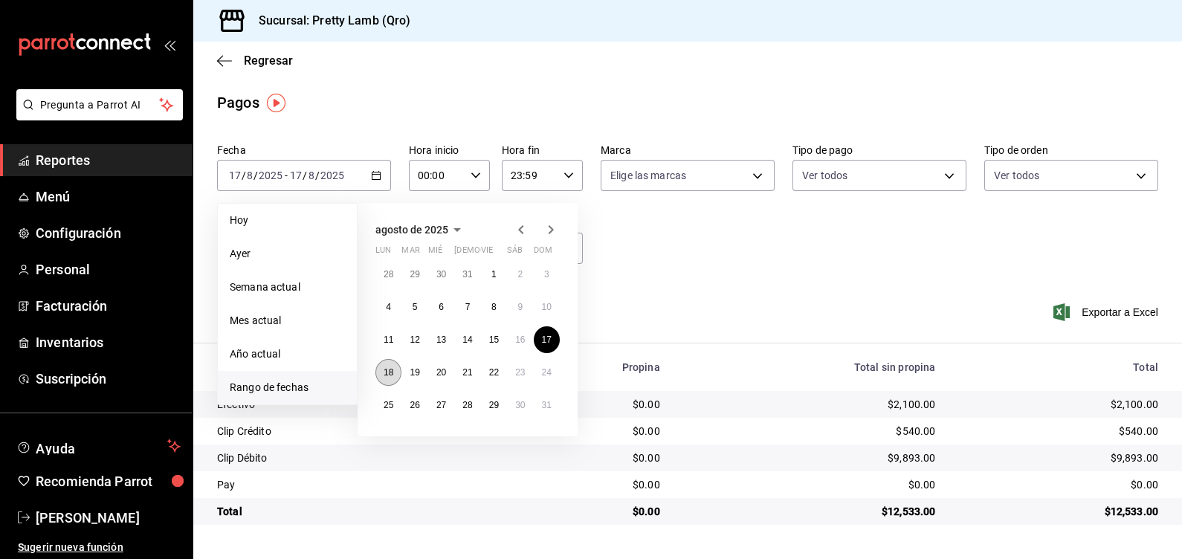
click at [384, 371] on abbr "18" at bounding box center [389, 372] width 10 height 10
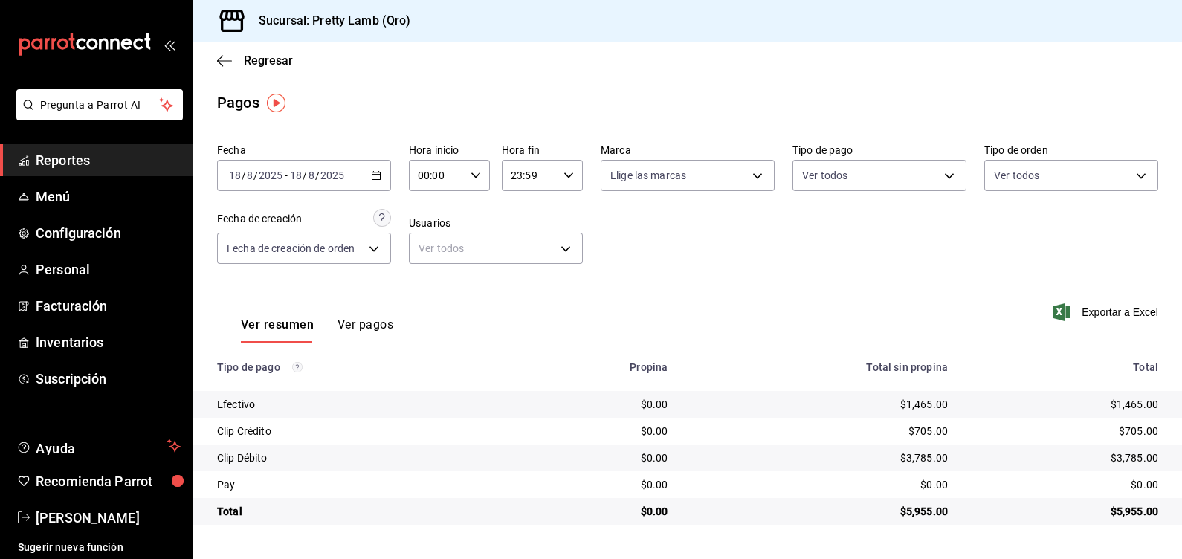
click at [358, 173] on div "[DATE] [DATE] - [DATE] [DATE]" at bounding box center [304, 175] width 174 height 31
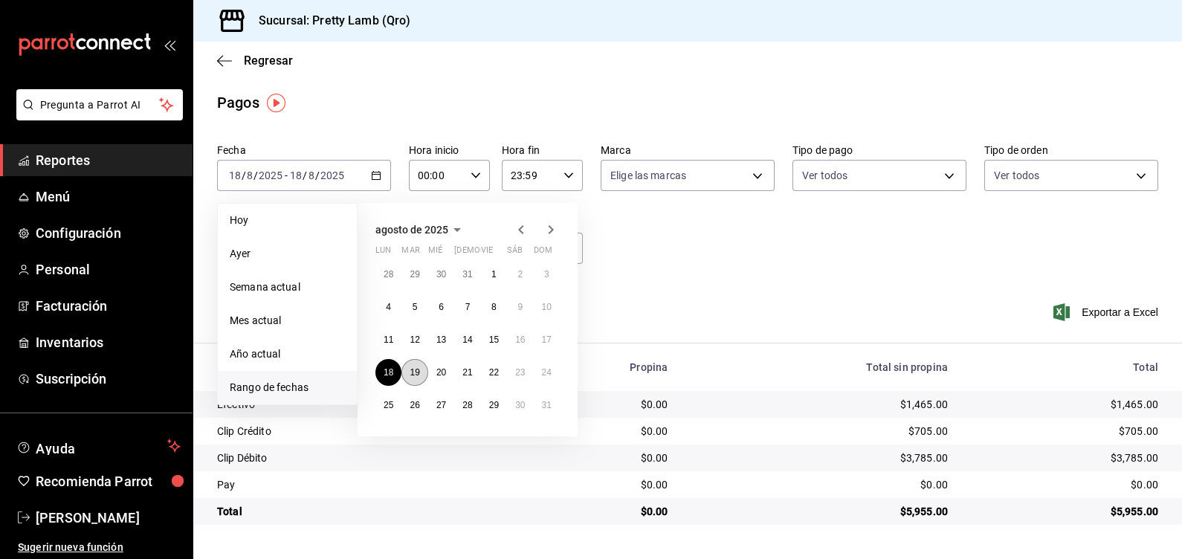
click at [420, 375] on button "19" at bounding box center [414, 372] width 26 height 27
click at [719, 282] on div "Ver resumen Ver pagos Exportar a Excel" at bounding box center [687, 321] width 989 height 79
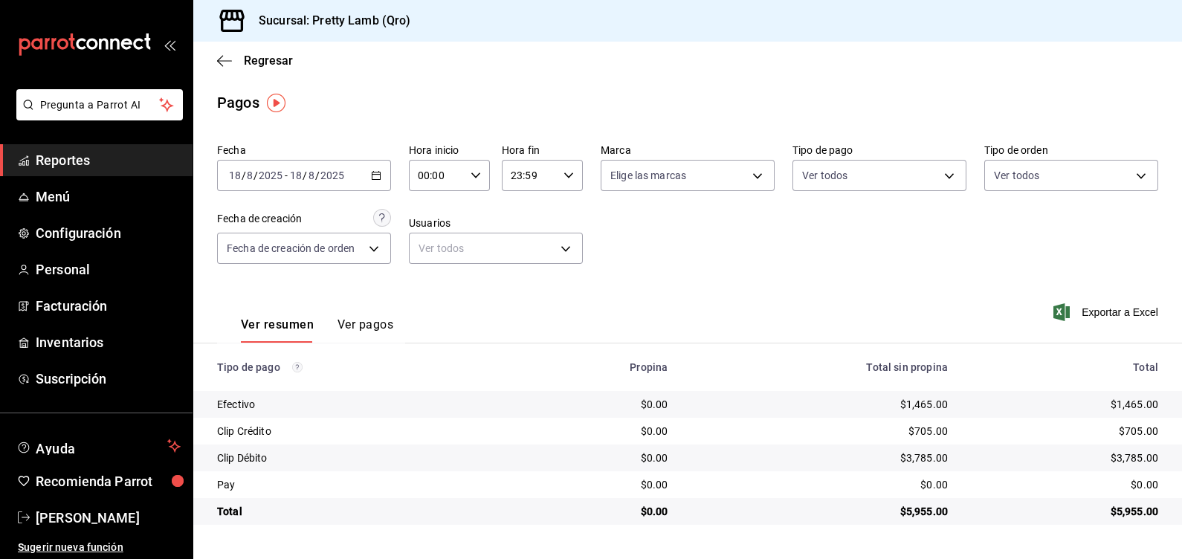
click at [376, 175] on icon "button" at bounding box center [376, 175] width 10 height 10
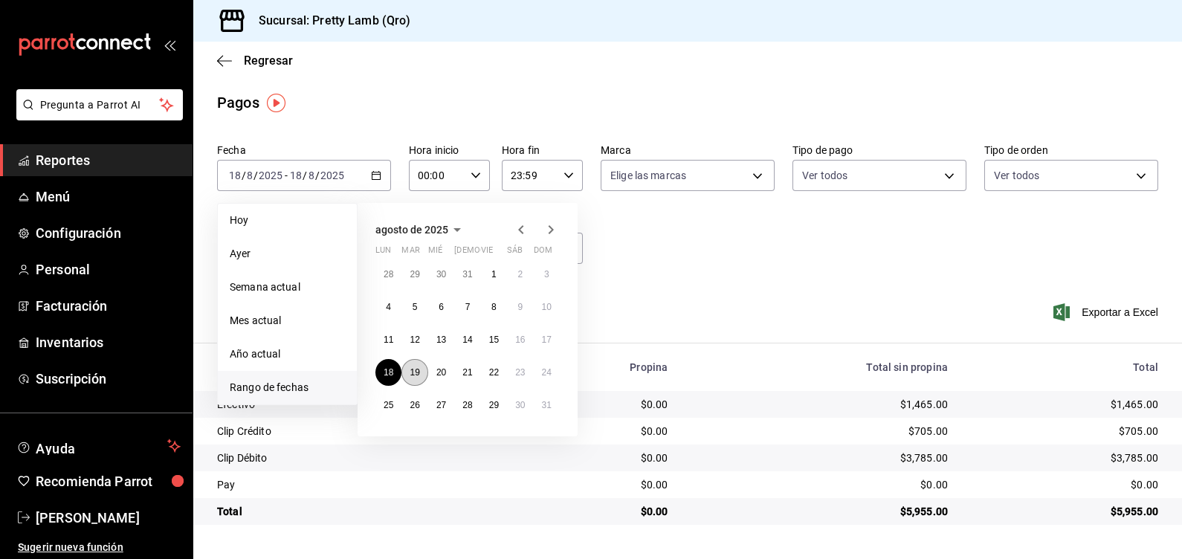
click at [404, 369] on button "19" at bounding box center [414, 372] width 26 height 27
click at [409, 369] on button "19" at bounding box center [414, 372] width 26 height 27
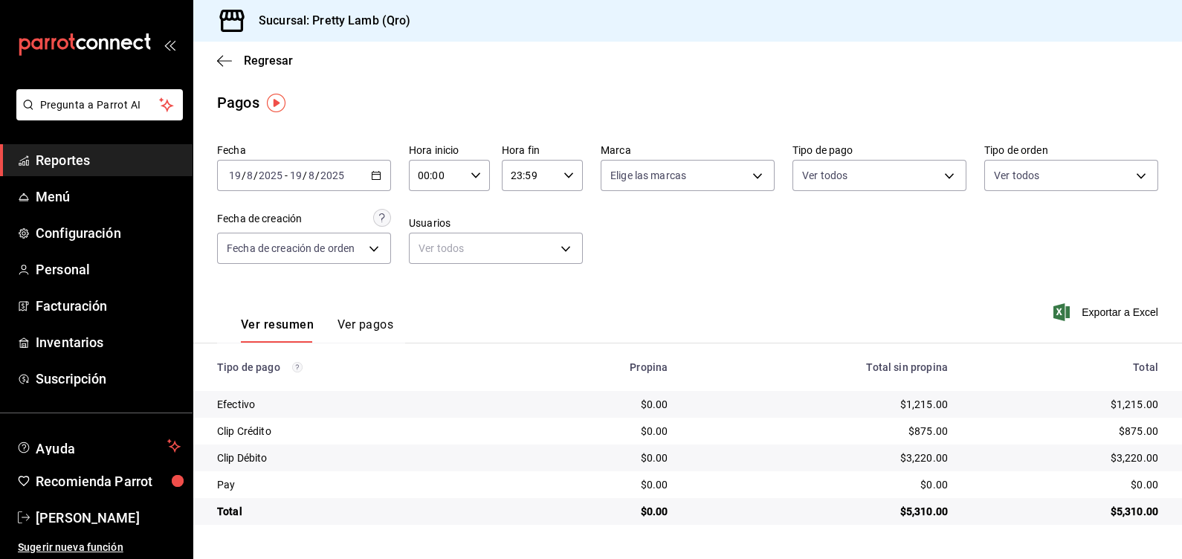
click at [373, 172] on icon "button" at bounding box center [376, 175] width 10 height 10
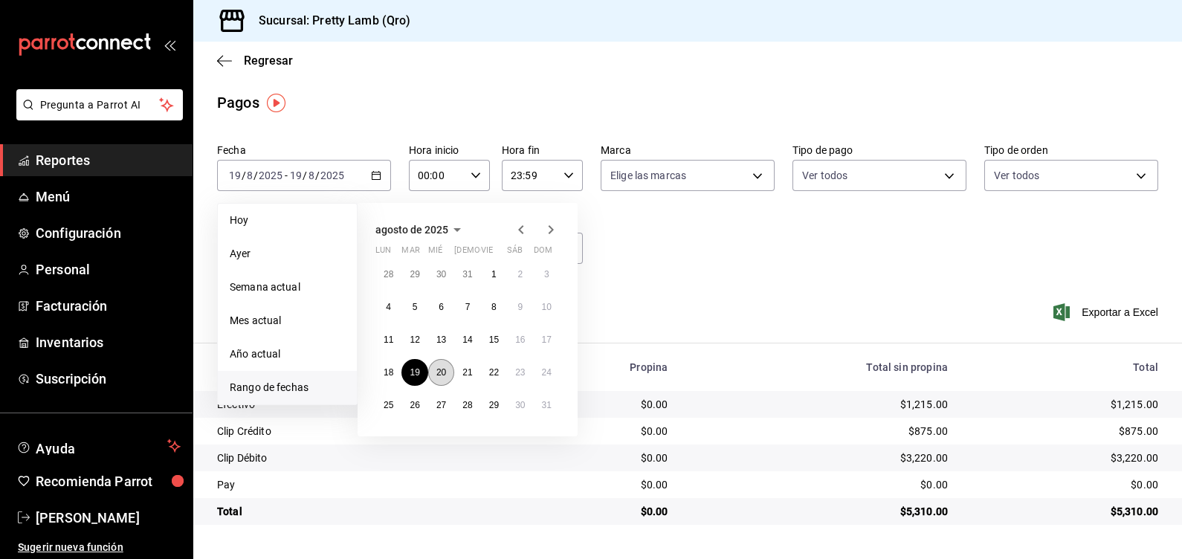
click at [439, 369] on abbr "20" at bounding box center [441, 372] width 10 height 10
click at [439, 370] on abbr "20" at bounding box center [441, 372] width 10 height 10
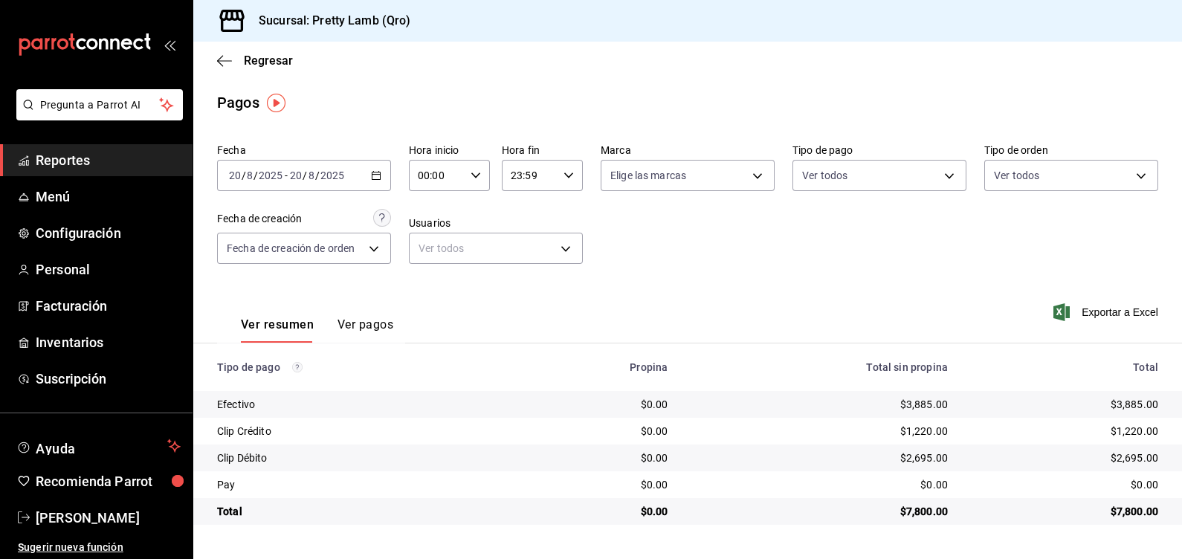
click at [860, 302] on div "Ver resumen Ver pagos Exportar a Excel" at bounding box center [687, 321] width 989 height 79
click at [379, 175] on \(Stroke\) "button" at bounding box center [376, 174] width 8 height 1
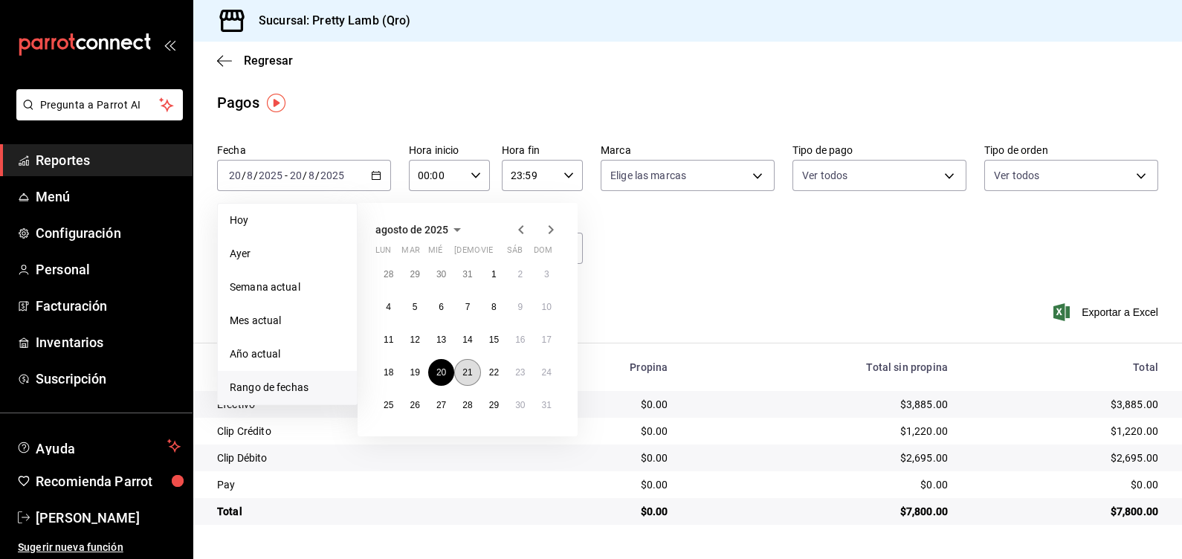
click at [468, 375] on abbr "21" at bounding box center [467, 372] width 10 height 10
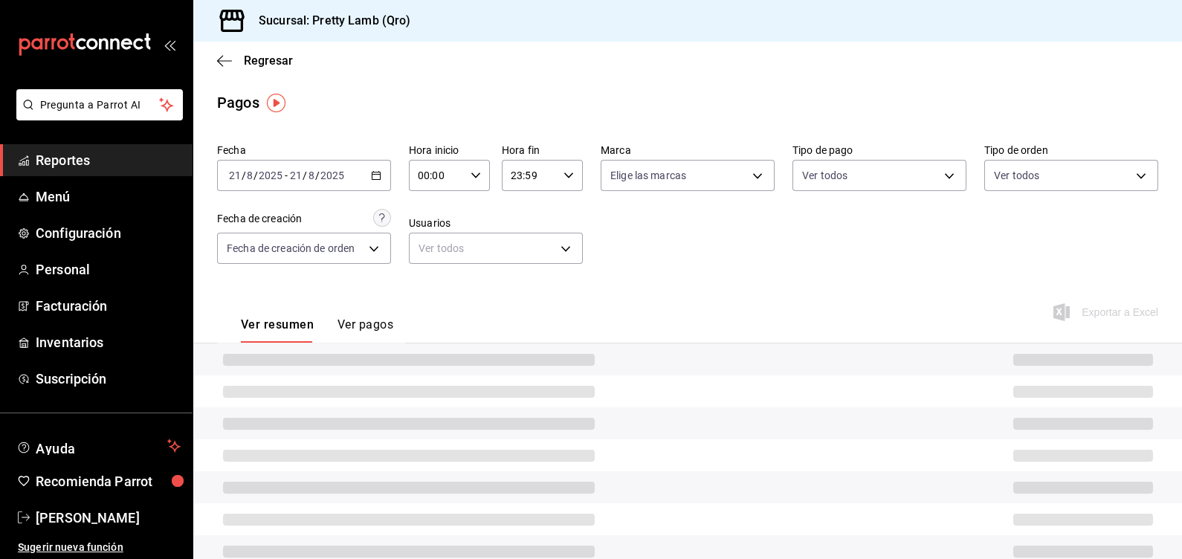
click at [788, 294] on div "Ver resumen Ver pagos Exportar a Excel" at bounding box center [687, 321] width 989 height 79
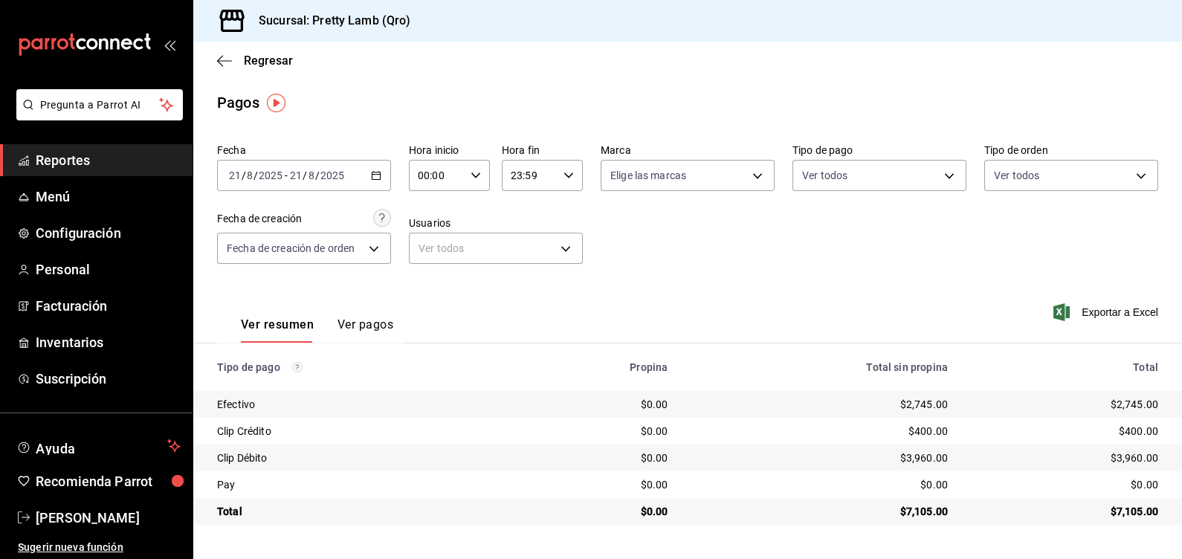
click at [382, 176] on div "[DATE] [DATE] - [DATE] [DATE]" at bounding box center [304, 175] width 174 height 31
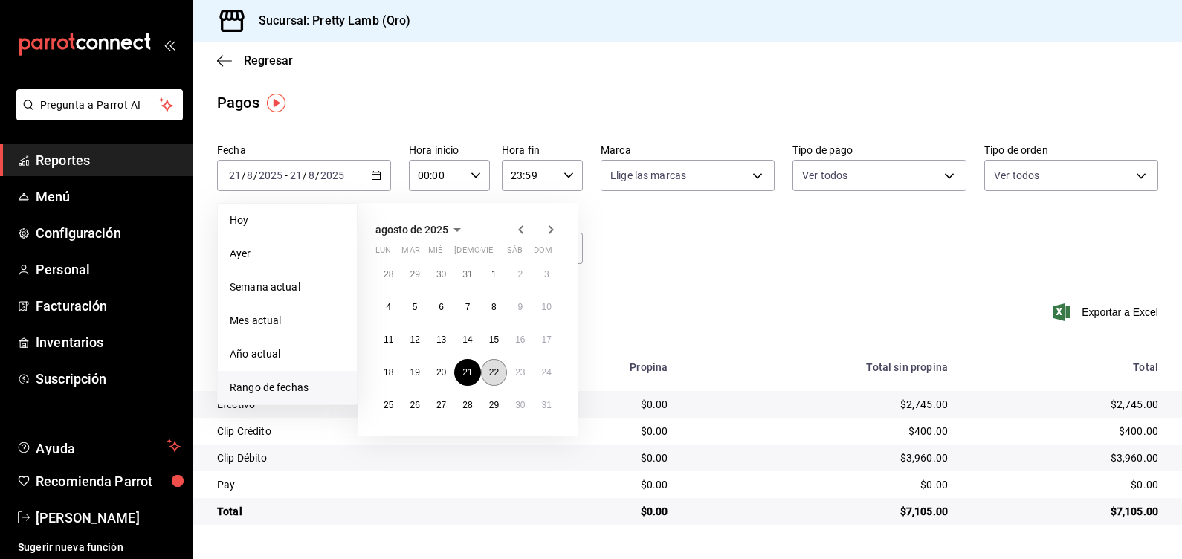
click at [495, 372] on abbr "22" at bounding box center [494, 372] width 10 height 10
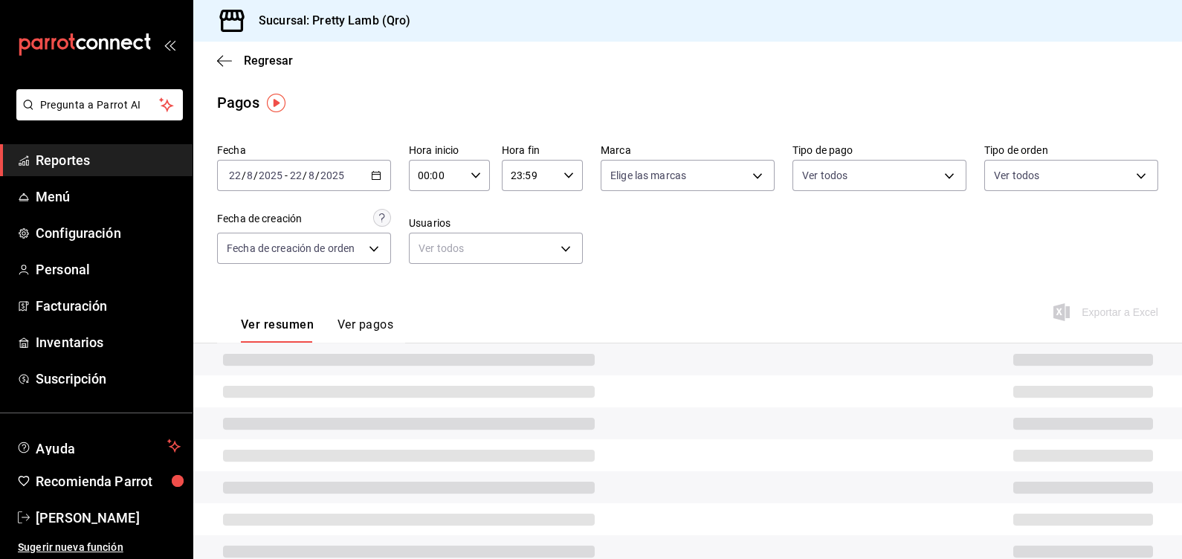
click at [794, 253] on div "Fecha [DATE] [DATE] - [DATE] [DATE] Hora inicio 00:00 Hora inicio Hora fin 23:5…" at bounding box center [687, 210] width 941 height 144
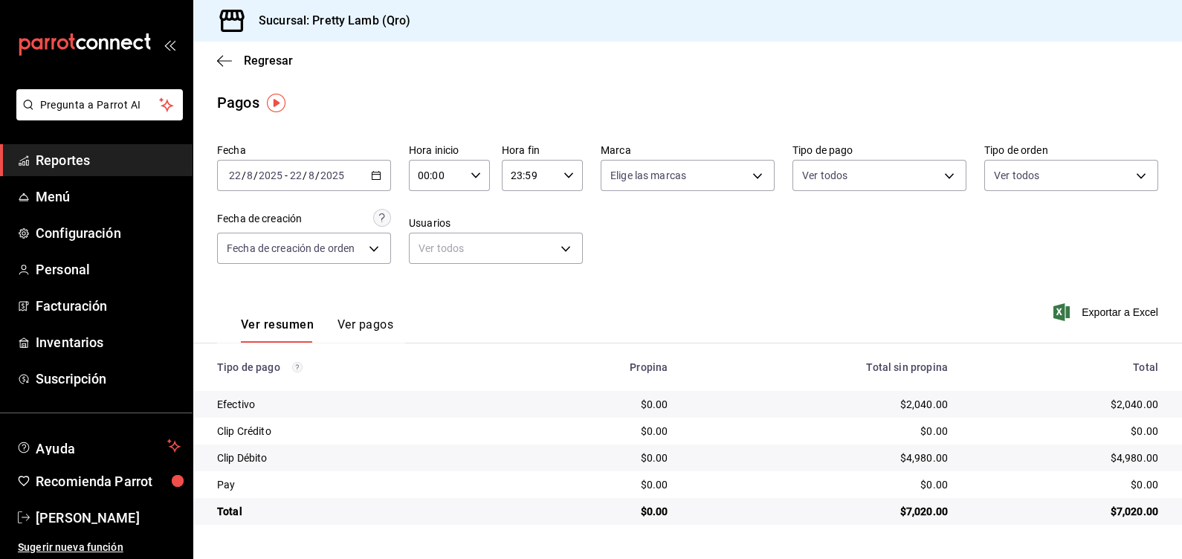
click at [384, 174] on div "[DATE] [DATE] - [DATE] [DATE]" at bounding box center [304, 175] width 174 height 31
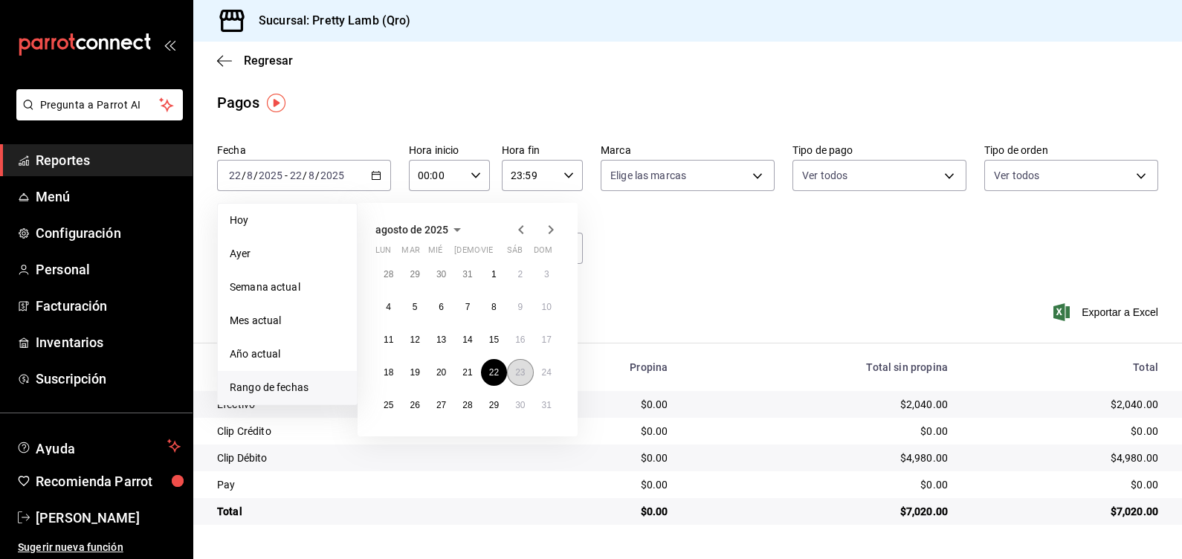
click at [519, 372] on abbr "23" at bounding box center [520, 372] width 10 height 10
click at [520, 372] on abbr "23" at bounding box center [520, 372] width 10 height 10
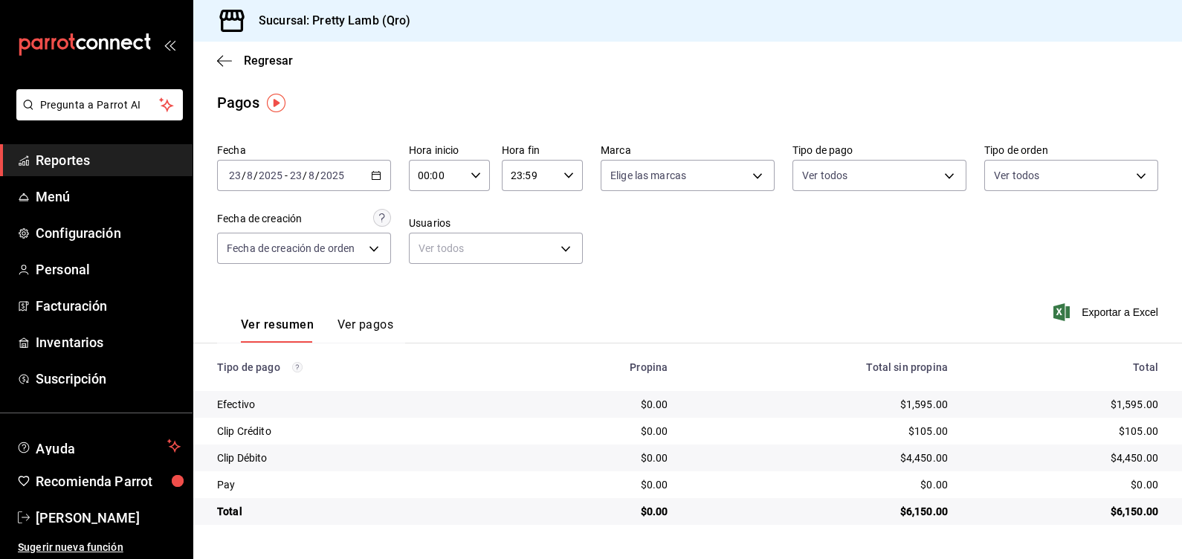
click at [376, 177] on icon "button" at bounding box center [376, 175] width 10 height 10
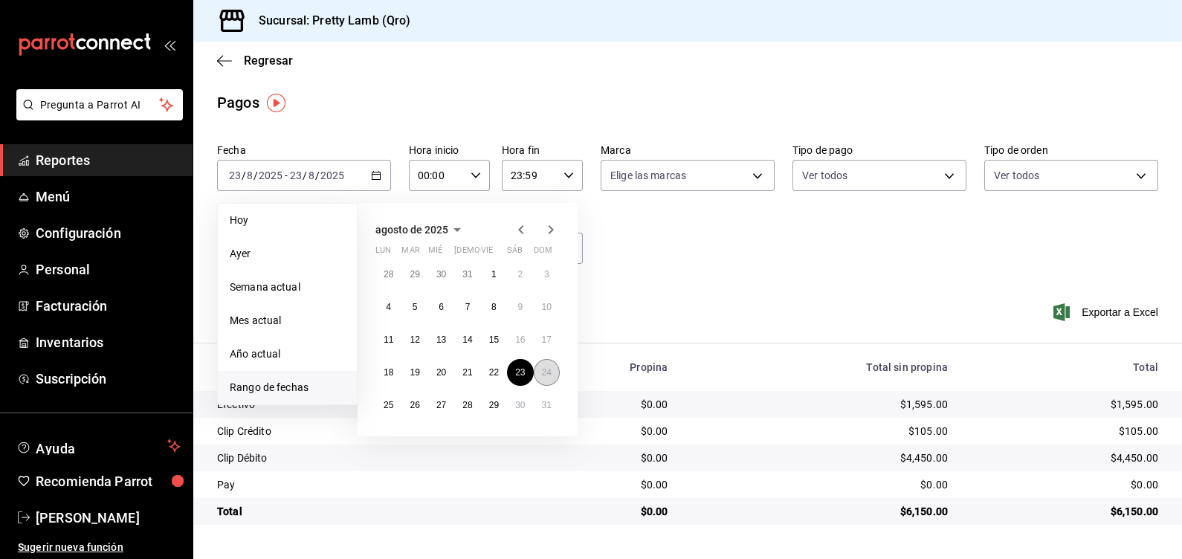
click at [549, 377] on abbr "24" at bounding box center [547, 372] width 10 height 10
click at [549, 378] on button "24" at bounding box center [547, 372] width 26 height 27
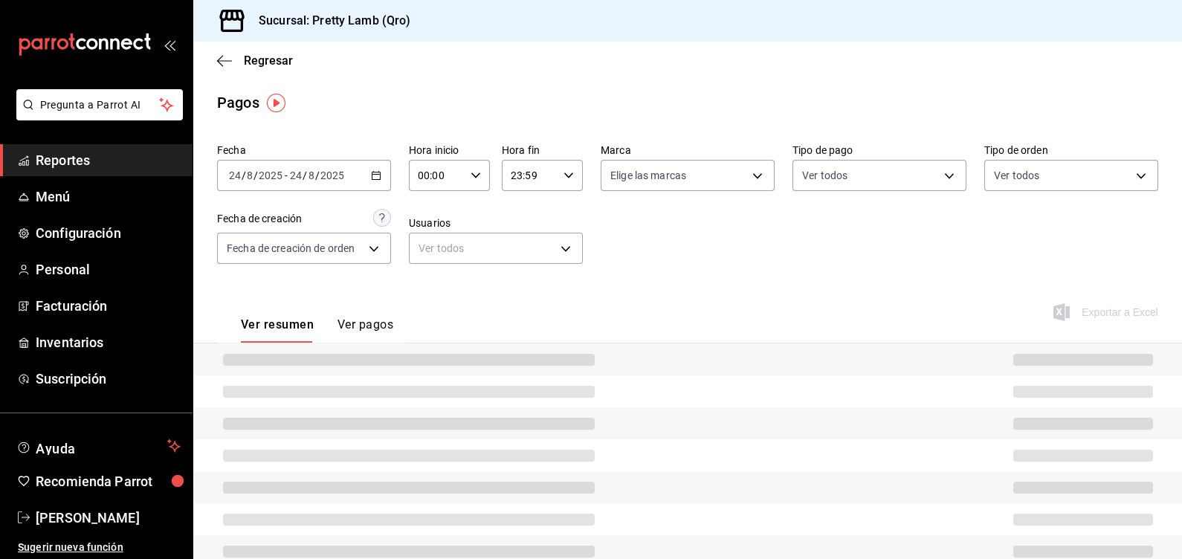
click at [798, 258] on div "Fecha [DATE] [DATE] - [DATE] [DATE] Hora inicio 00:00 Hora inicio Hora fin 23:5…" at bounding box center [687, 210] width 941 height 144
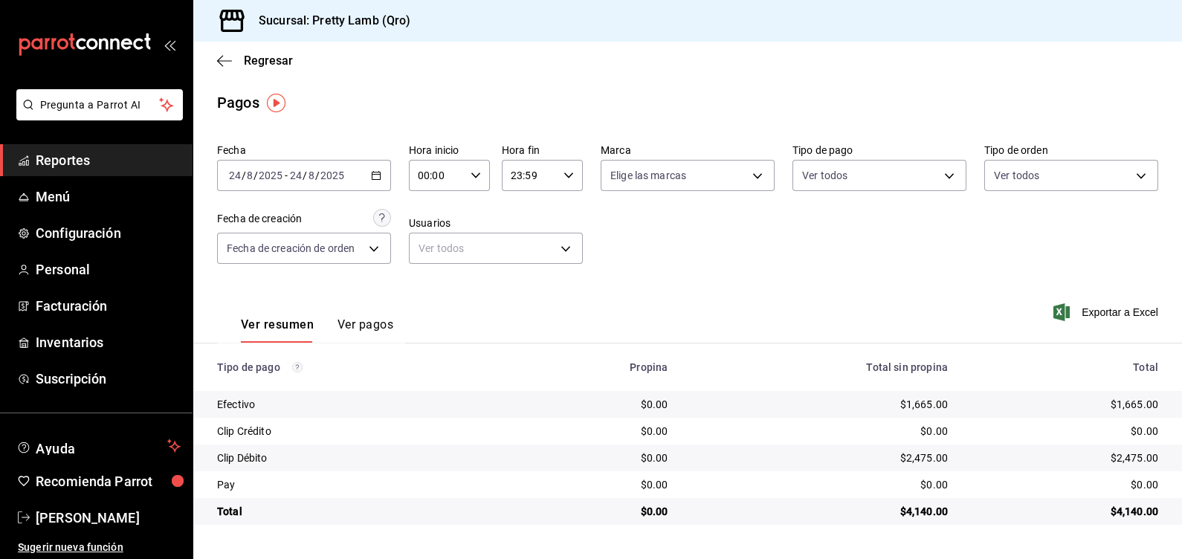
drag, startPoint x: 780, startPoint y: 279, endPoint x: 807, endPoint y: 288, distance: 27.3
click at [780, 279] on div "Fecha [DATE] [DATE] - [DATE] [DATE] Hora inicio 00:00 Hora inicio Hora fin 23:5…" at bounding box center [687, 210] width 941 height 144
click at [373, 172] on \(Stroke\) "button" at bounding box center [376, 176] width 9 height 8
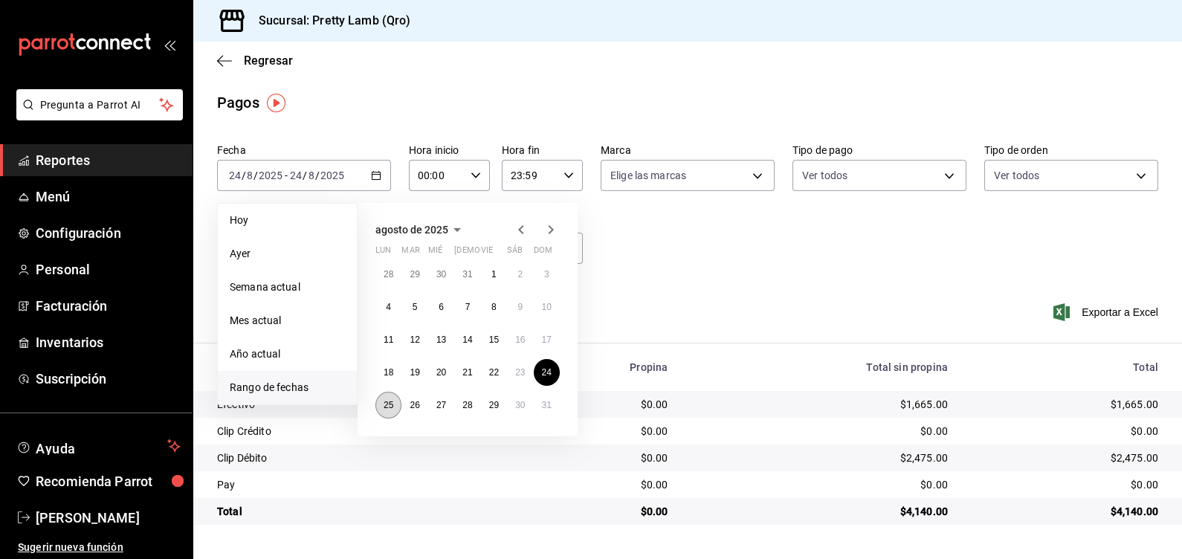
click at [391, 405] on abbr "25" at bounding box center [389, 405] width 10 height 10
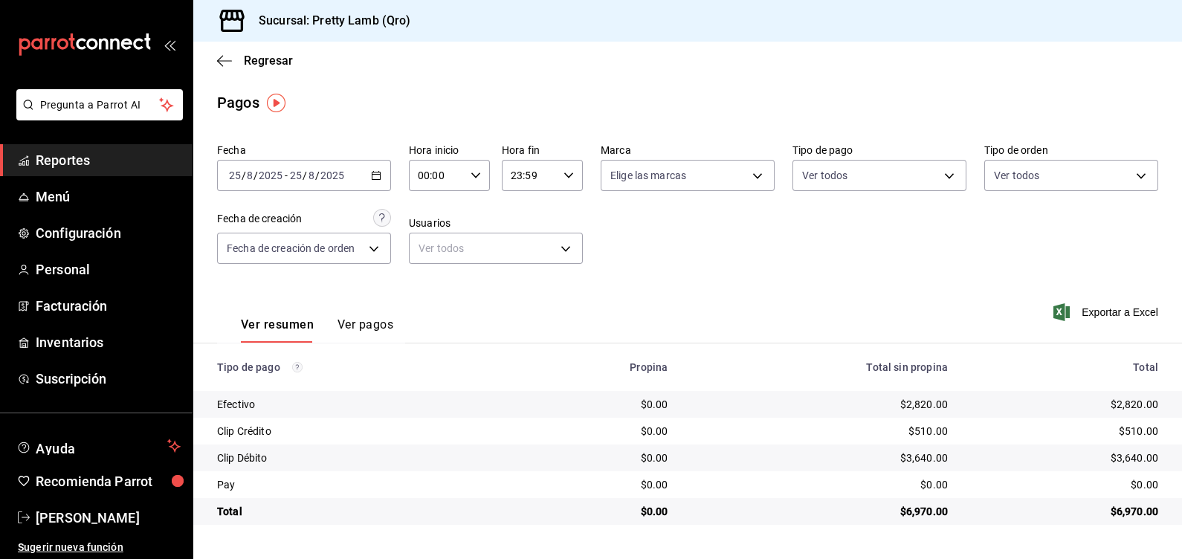
click at [379, 178] on icon "button" at bounding box center [376, 175] width 10 height 10
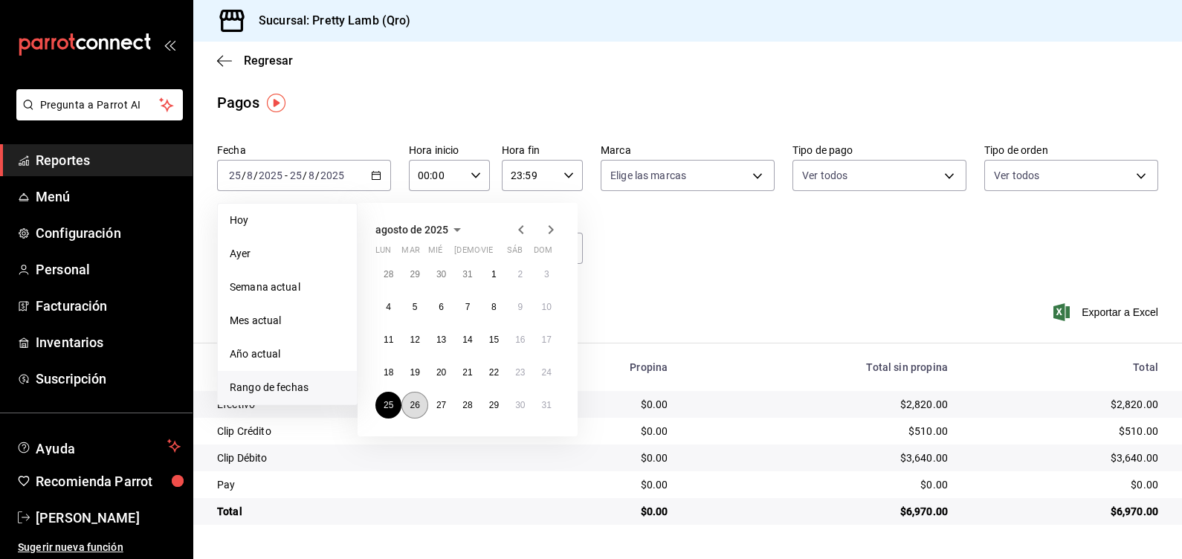
click at [413, 407] on abbr "26" at bounding box center [415, 405] width 10 height 10
click at [413, 403] on abbr "26" at bounding box center [415, 405] width 10 height 10
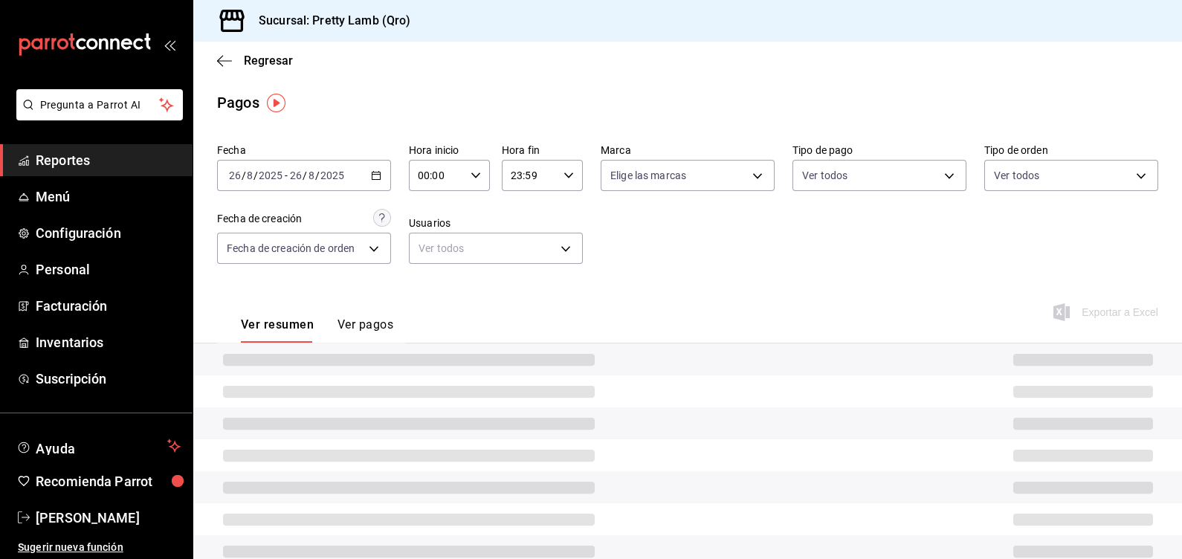
click at [741, 268] on div "Fecha [DATE] [DATE] - [DATE] [DATE] Hora inicio 00:00 Hora inicio Hora fin 23:5…" at bounding box center [687, 210] width 941 height 144
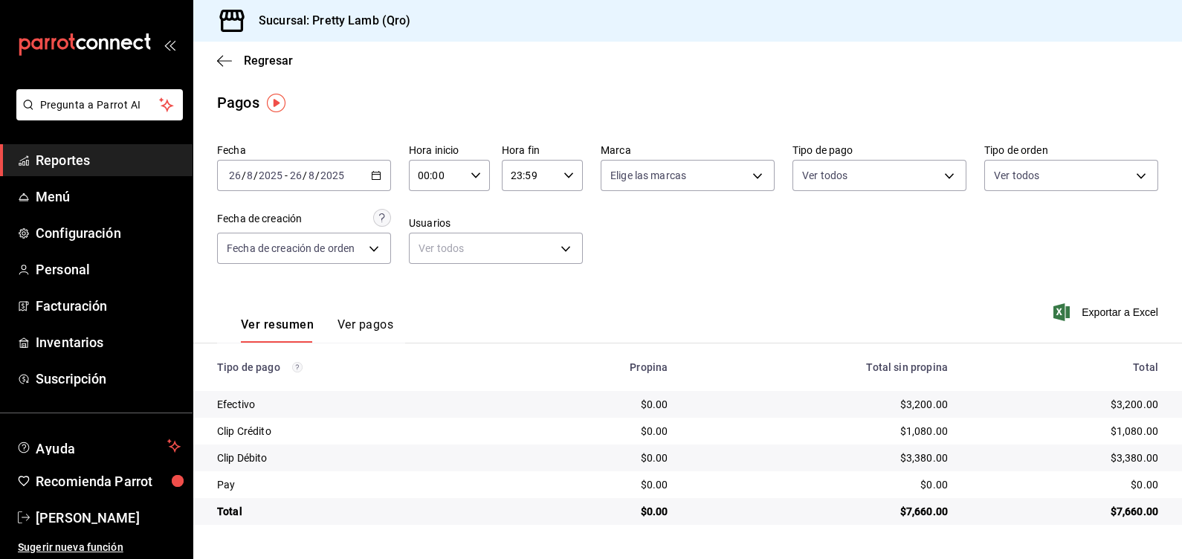
click at [890, 286] on div "Ver resumen Ver pagos Exportar a Excel" at bounding box center [687, 321] width 989 height 79
click at [381, 182] on div "[DATE] [DATE] - [DATE] [DATE]" at bounding box center [304, 175] width 174 height 31
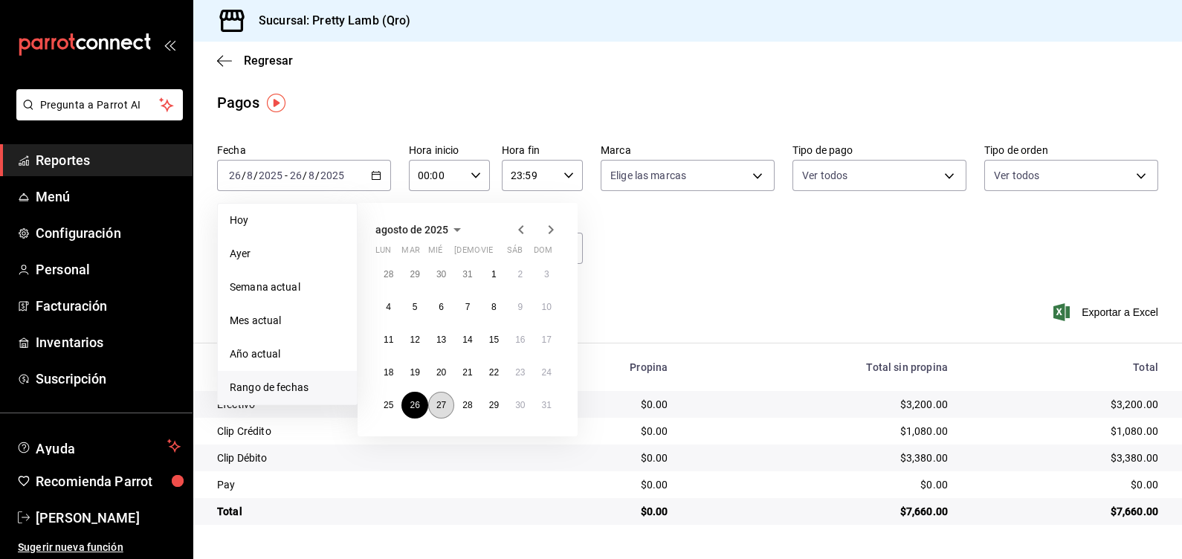
click at [450, 401] on button "27" at bounding box center [441, 405] width 26 height 27
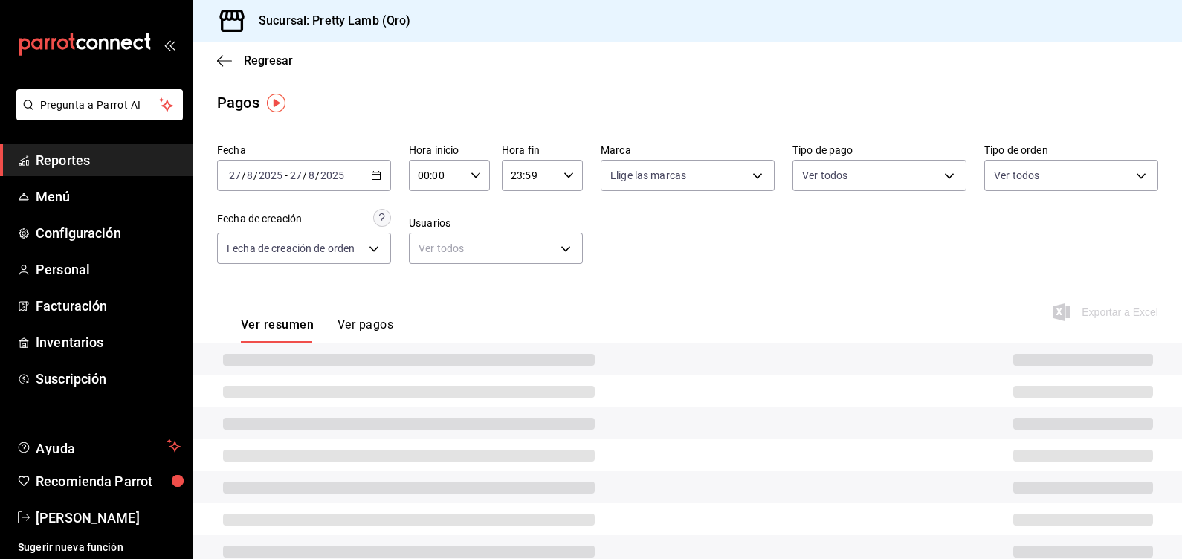
click at [842, 295] on div "Ver resumen Ver pagos Exportar a Excel" at bounding box center [687, 321] width 989 height 79
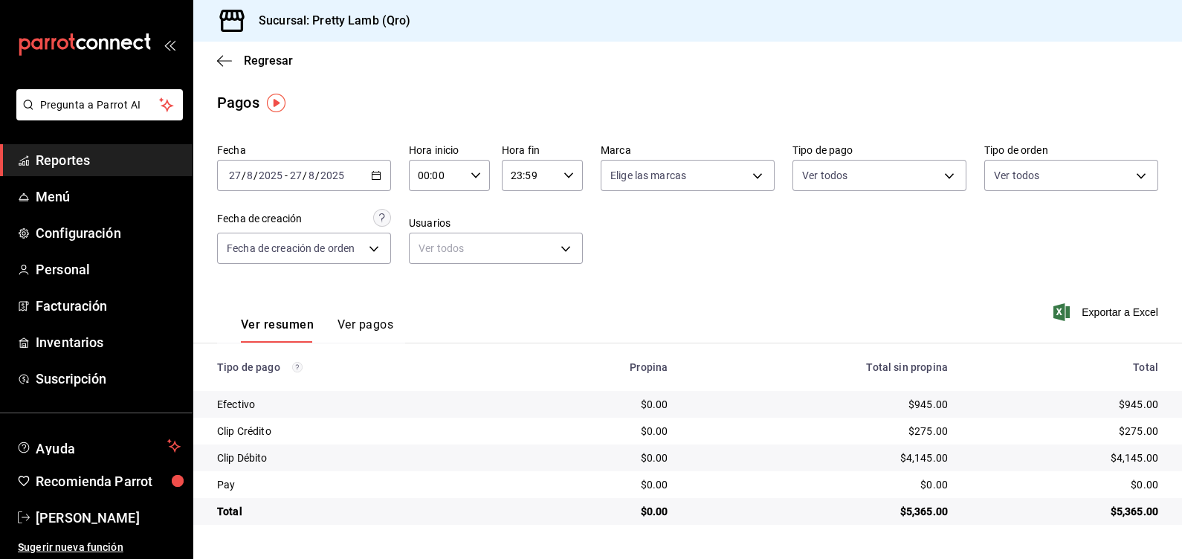
click at [372, 181] on div "[DATE] [DATE] - [DATE] [DATE]" at bounding box center [304, 175] width 174 height 31
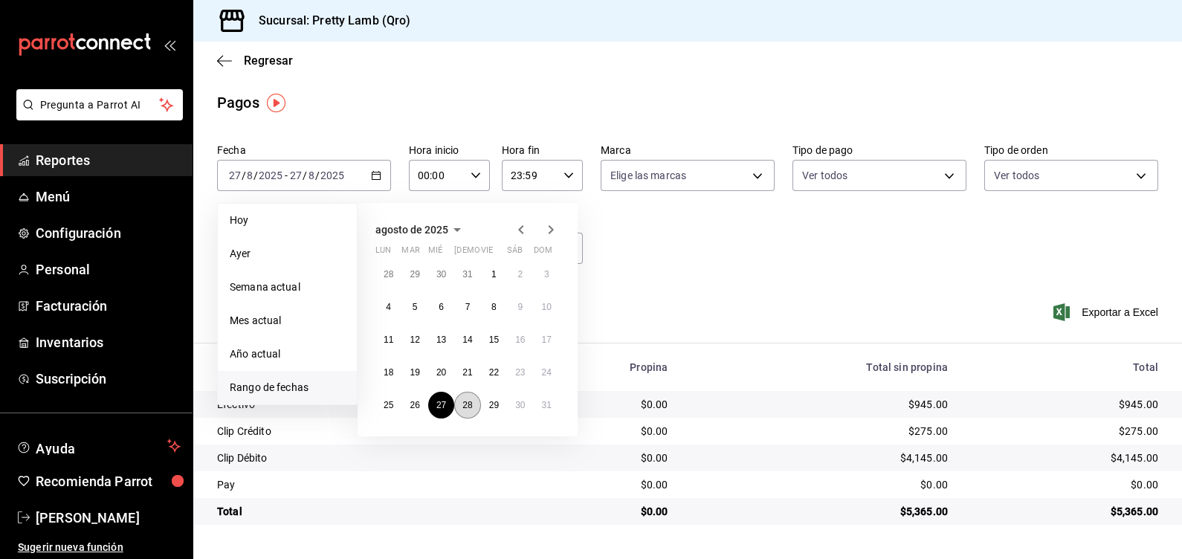
click at [472, 407] on button "28" at bounding box center [467, 405] width 26 height 27
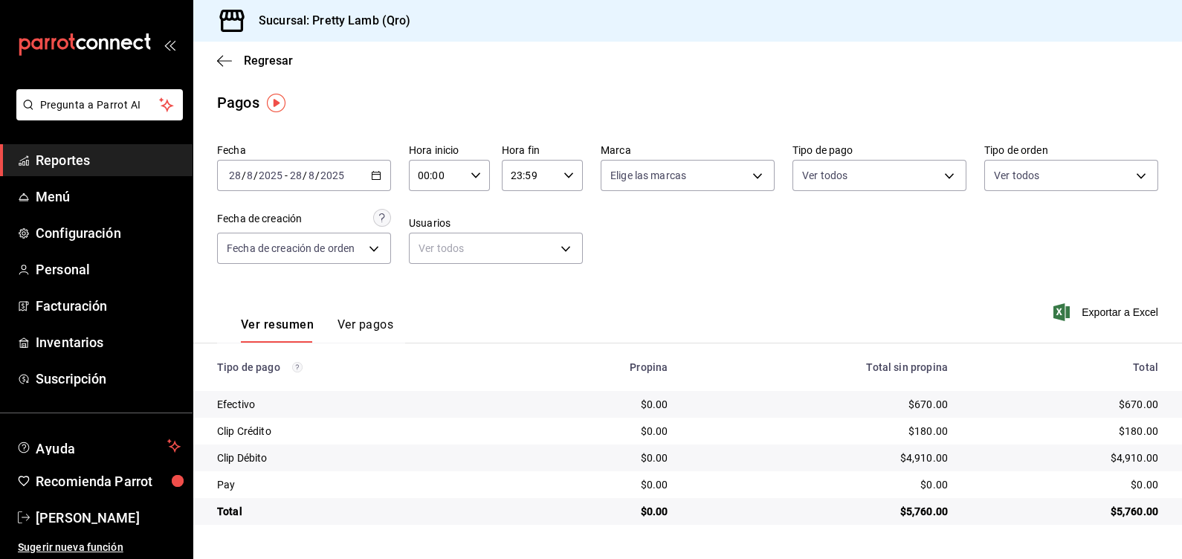
click at [375, 177] on icon "button" at bounding box center [376, 175] width 10 height 10
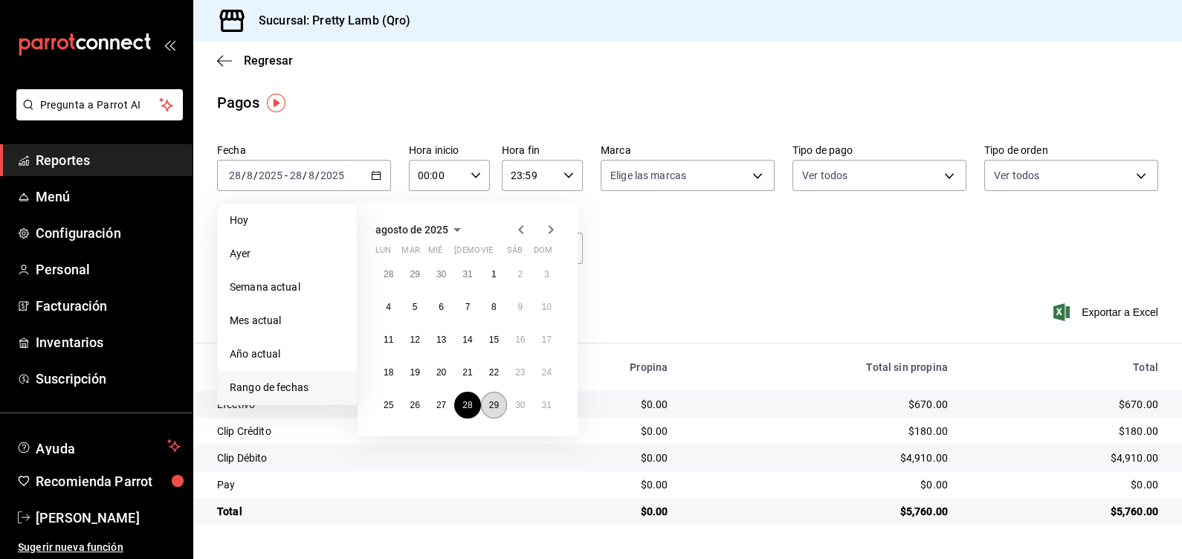
click at [491, 403] on abbr "29" at bounding box center [494, 405] width 10 height 10
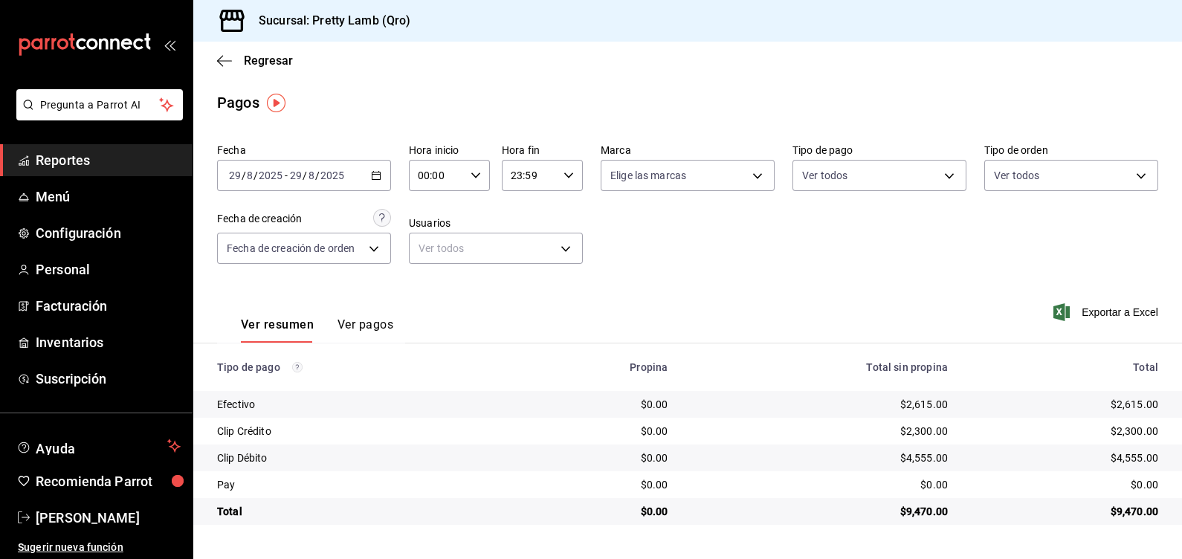
click at [372, 179] on \(Stroke\) "button" at bounding box center [376, 176] width 9 height 8
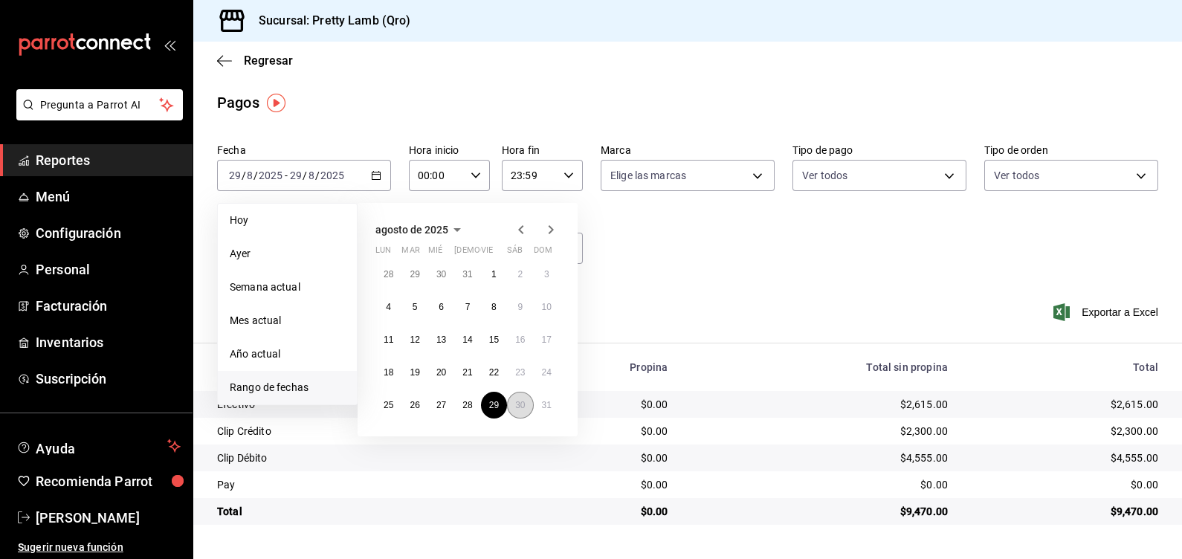
click at [520, 401] on abbr "30" at bounding box center [520, 405] width 10 height 10
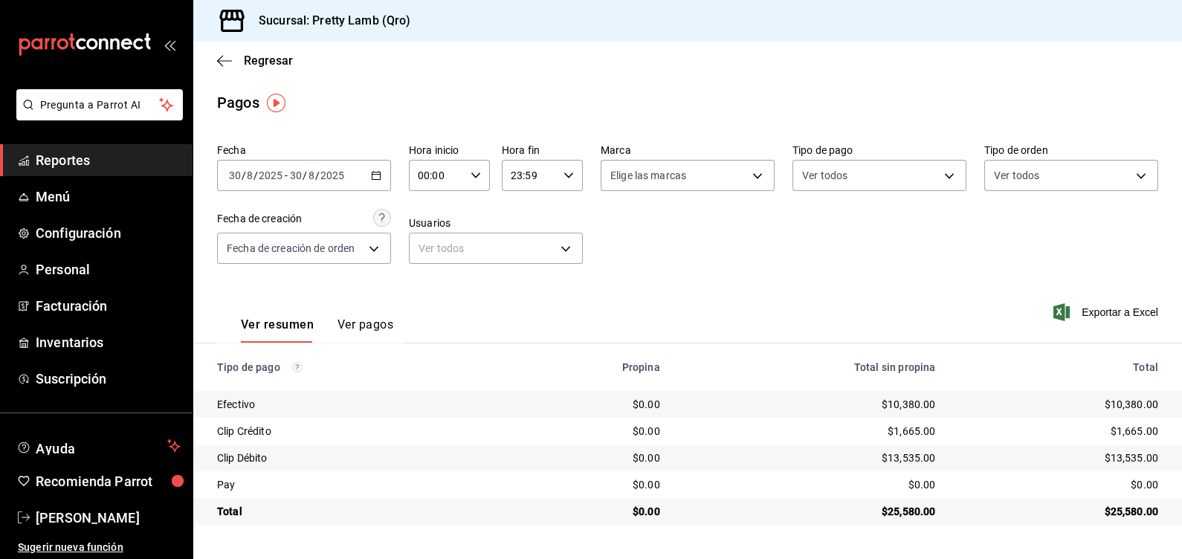
click at [693, 256] on div "Fecha [DATE] [DATE] - [DATE] [DATE] Hora inicio 00:00 Hora inicio Hora fin 23:5…" at bounding box center [687, 210] width 941 height 144
click at [372, 178] on icon "button" at bounding box center [376, 175] width 10 height 10
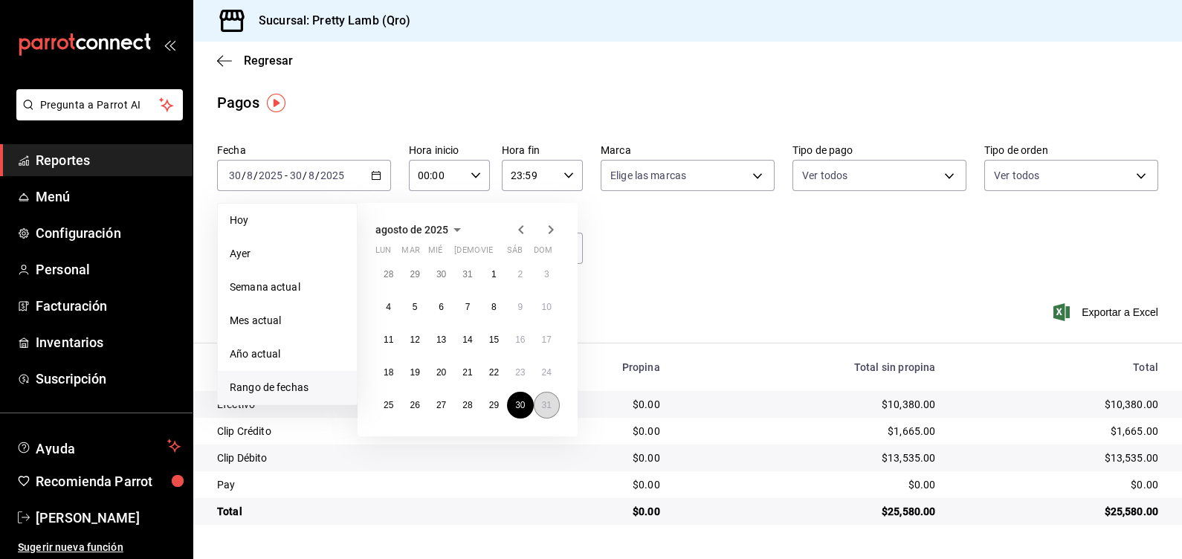
click at [552, 403] on button "31" at bounding box center [547, 405] width 26 height 27
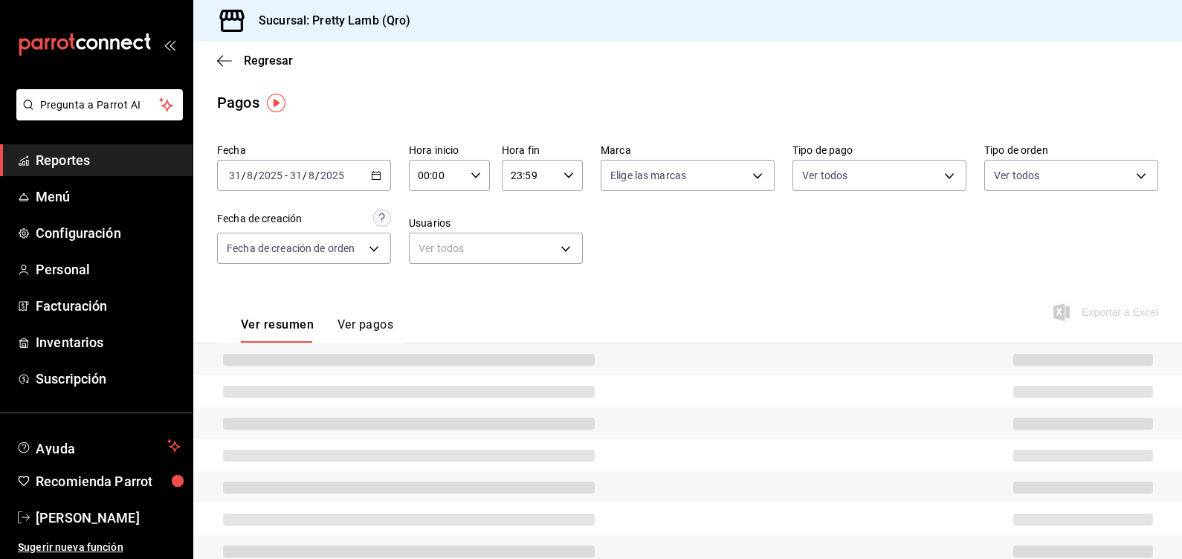
click at [720, 282] on div "Ver resumen Ver pagos Exportar a Excel" at bounding box center [687, 321] width 989 height 79
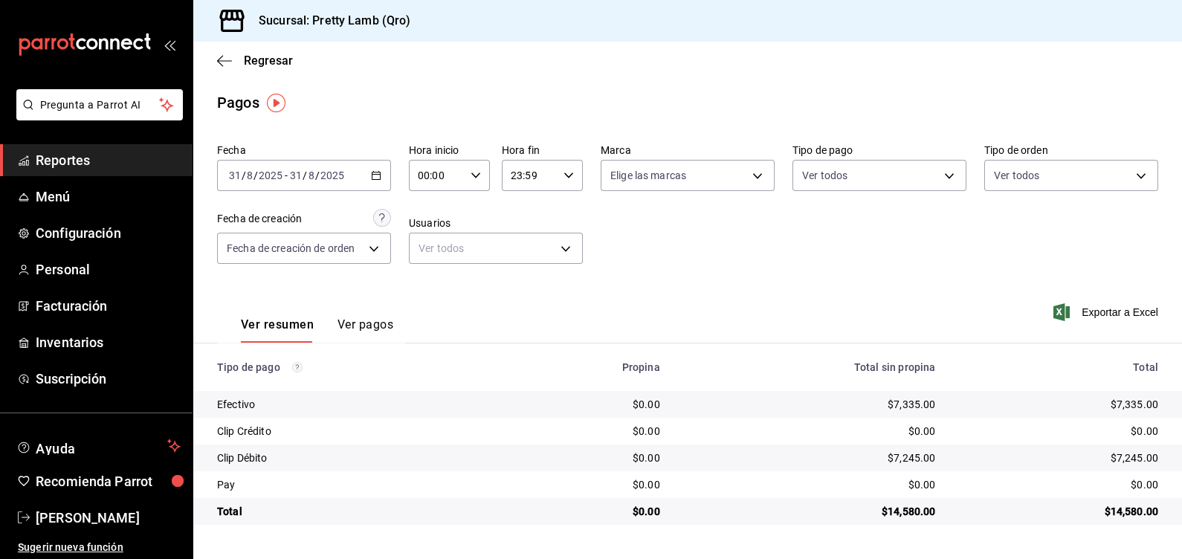
click at [71, 164] on span "Reportes" at bounding box center [108, 160] width 145 height 20
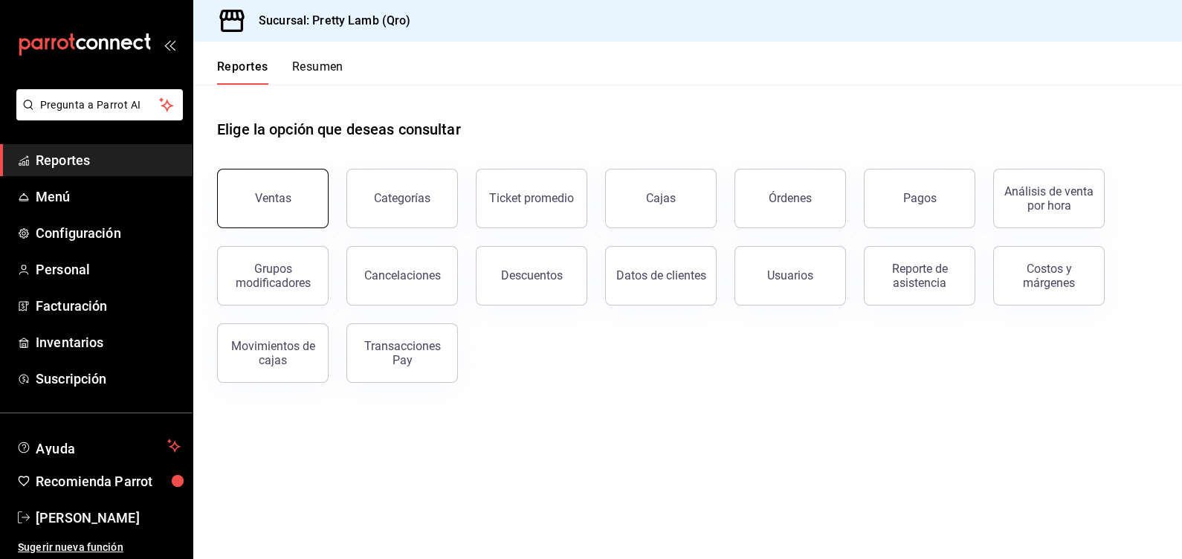
click at [268, 199] on div "Ventas" at bounding box center [273, 198] width 36 height 14
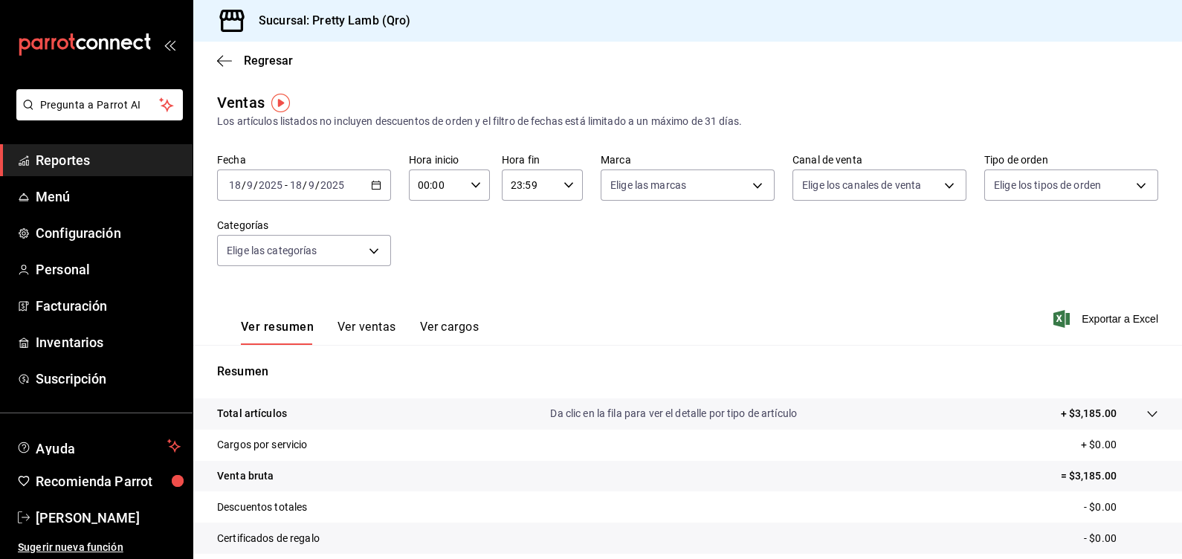
click at [788, 317] on div "Ver resumen Ver ventas Ver cargos Exportar a Excel" at bounding box center [687, 314] width 989 height 61
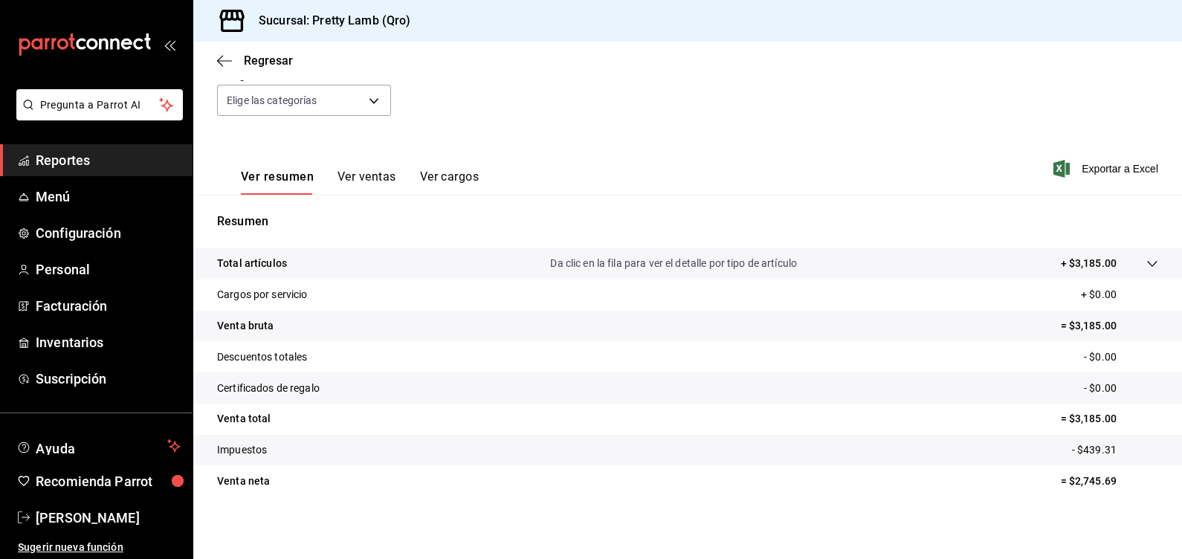
scroll to position [152, 0]
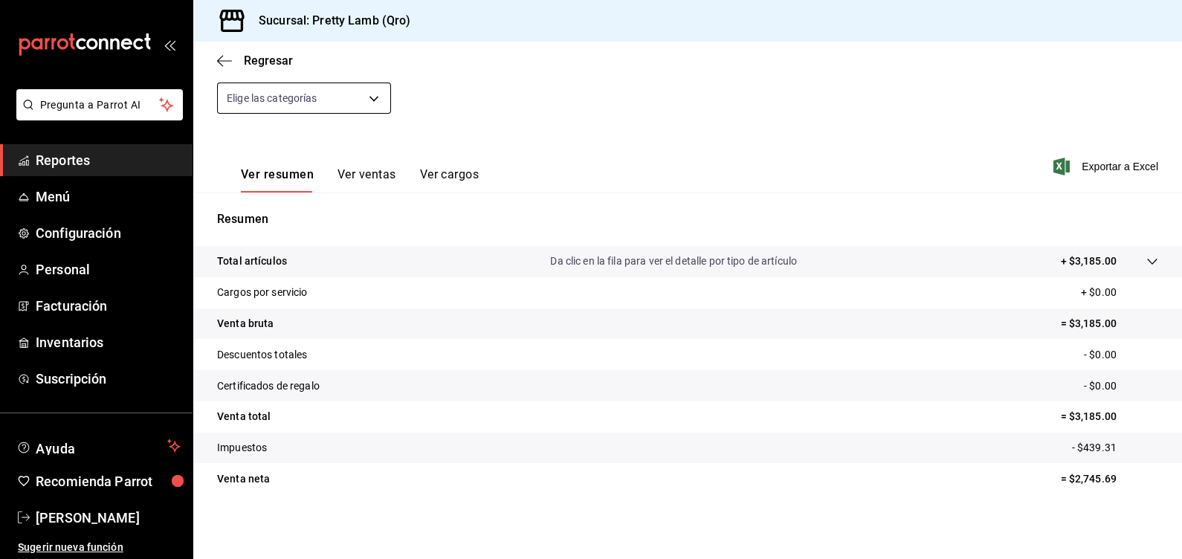
click at [383, 97] on body "Pregunta a Parrot AI Reportes Menú Configuración Personal Facturación Inventari…" at bounding box center [591, 279] width 1182 height 559
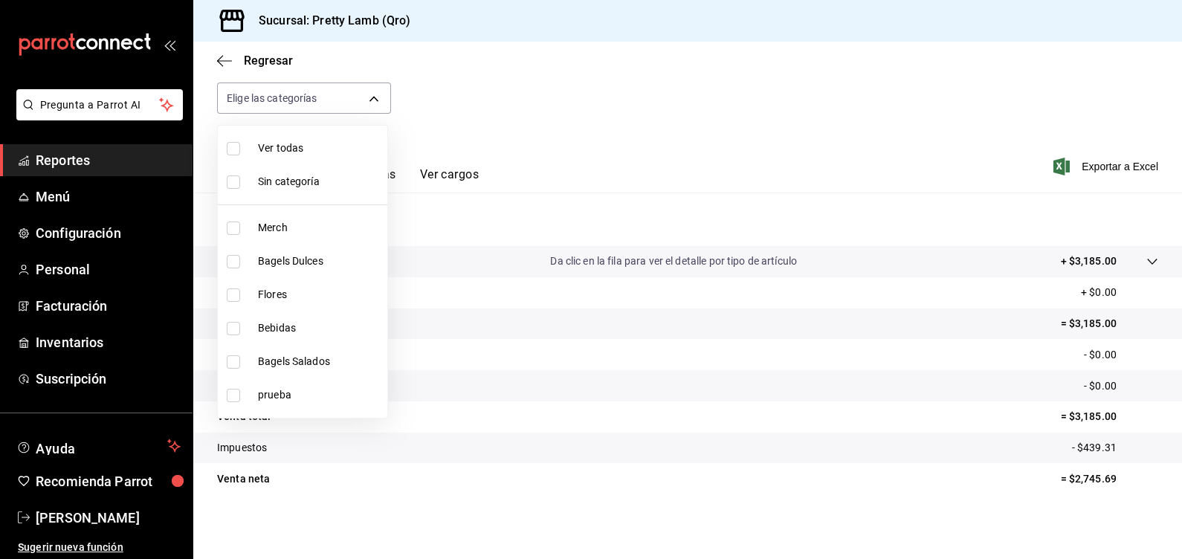
click at [549, 96] on div at bounding box center [591, 279] width 1182 height 559
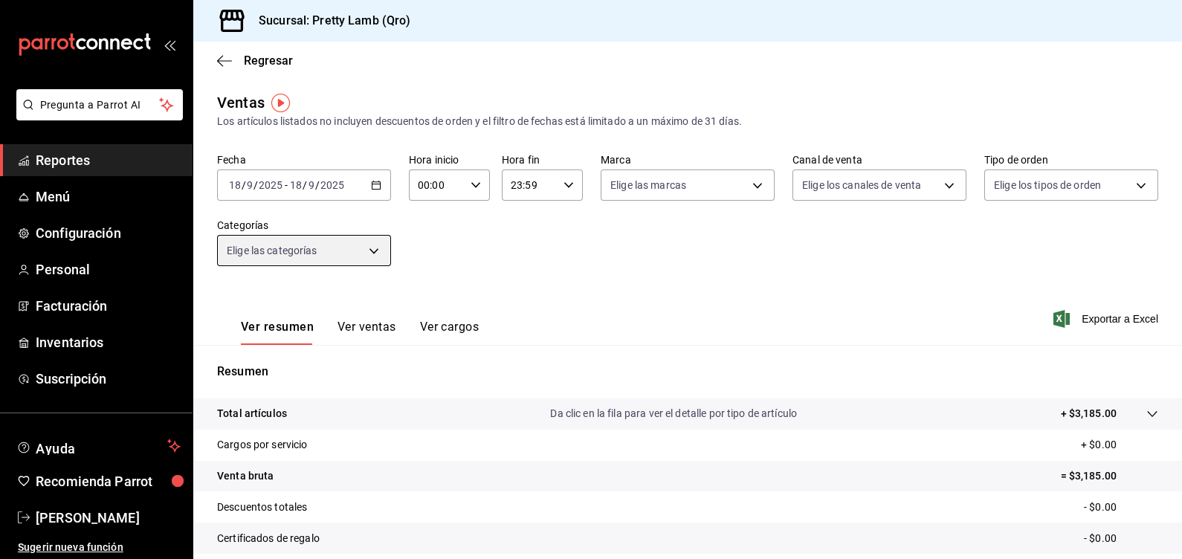
scroll to position [0, 0]
click at [375, 186] on icon "button" at bounding box center [376, 185] width 10 height 10
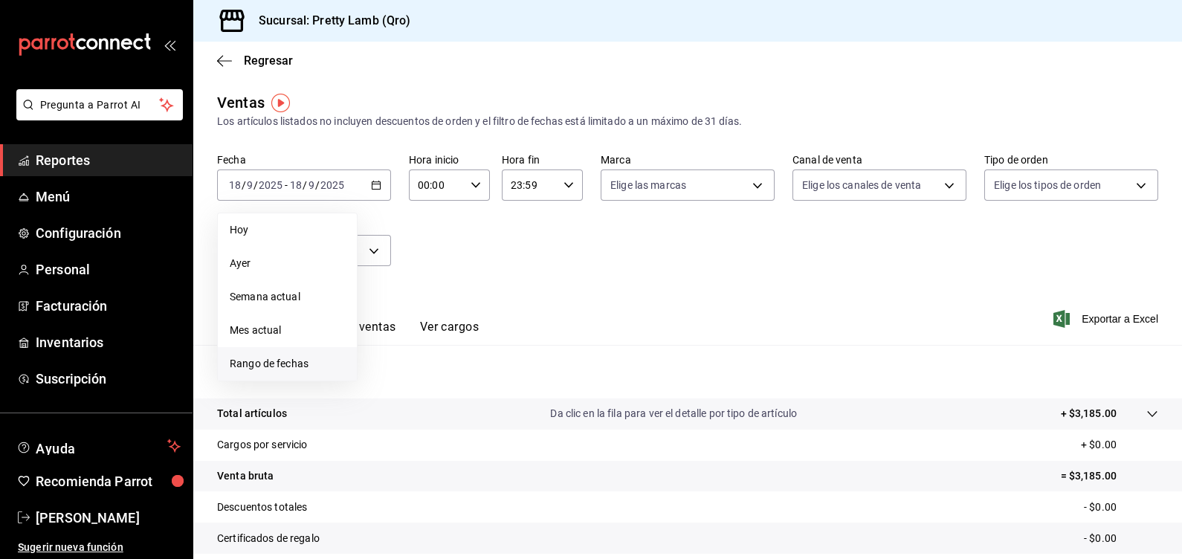
click at [279, 361] on span "Rango de fechas" at bounding box center [287, 364] width 115 height 16
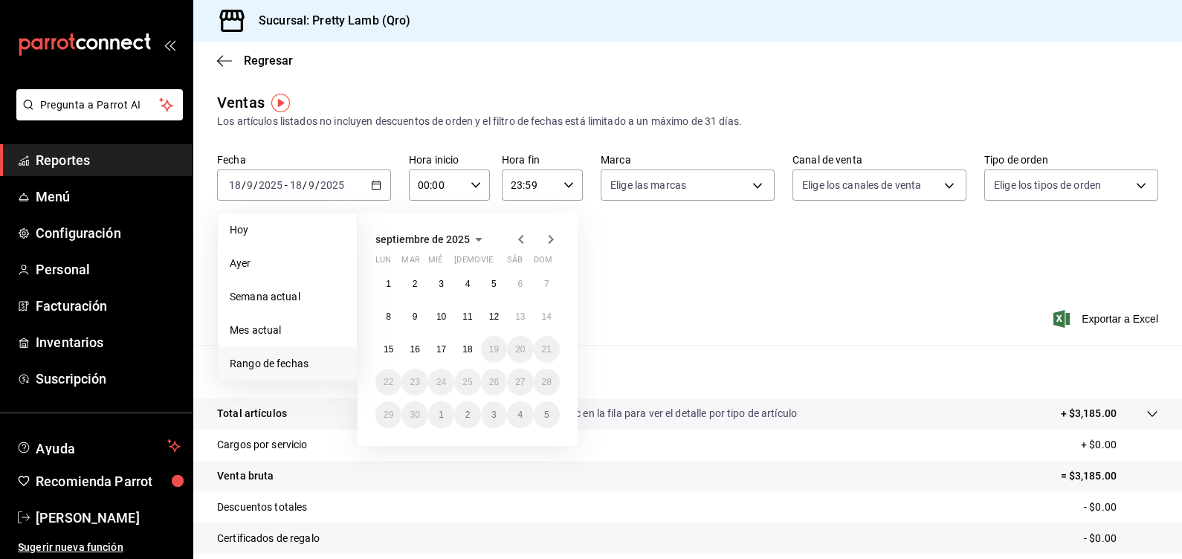
click at [517, 240] on icon "button" at bounding box center [521, 239] width 18 height 18
click at [491, 282] on abbr "1" at bounding box center [493, 284] width 5 height 10
click at [553, 419] on button "31" at bounding box center [547, 414] width 26 height 27
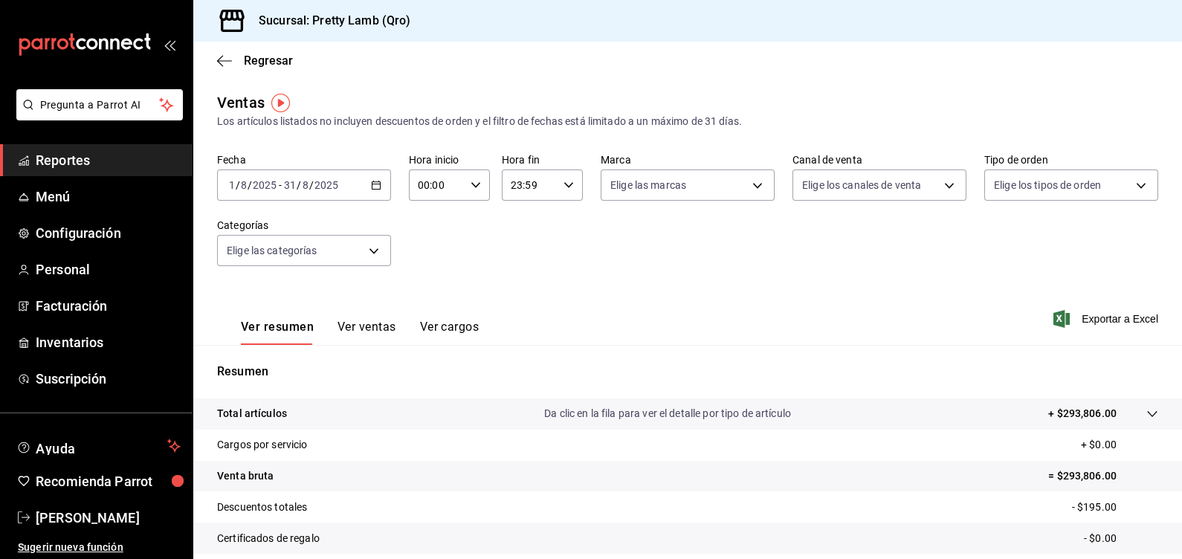
click at [695, 297] on div "Ver resumen Ver ventas Ver cargos Exportar a Excel" at bounding box center [687, 314] width 989 height 61
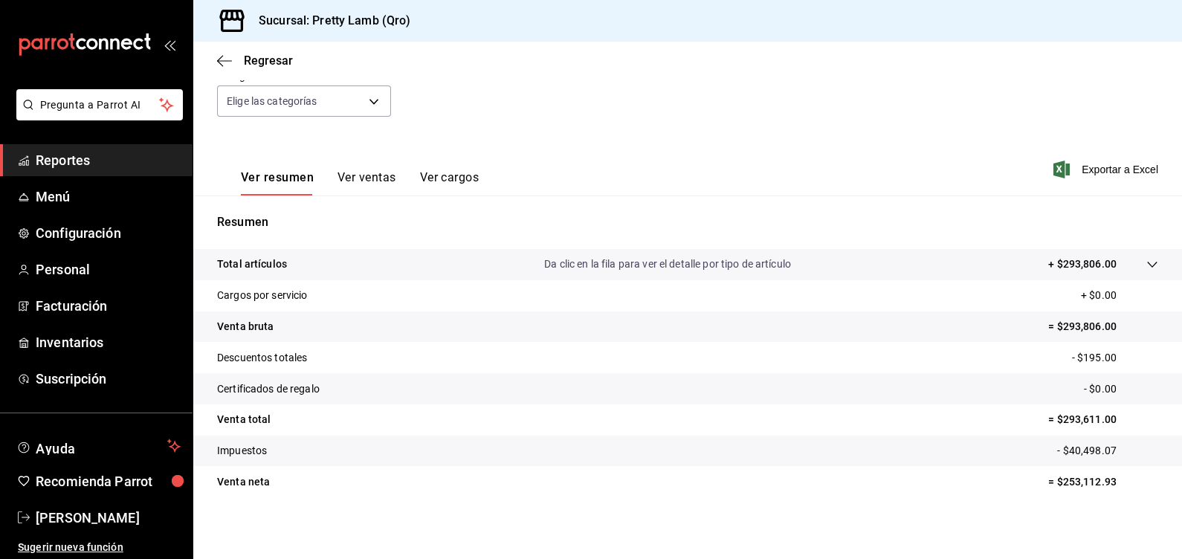
scroll to position [152, 0]
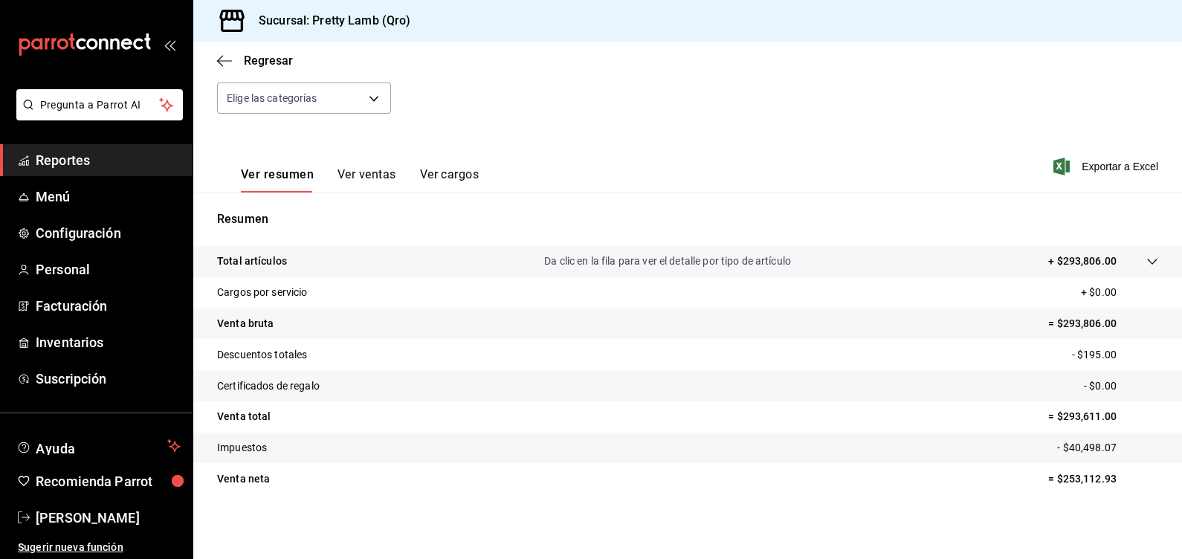
click at [72, 166] on span "Reportes" at bounding box center [108, 160] width 145 height 20
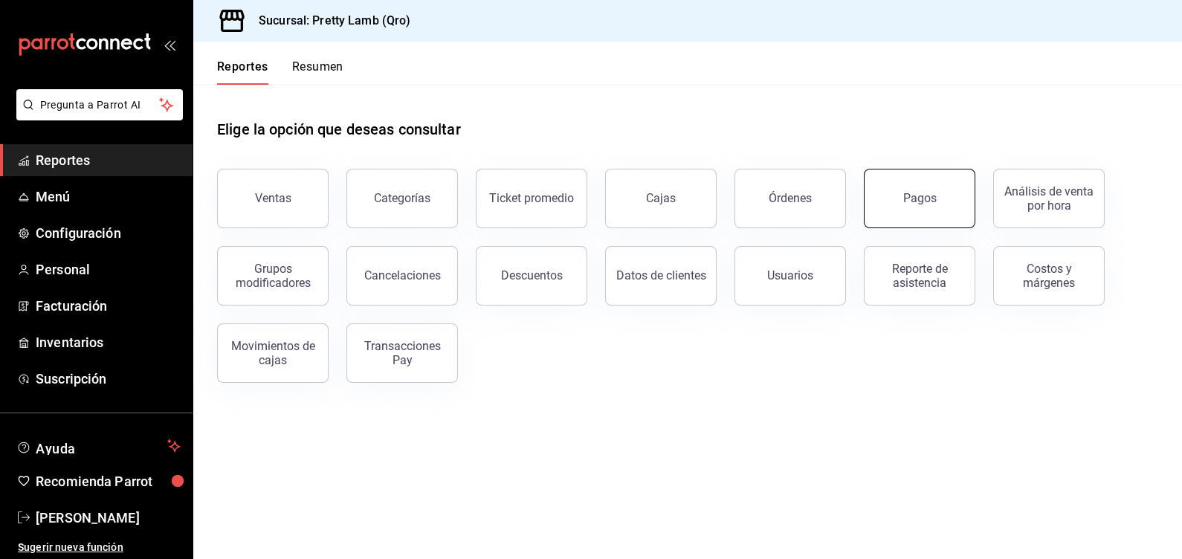
click at [899, 203] on button "Pagos" at bounding box center [919, 198] width 111 height 59
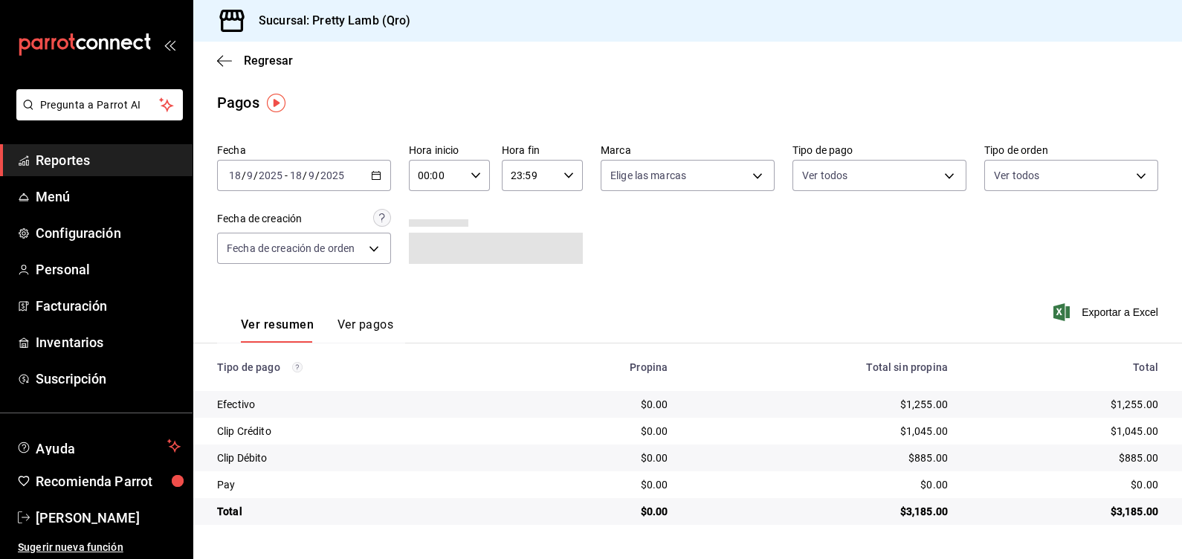
click at [381, 177] on div "[DATE] [DATE] - [DATE] [DATE]" at bounding box center [304, 175] width 174 height 31
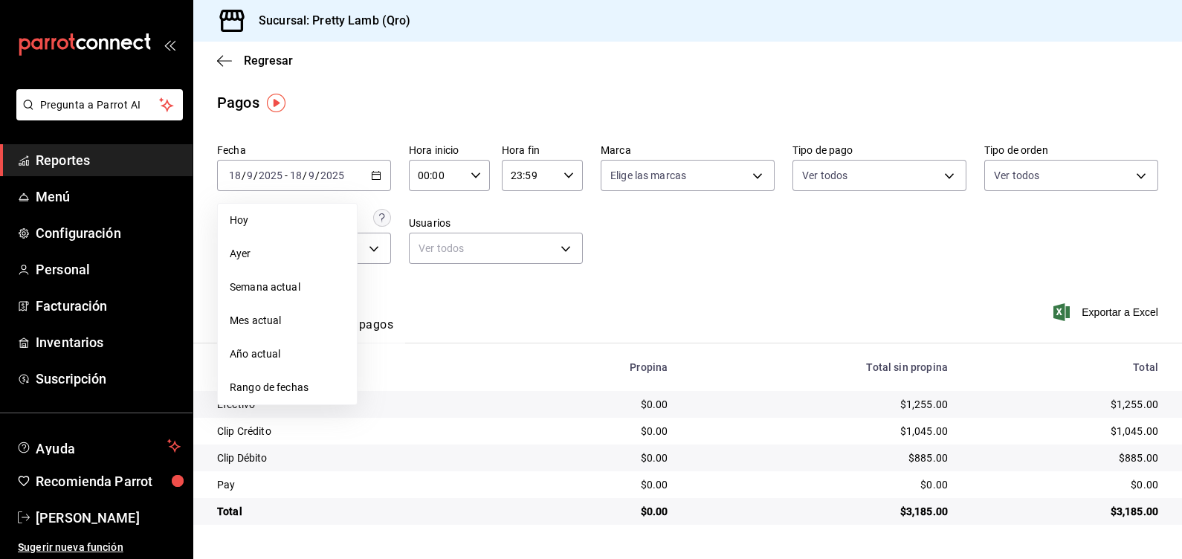
click at [941, 257] on div "Fecha [DATE] [DATE] - [DATE] [DATE] [DATE] [DATE] Semana actual Mes actual Año …" at bounding box center [687, 210] width 941 height 144
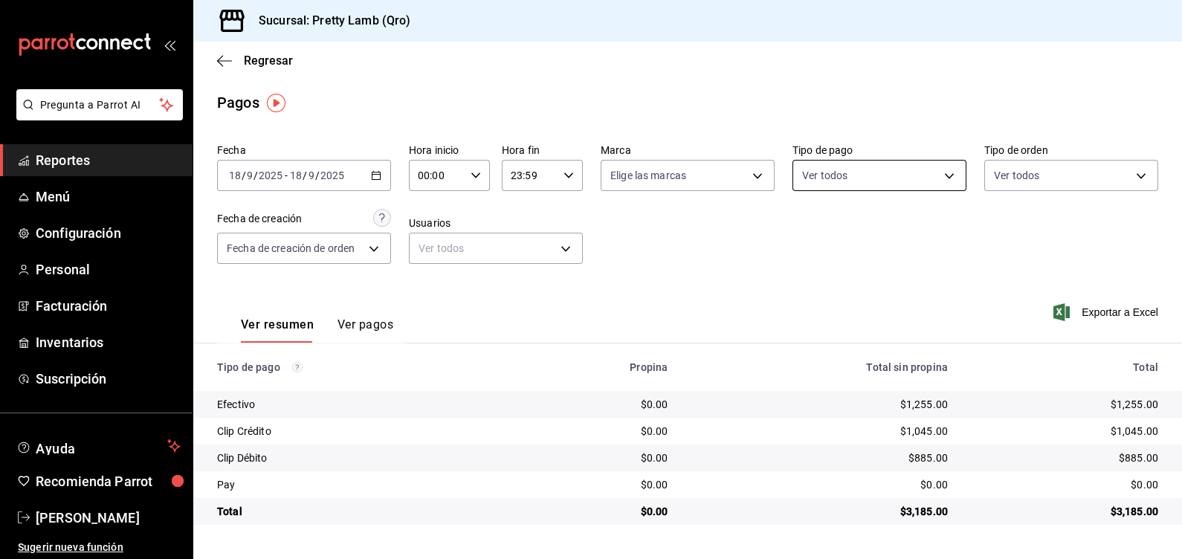
click at [844, 179] on body "Pregunta a Parrot AI Reportes Menú Configuración Personal Facturación Inventari…" at bounding box center [591, 279] width 1182 height 559
click at [844, 179] on div at bounding box center [591, 279] width 1182 height 559
click at [378, 175] on \(Stroke\) "button" at bounding box center [376, 174] width 8 height 1
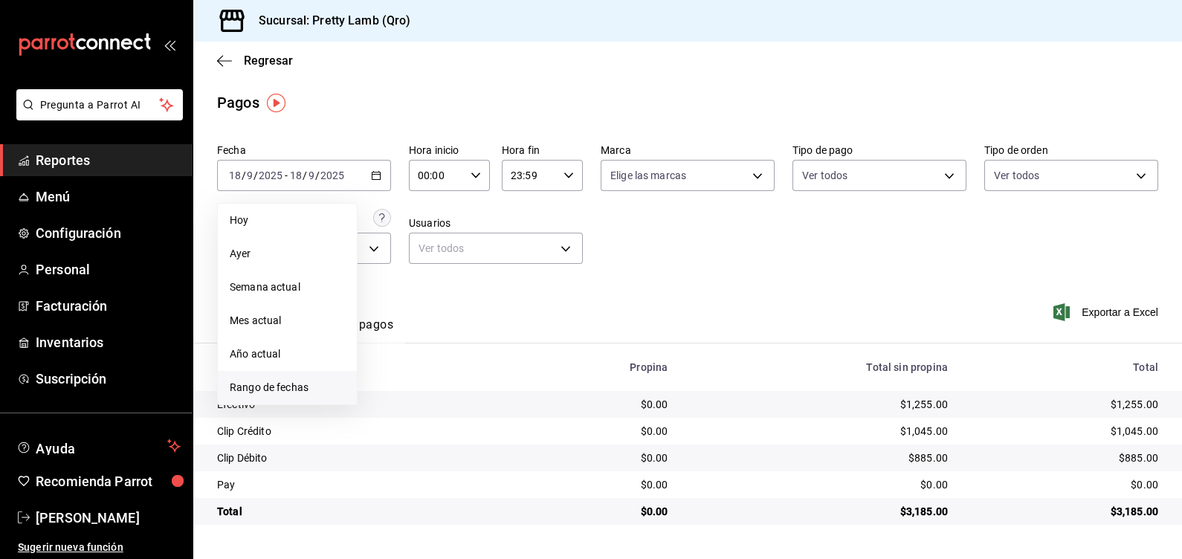
click at [261, 385] on span "Rango de fechas" at bounding box center [287, 388] width 115 height 16
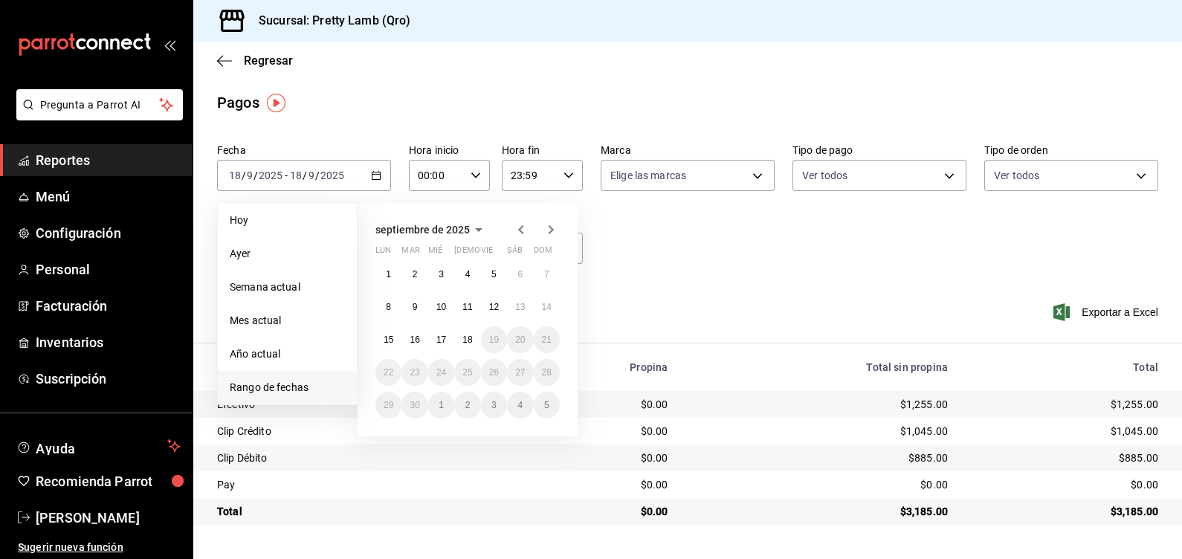
click at [524, 230] on icon "button" at bounding box center [521, 230] width 18 height 18
click at [498, 279] on button "1" at bounding box center [494, 274] width 26 height 27
click at [555, 409] on button "31" at bounding box center [547, 405] width 26 height 27
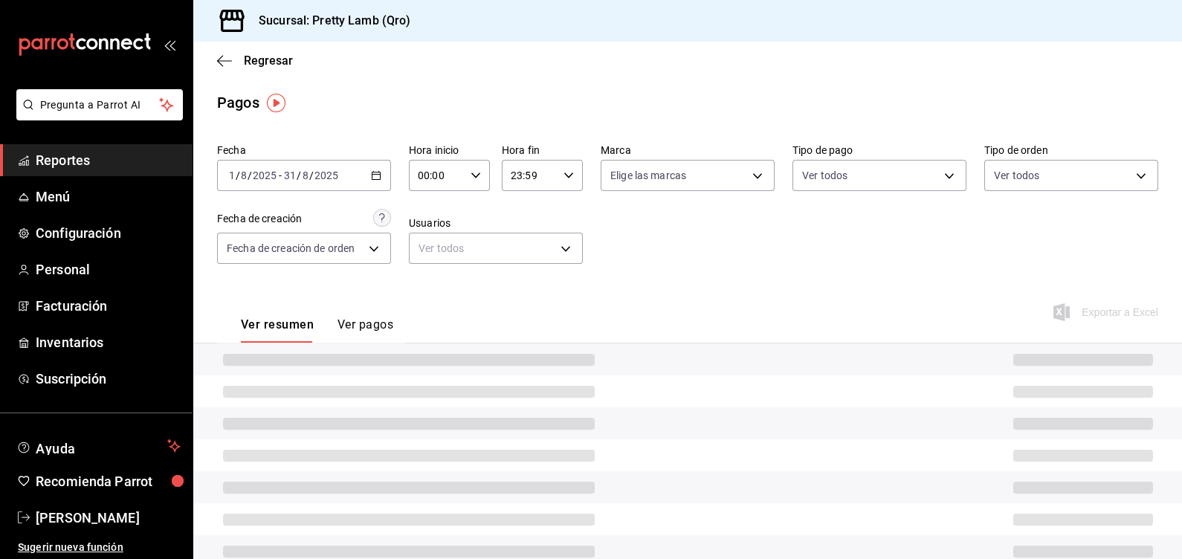
click at [722, 264] on div "Fecha [DATE] [DATE] - [DATE] [DATE] Hora inicio 00:00 Hora inicio Hora fin 23:5…" at bounding box center [687, 210] width 941 height 144
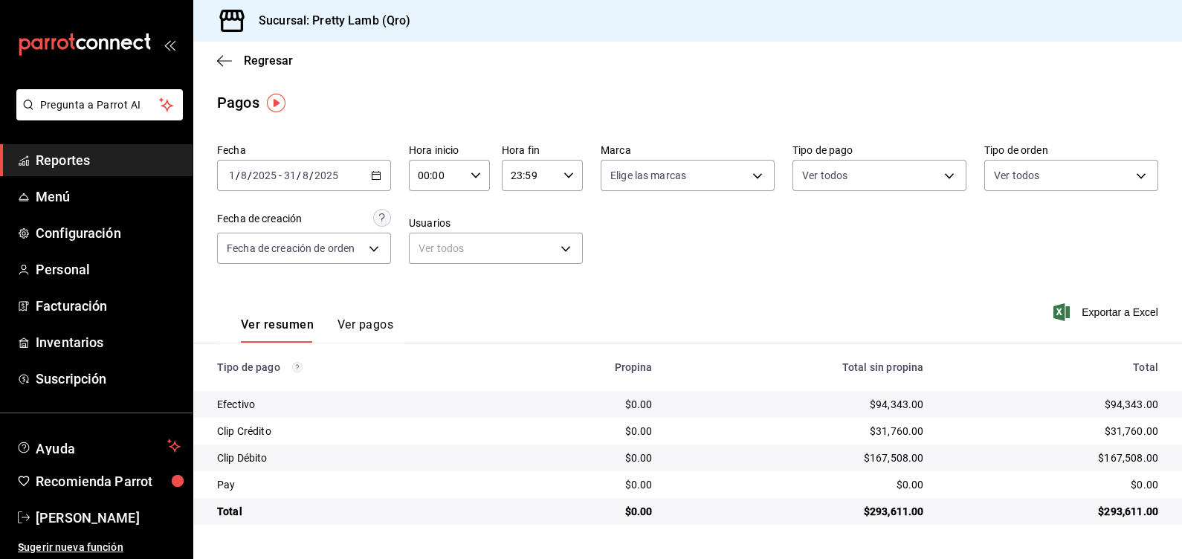
click at [381, 178] on div "[DATE] [DATE] - [DATE] [DATE]" at bounding box center [304, 175] width 174 height 31
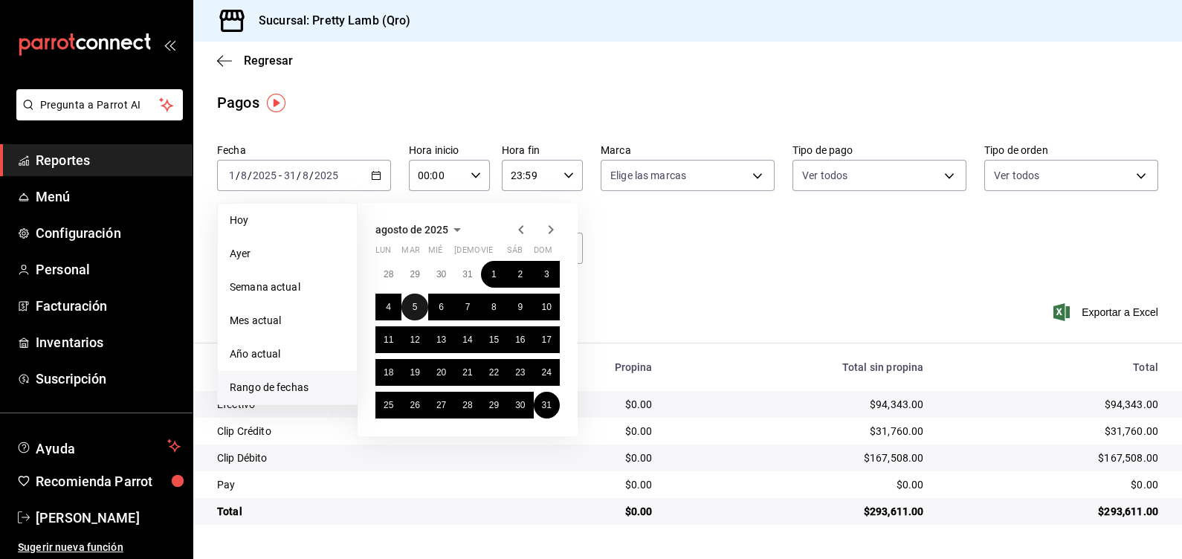
click at [421, 305] on button "5" at bounding box center [414, 307] width 26 height 27
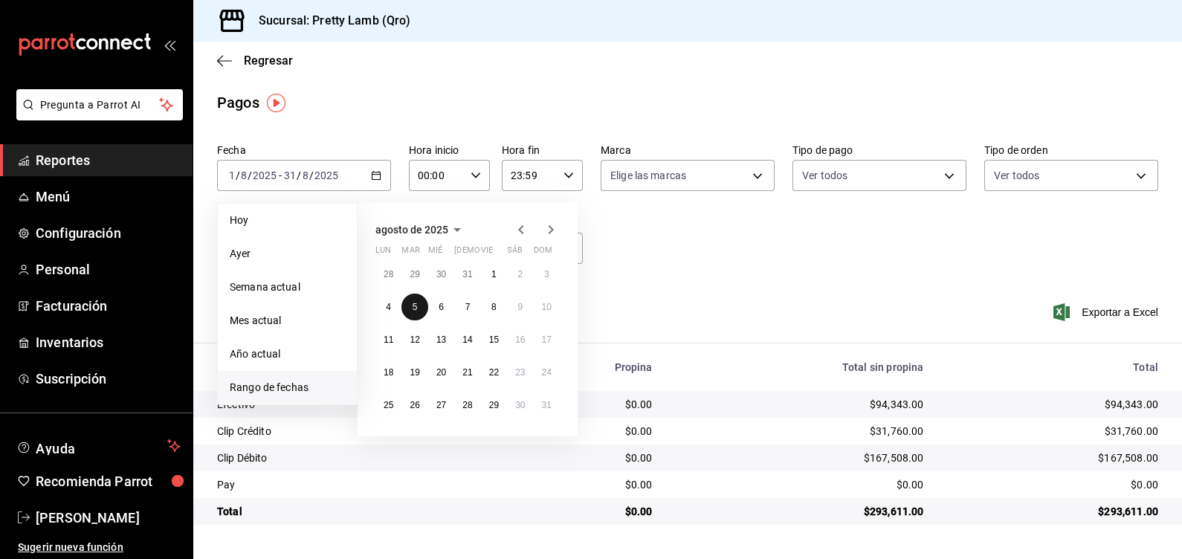
click at [421, 305] on button "5" at bounding box center [414, 307] width 26 height 27
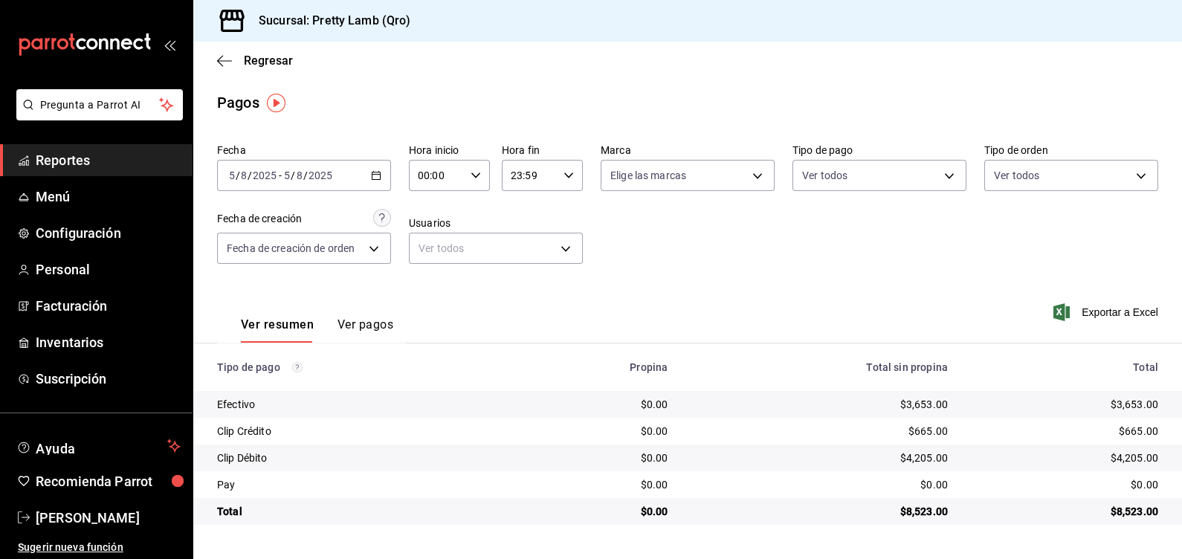
click at [375, 175] on \(Stroke\) "button" at bounding box center [376, 174] width 8 height 1
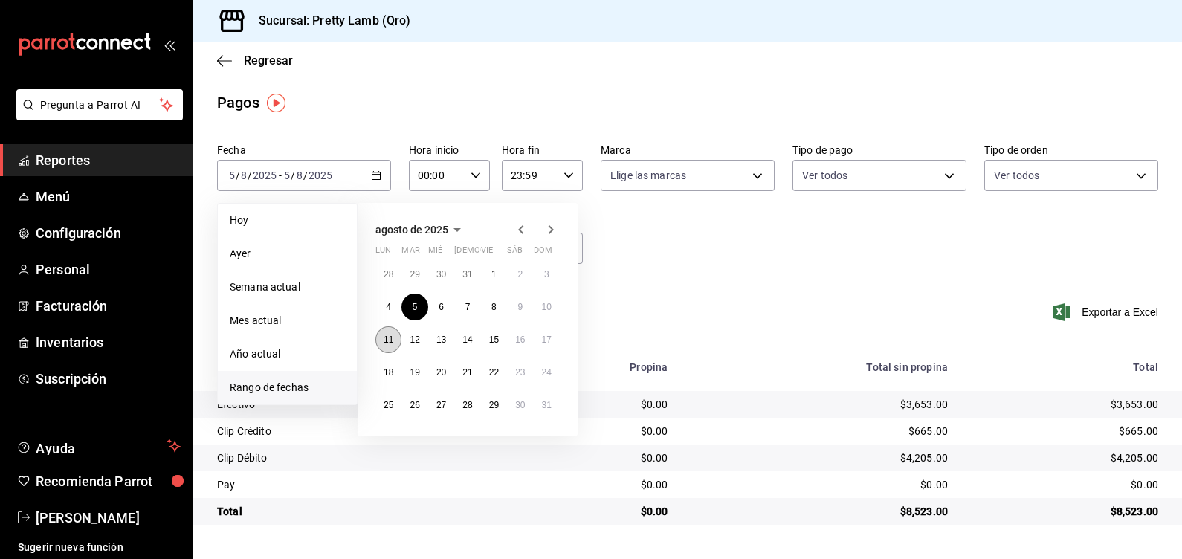
click at [385, 336] on abbr "11" at bounding box center [389, 339] width 10 height 10
click at [384, 336] on abbr "11" at bounding box center [389, 339] width 10 height 10
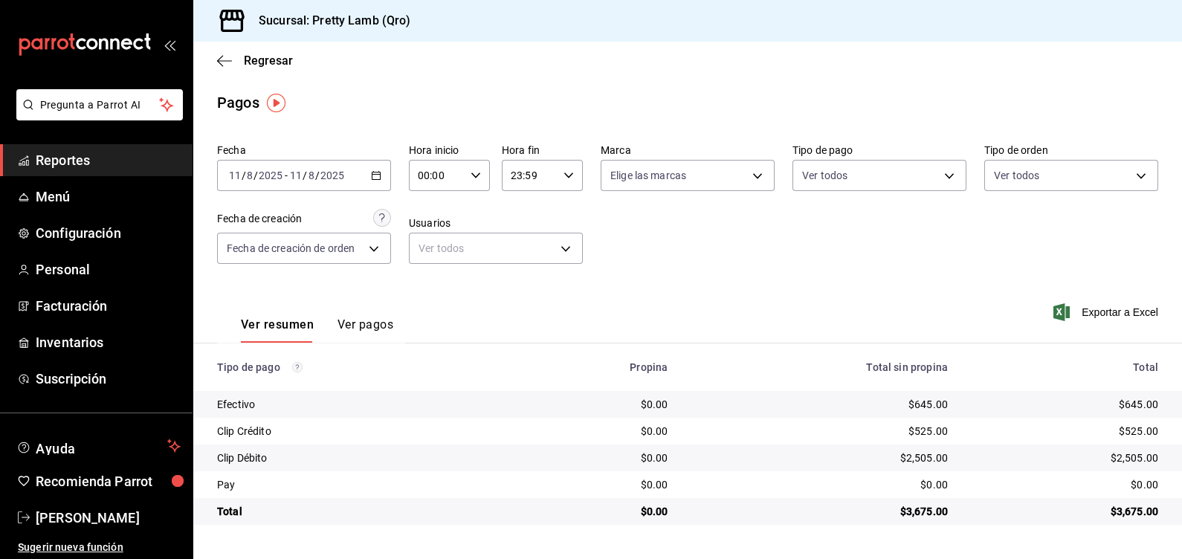
click at [375, 177] on icon "button" at bounding box center [376, 175] width 10 height 10
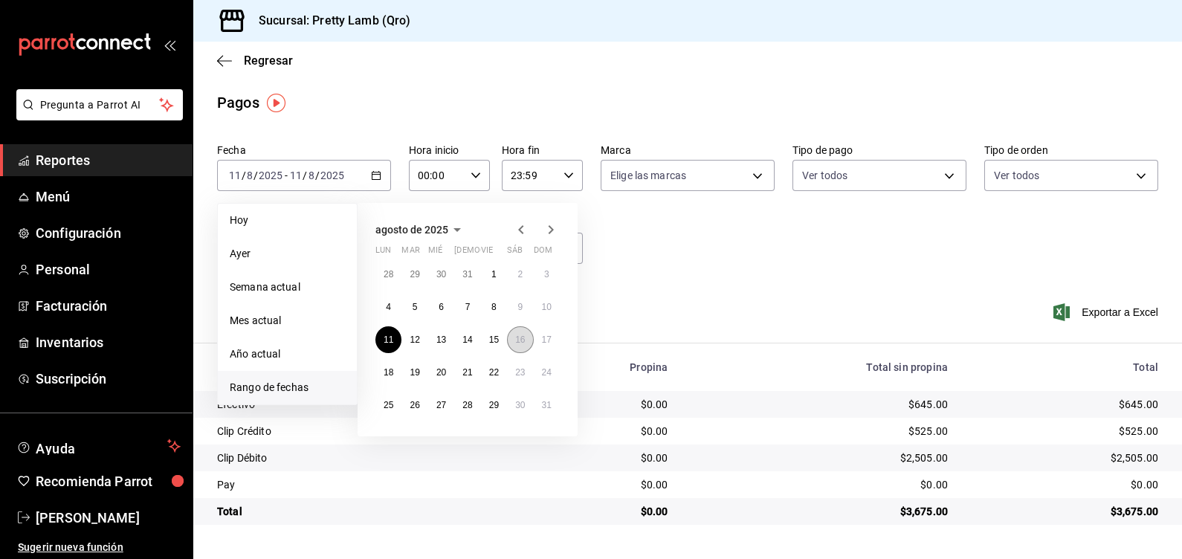
click at [512, 337] on button "16" at bounding box center [520, 339] width 26 height 27
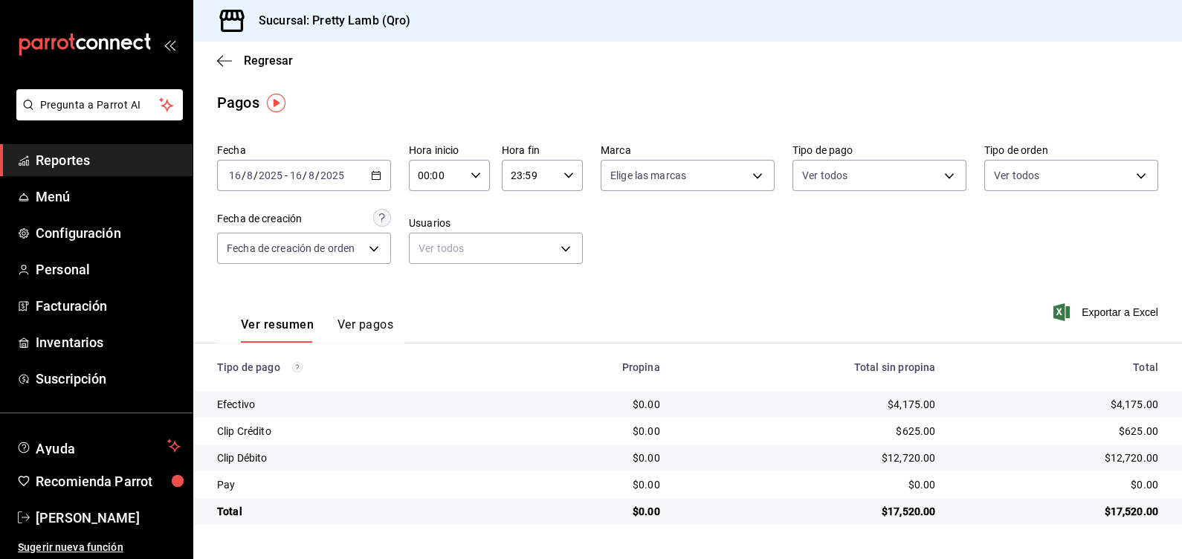
click at [379, 167] on div "[DATE] [DATE] - [DATE] [DATE]" at bounding box center [304, 175] width 174 height 31
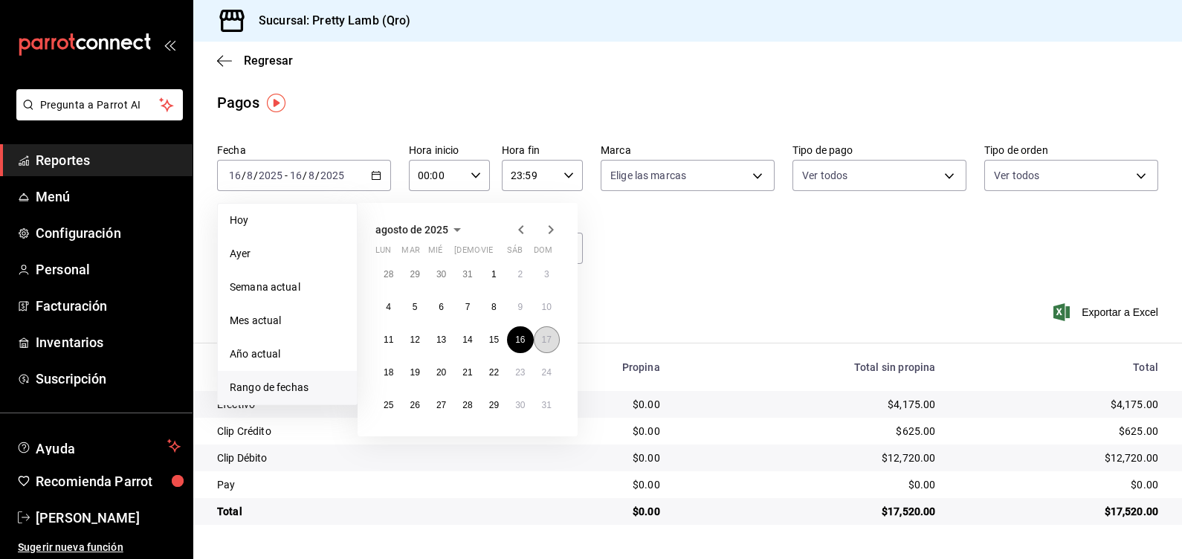
click at [546, 345] on button "17" at bounding box center [547, 339] width 26 height 27
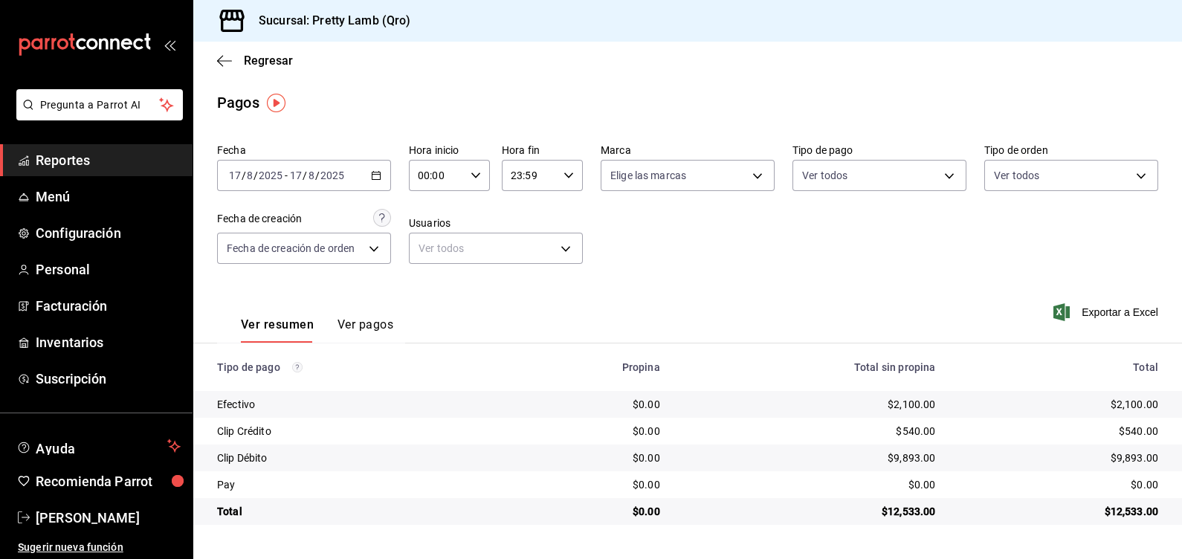
click at [749, 264] on div "Fecha [DATE] [DATE] - [DATE] [DATE] Hora inicio 00:00 Hora inicio Hora fin 23:5…" at bounding box center [687, 210] width 941 height 144
click at [383, 176] on div "[DATE] [DATE] - [DATE] [DATE]" at bounding box center [304, 175] width 174 height 31
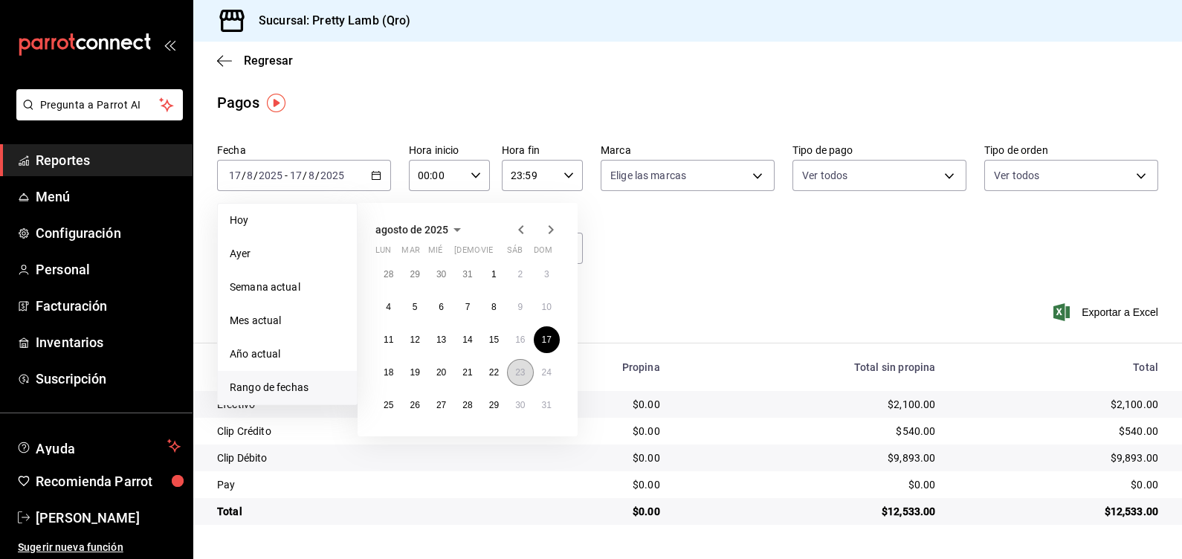
click at [515, 370] on abbr "23" at bounding box center [520, 372] width 10 height 10
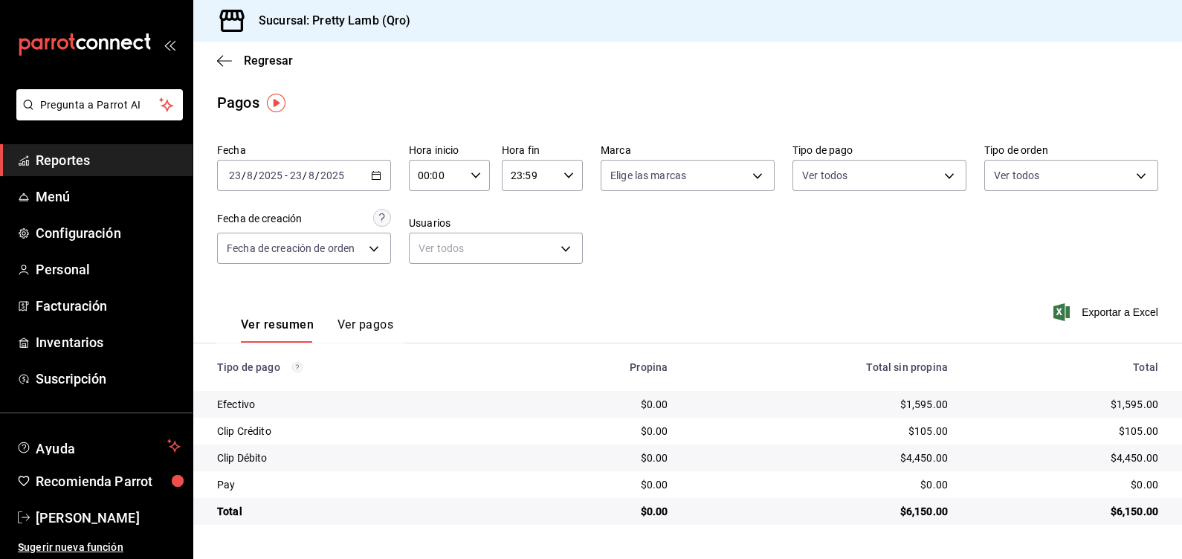
click at [695, 292] on div "Ver resumen Ver pagos Exportar a Excel" at bounding box center [687, 321] width 989 height 79
click at [851, 114] on main "Regresar Pagos Fecha [DATE] [DATE] - [DATE] [DATE] Hora inicio 00:00 Hora inici…" at bounding box center [687, 300] width 989 height 517
click at [980, 428] on div "$105.00" at bounding box center [1065, 431] width 187 height 15
click at [78, 167] on span "Reportes" at bounding box center [108, 160] width 145 height 20
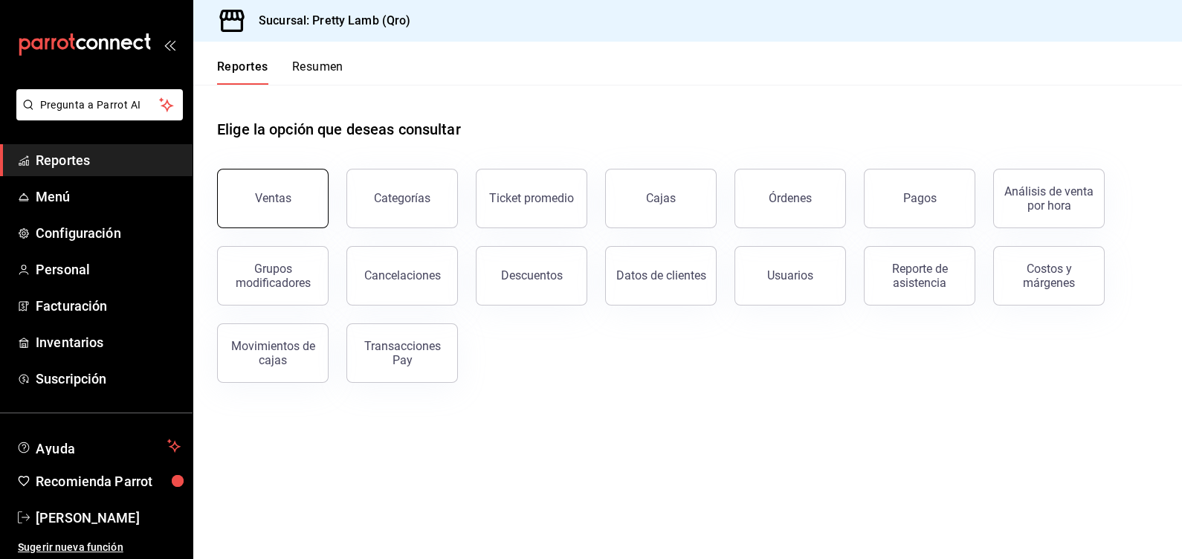
click at [239, 175] on button "Ventas" at bounding box center [272, 198] width 111 height 59
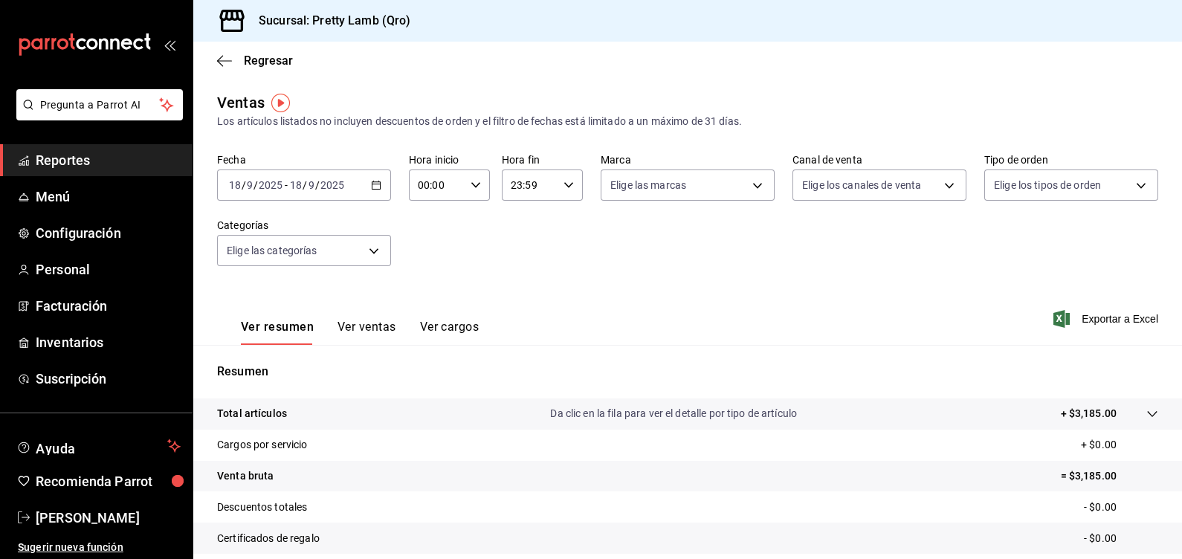
click at [372, 183] on icon "button" at bounding box center [376, 185] width 10 height 10
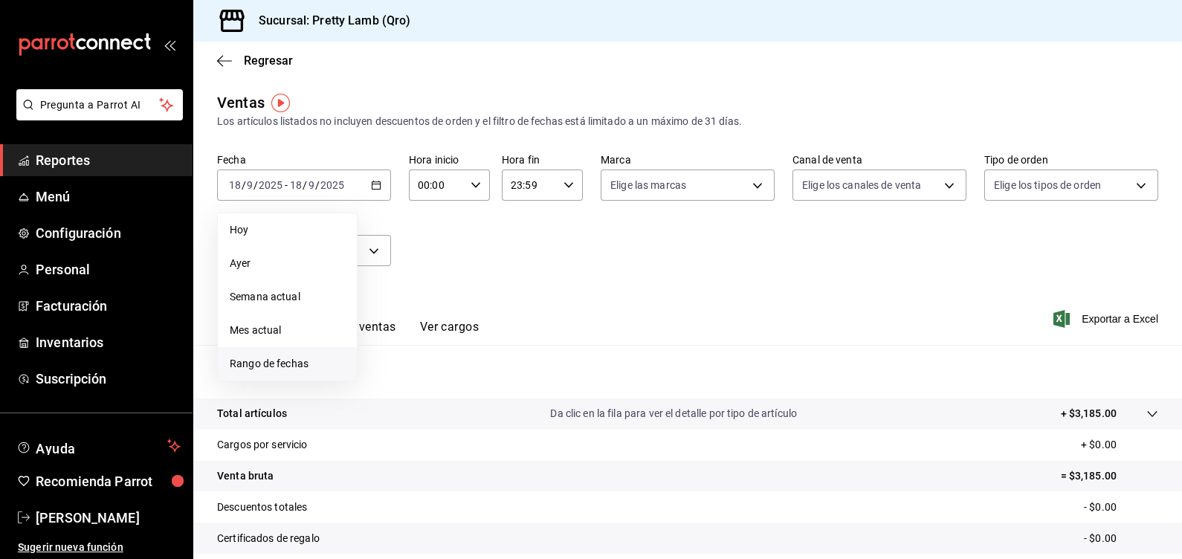
click at [259, 366] on span "Rango de fechas" at bounding box center [287, 364] width 115 height 16
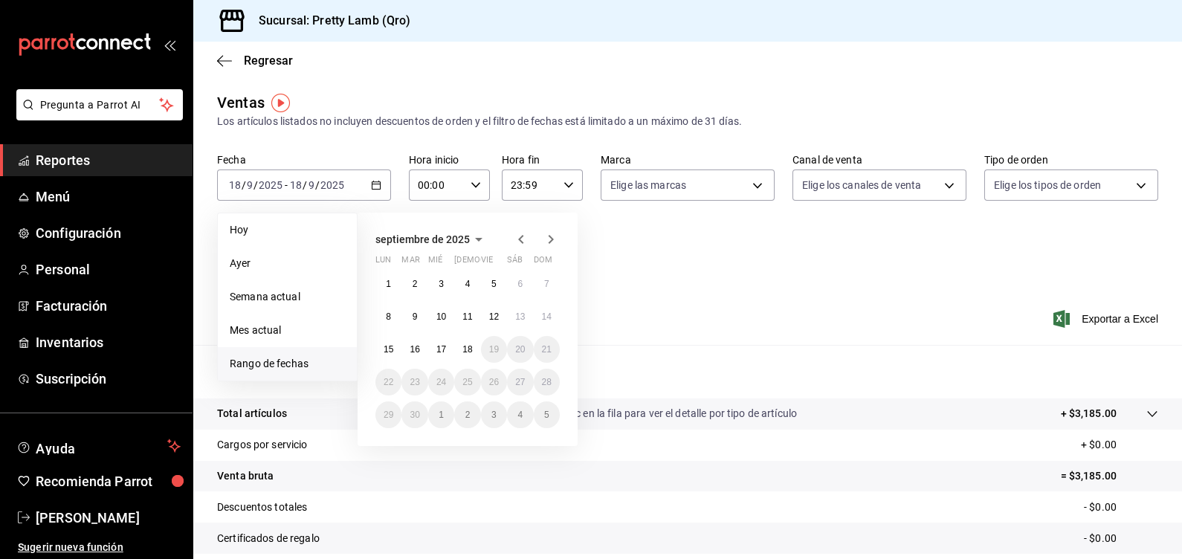
click at [517, 239] on icon "button" at bounding box center [521, 239] width 18 height 18
click at [498, 279] on button "1" at bounding box center [494, 284] width 26 height 27
click at [546, 418] on abbr "31" at bounding box center [547, 415] width 10 height 10
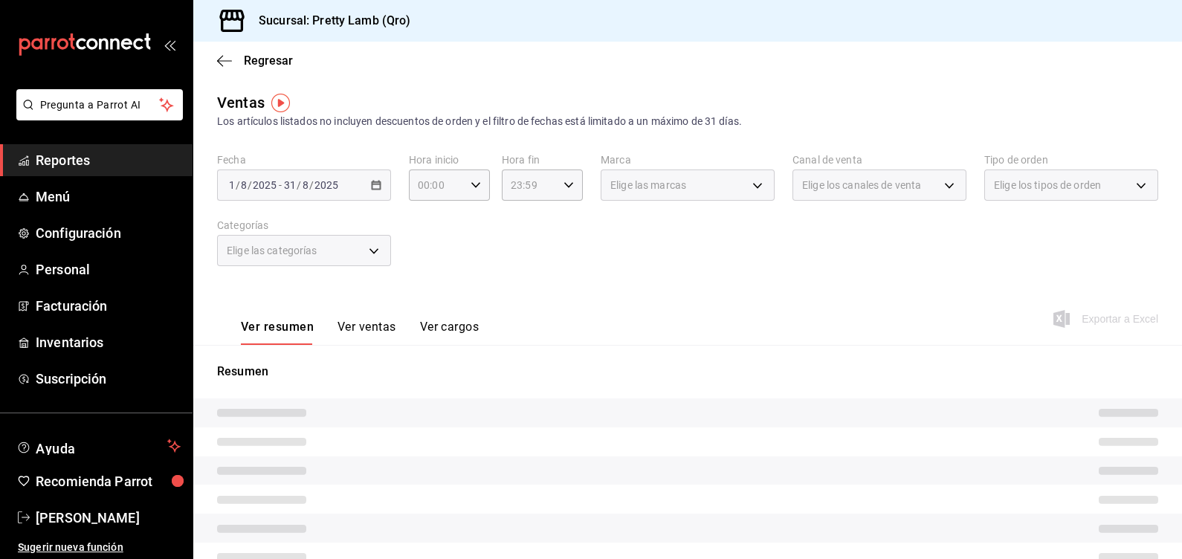
click at [782, 311] on div "Ver resumen Ver ventas Ver cargos Exportar a Excel" at bounding box center [687, 314] width 989 height 61
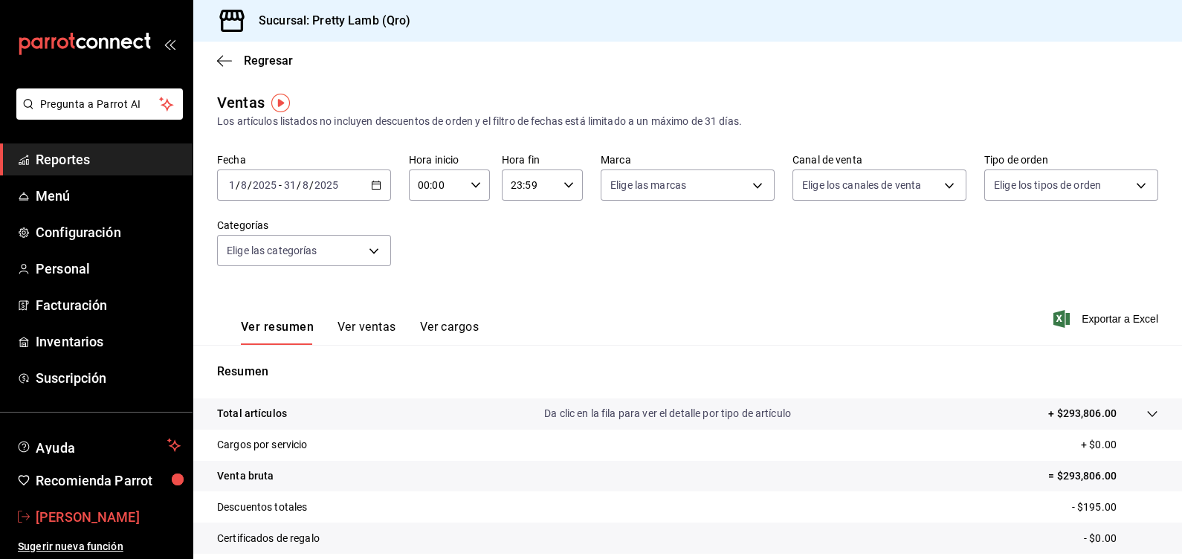
click at [65, 511] on span "[PERSON_NAME]" at bounding box center [108, 517] width 145 height 20
